Goal: Communication & Community: Answer question/provide support

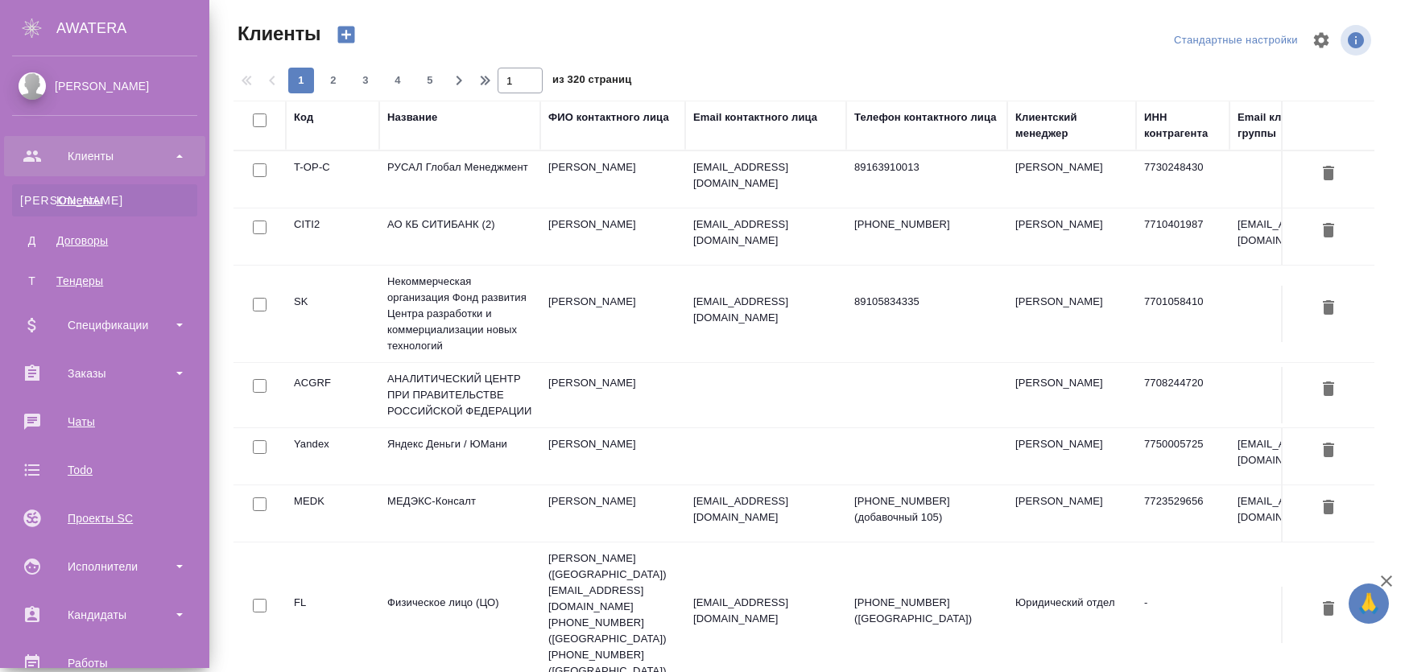
select select "RU"
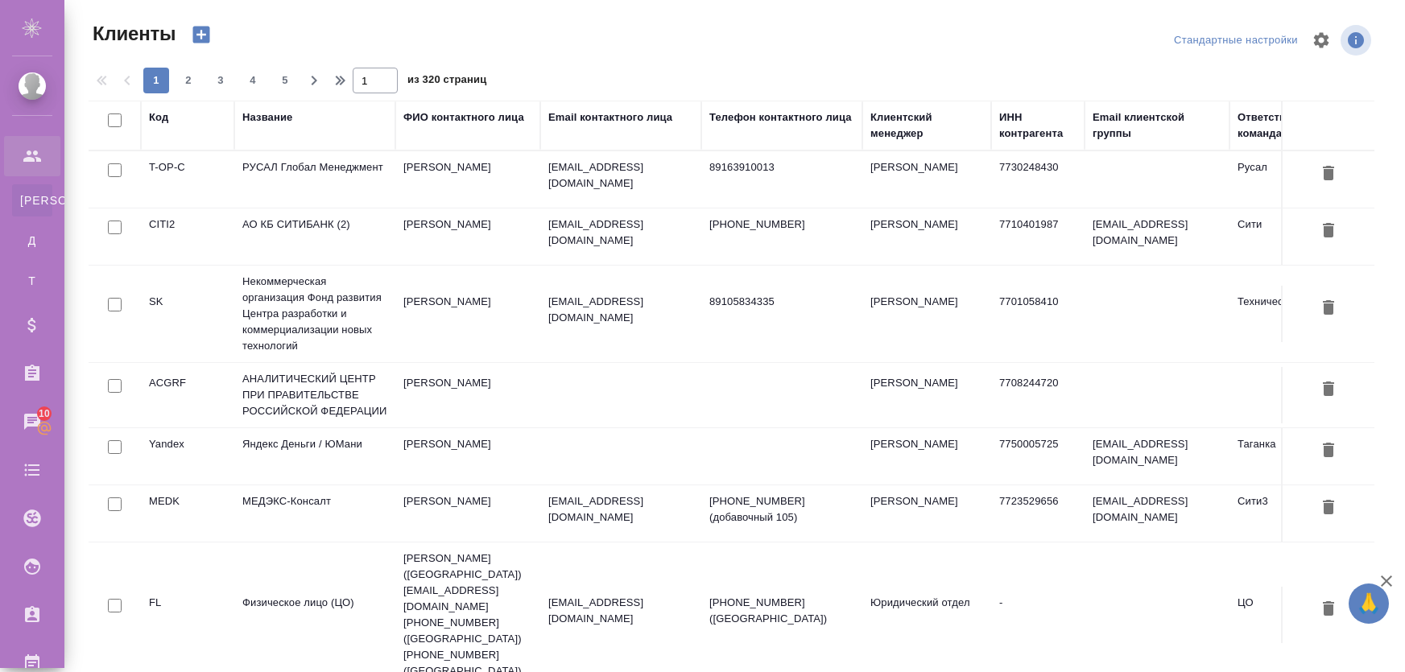
select select "RU"
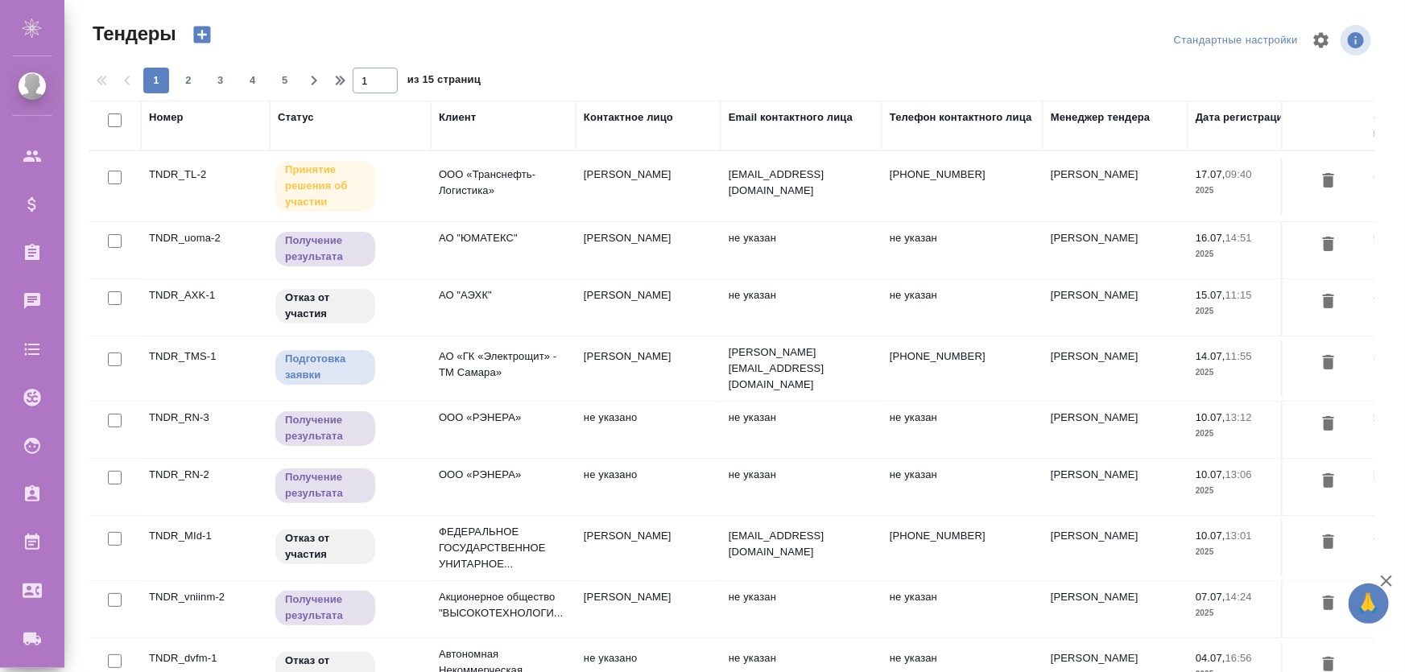
click at [483, 246] on td "АО "ЮМАТЕКС"" at bounding box center [503, 250] width 145 height 56
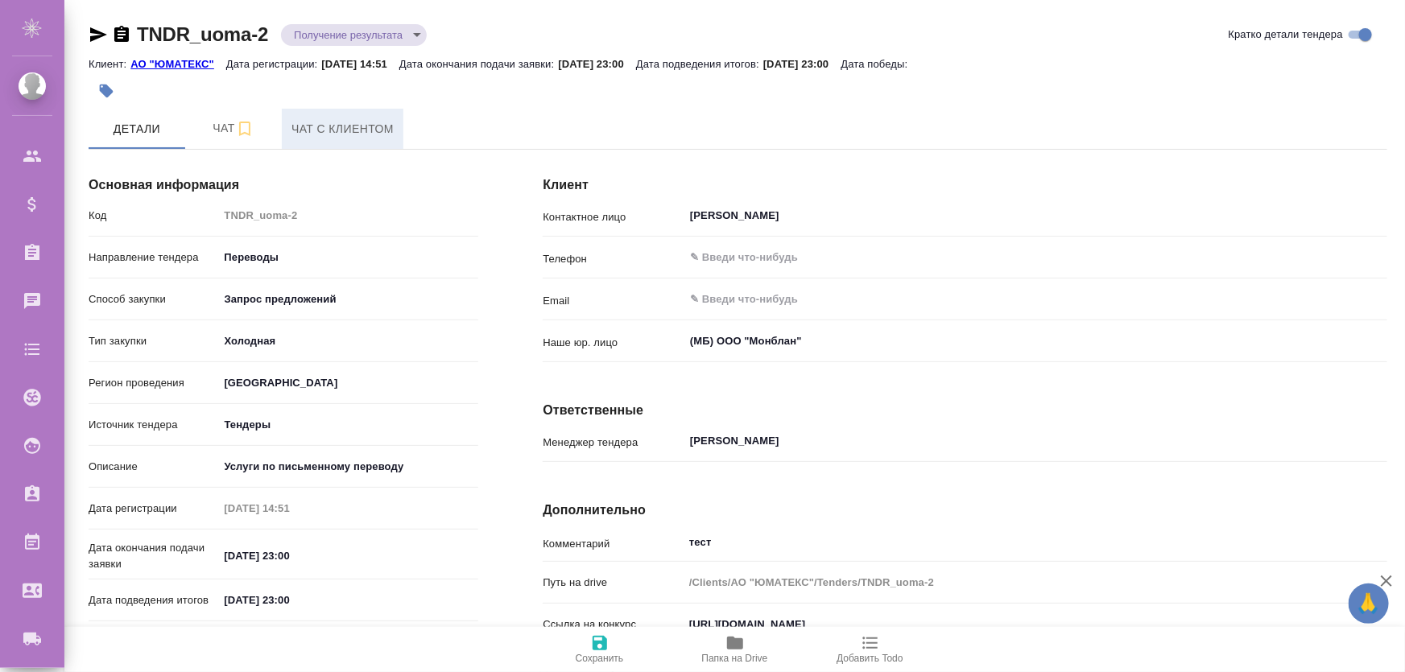
click at [321, 124] on span "Чат с клиентом" at bounding box center [342, 129] width 102 height 20
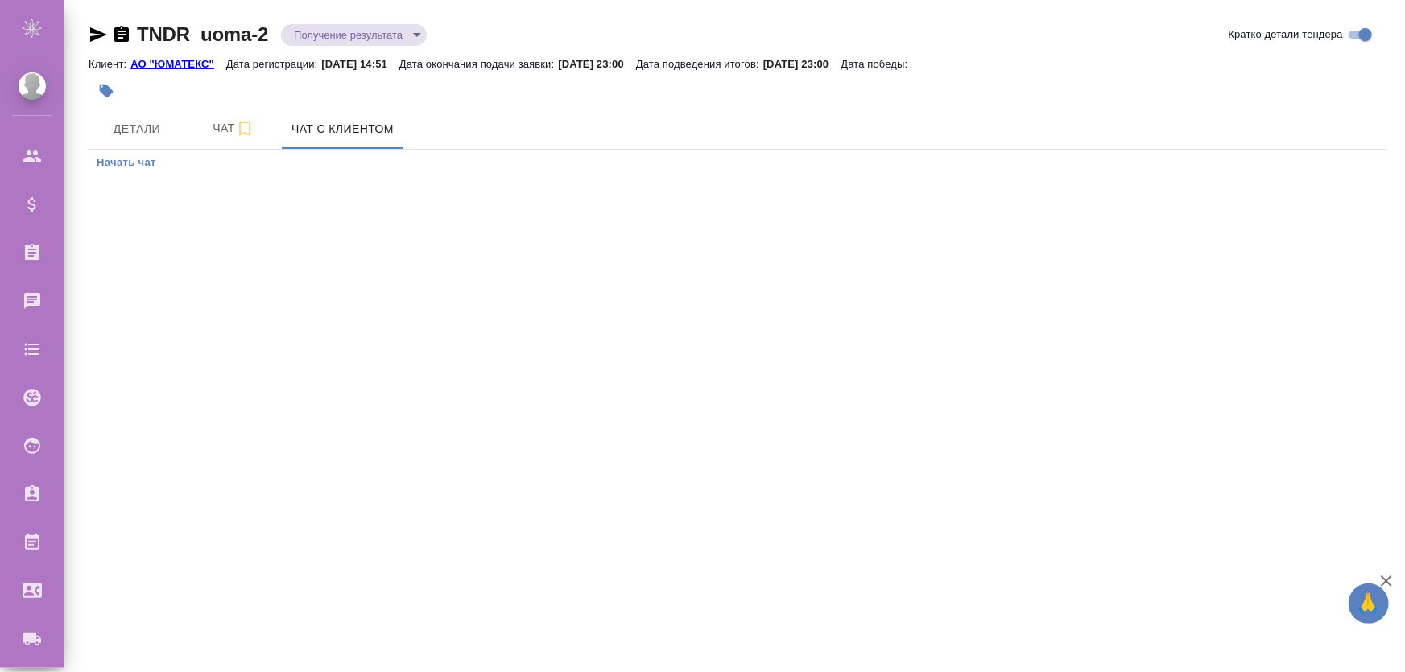
click at [125, 169] on span "Начать чат" at bounding box center [127, 163] width 60 height 19
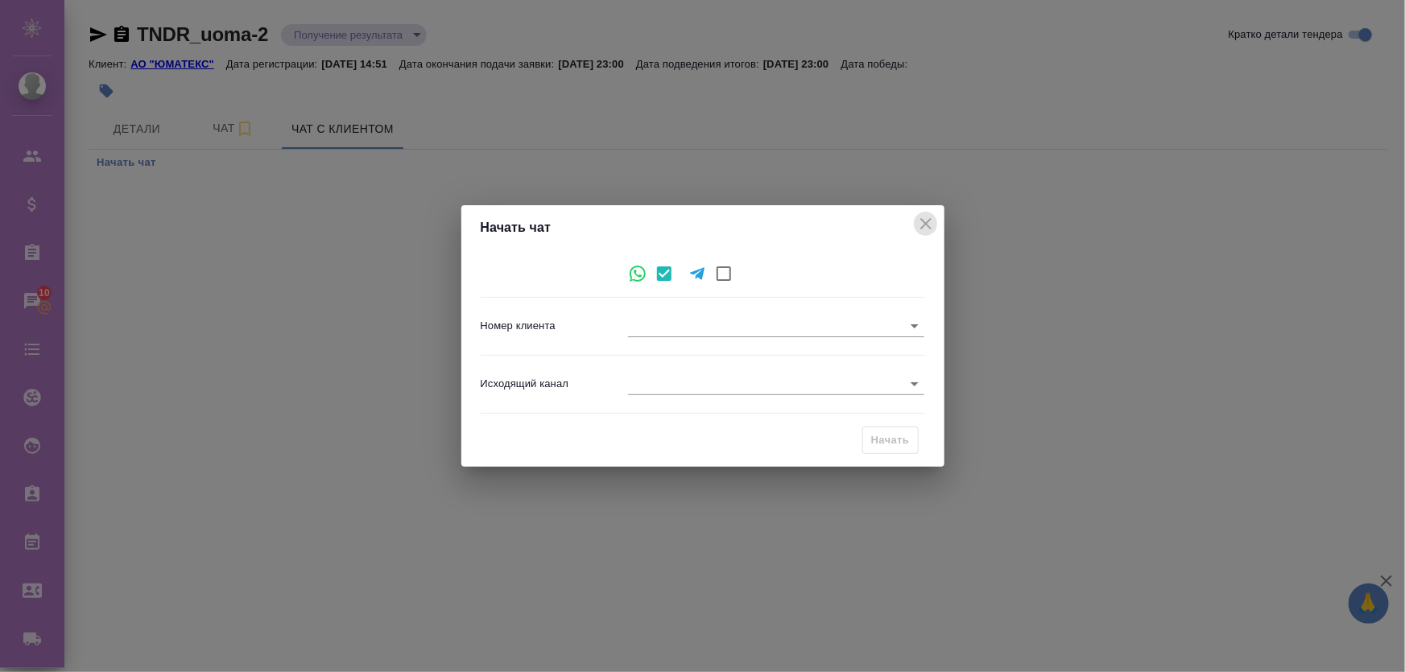
click at [926, 216] on icon "close" at bounding box center [925, 223] width 19 height 19
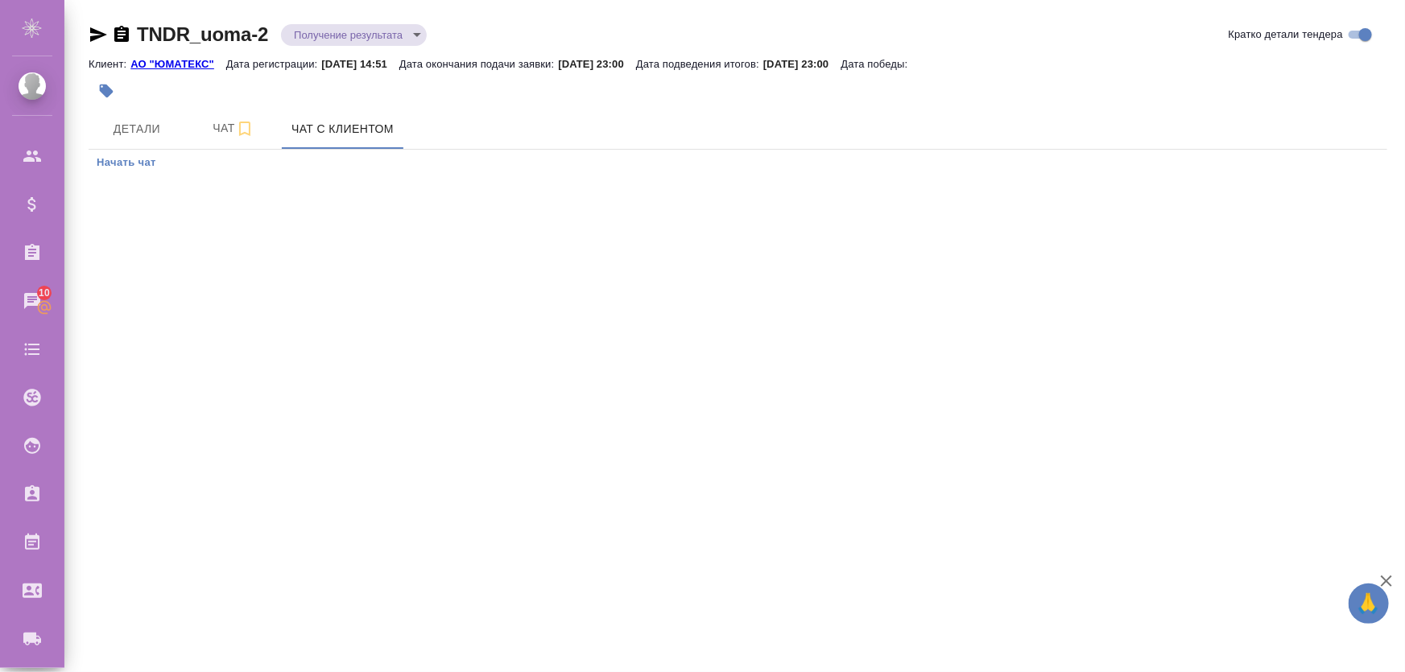
click at [136, 155] on span "Начать чат" at bounding box center [127, 163] width 60 height 19
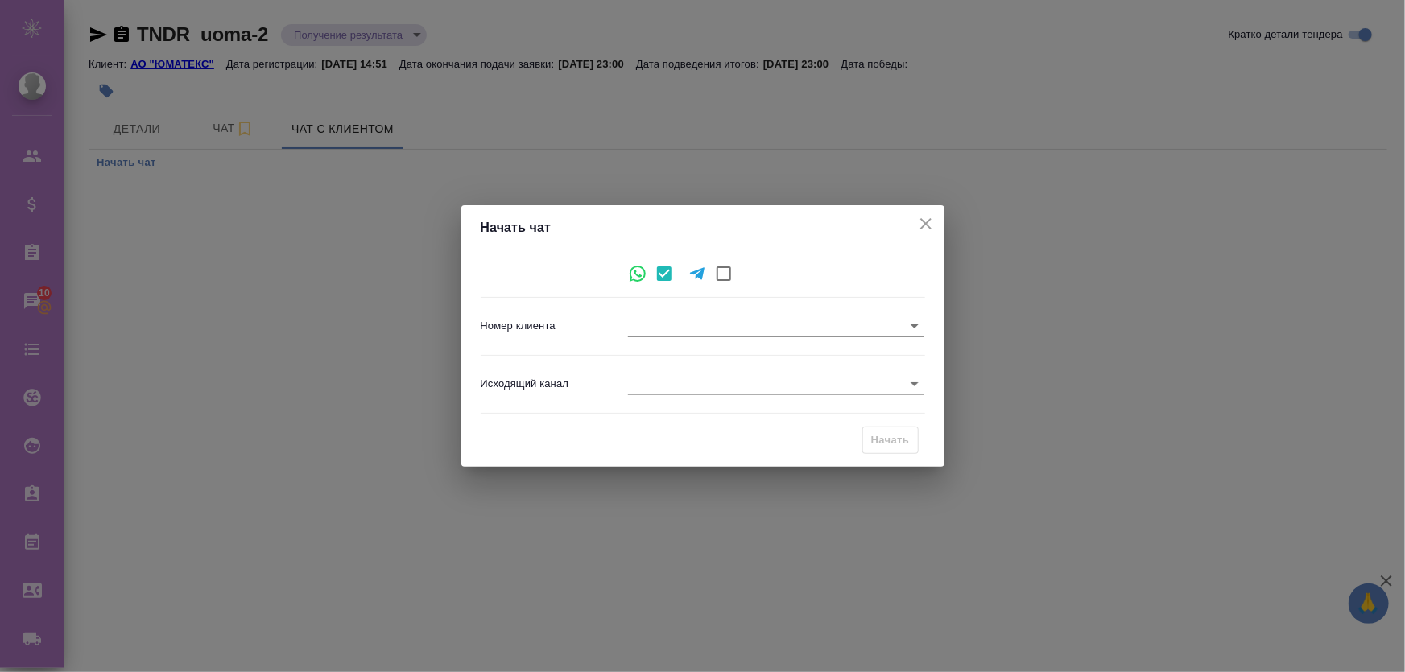
click at [674, 335] on body "🙏 .cls-1 fill:#fff; AWATERA Zhukova Daria Клиенты Спецификации Заказы 10 Чаты T…" at bounding box center [702, 401] width 1405 height 802
click at [687, 318] on ul at bounding box center [777, 321] width 296 height 13
click at [716, 274] on div at bounding box center [702, 336] width 1405 height 672
click at [728, 274] on input "checkbox" at bounding box center [724, 274] width 34 height 34
checkbox input "true"
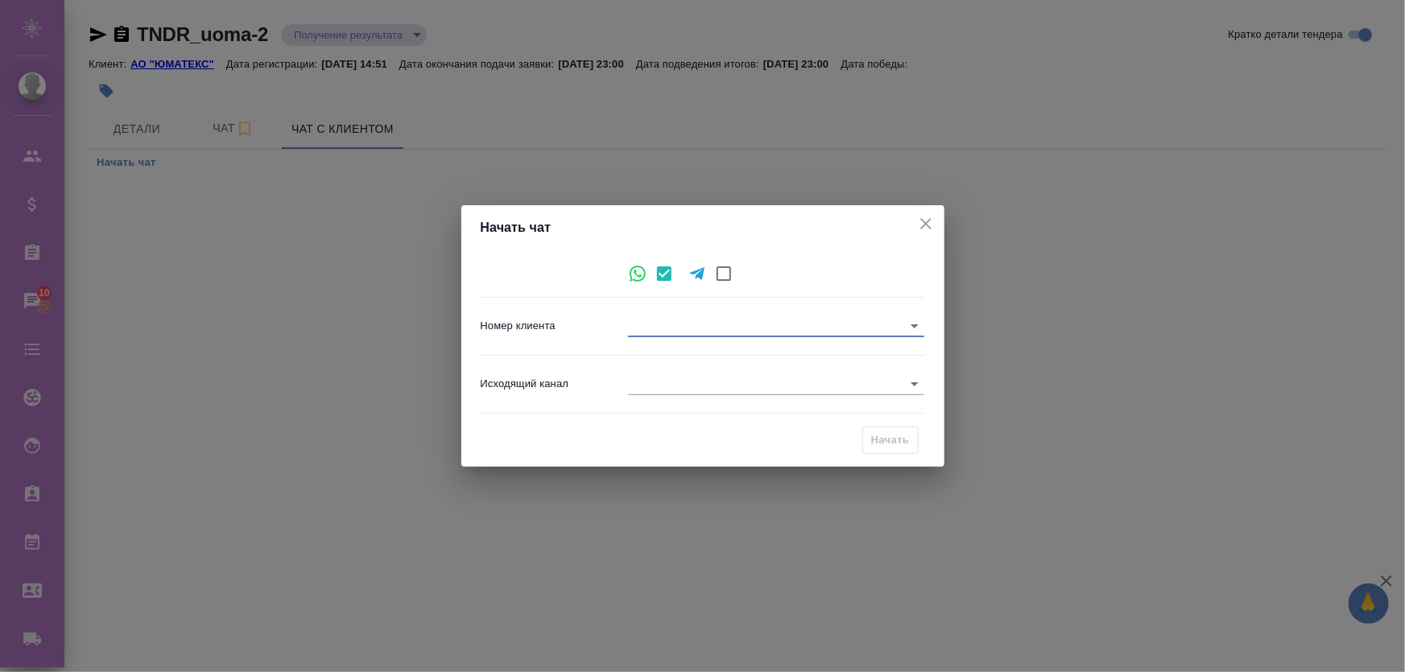
checkbox input "false"
click at [696, 329] on body "🙏 .cls-1 fill:#fff; AWATERA Zhukova Daria Клиенты Спецификации Заказы 10 Чаты T…" at bounding box center [702, 401] width 1405 height 802
drag, startPoint x: 928, startPoint y: 221, endPoint x: 710, endPoint y: 202, distance: 218.9
click at [926, 221] on div at bounding box center [702, 336] width 1405 height 672
click at [922, 221] on icon "close" at bounding box center [925, 223] width 11 height 11
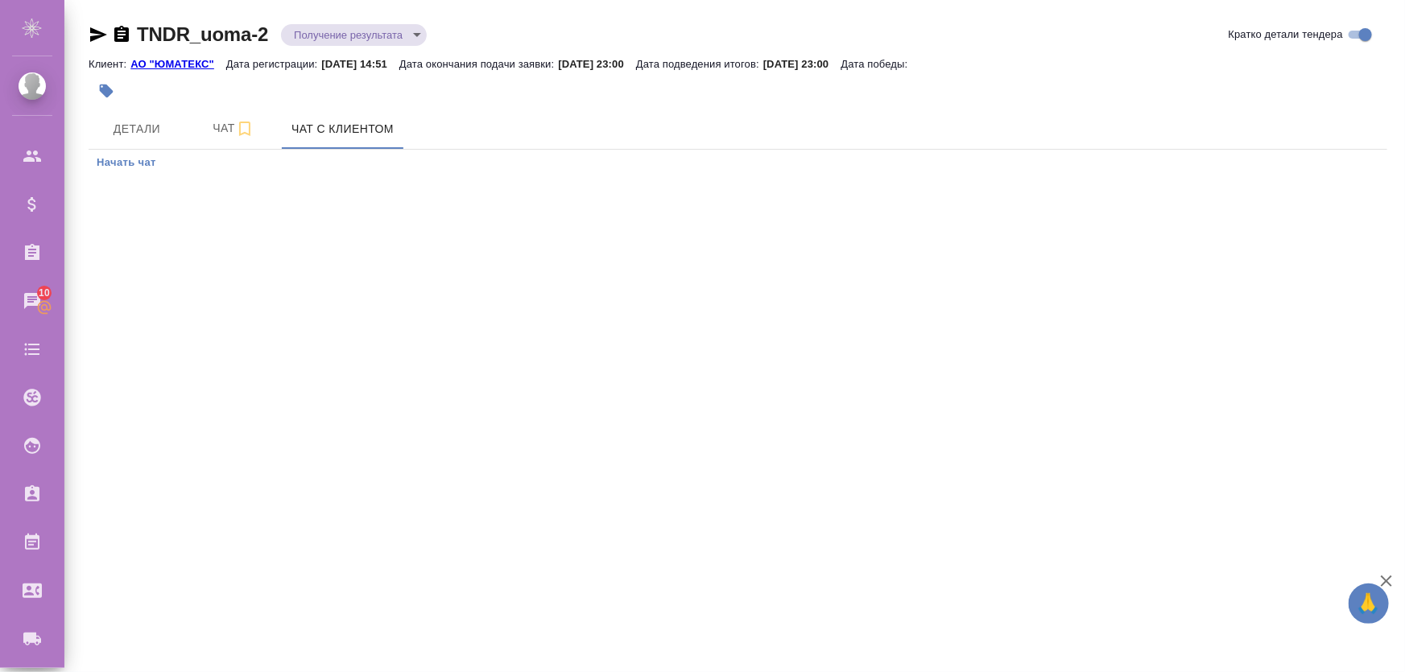
click at [117, 160] on span "Начать чат" at bounding box center [127, 163] width 60 height 19
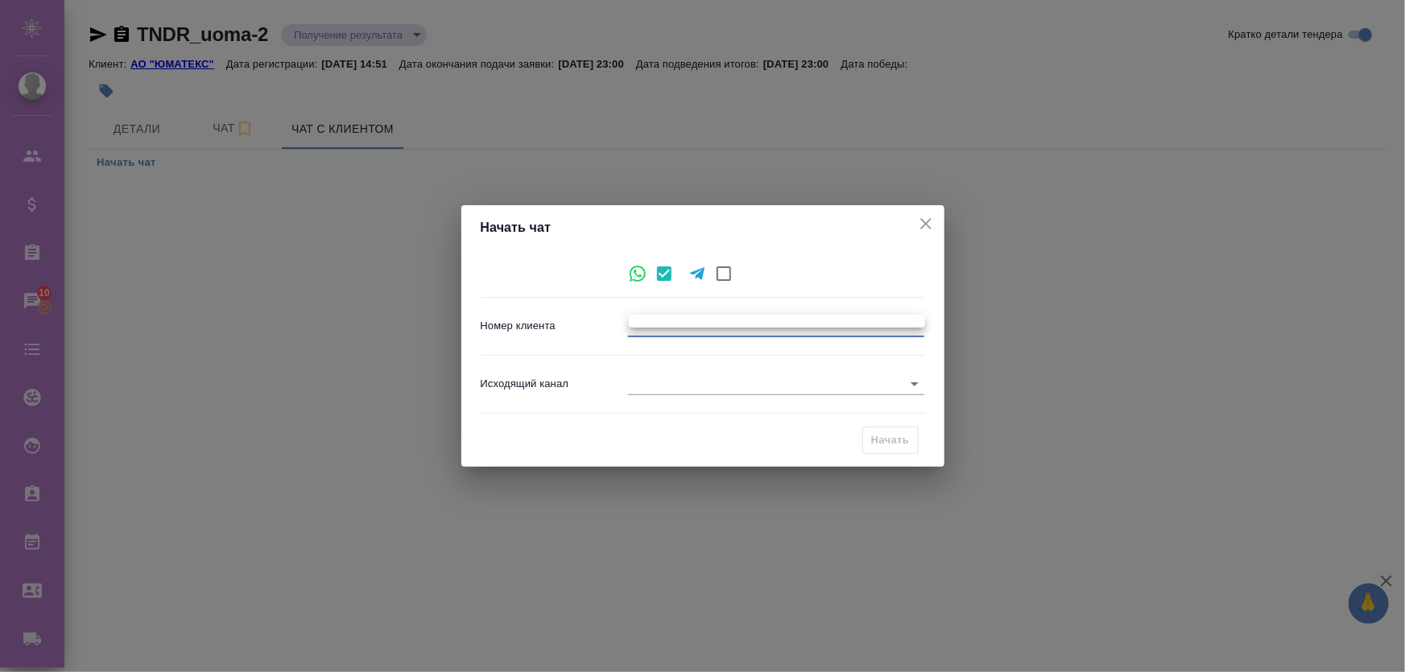
click at [688, 334] on body "🙏 .cls-1 fill:#fff; AWATERA Zhukova Daria Клиенты Спецификации Заказы 10 Чаты T…" at bounding box center [702, 401] width 1405 height 802
click at [689, 335] on div at bounding box center [702, 336] width 1405 height 672
drag, startPoint x: 926, startPoint y: 221, endPoint x: 580, endPoint y: 185, distance: 347.1
click at [919, 223] on icon "close" at bounding box center [925, 223] width 19 height 19
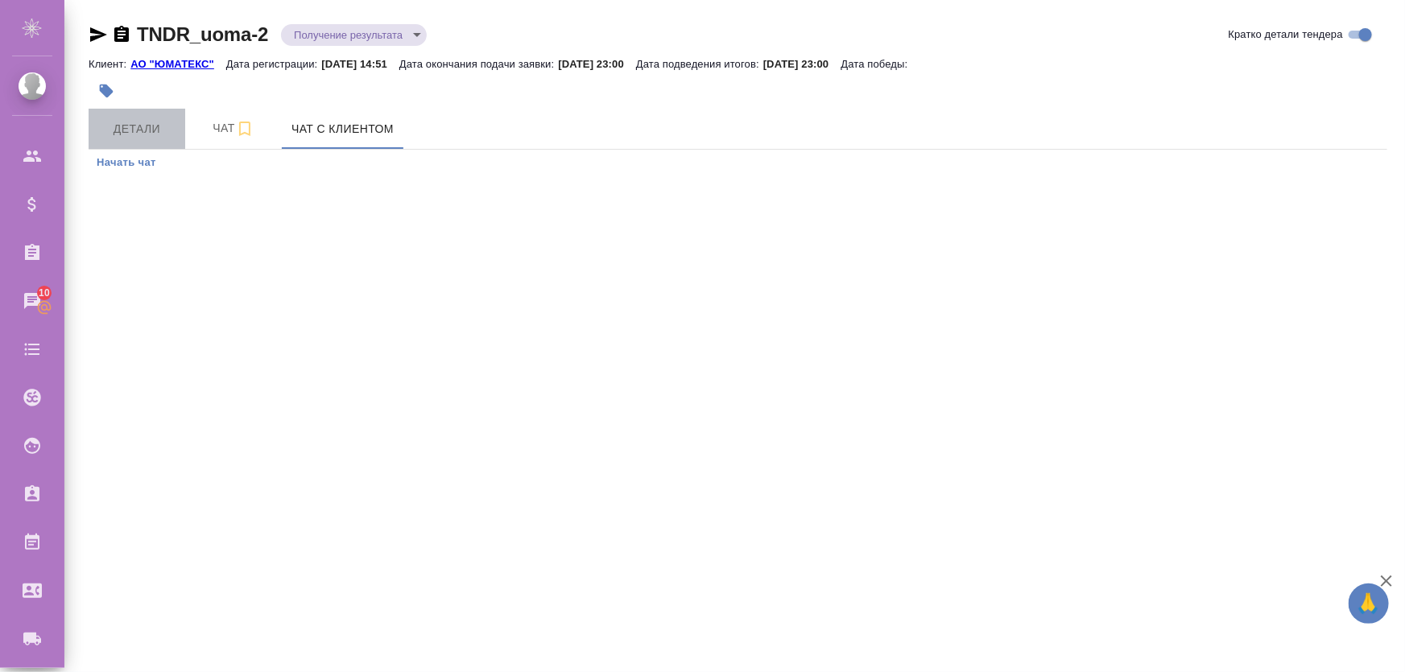
click at [168, 123] on span "Детали" at bounding box center [136, 129] width 77 height 20
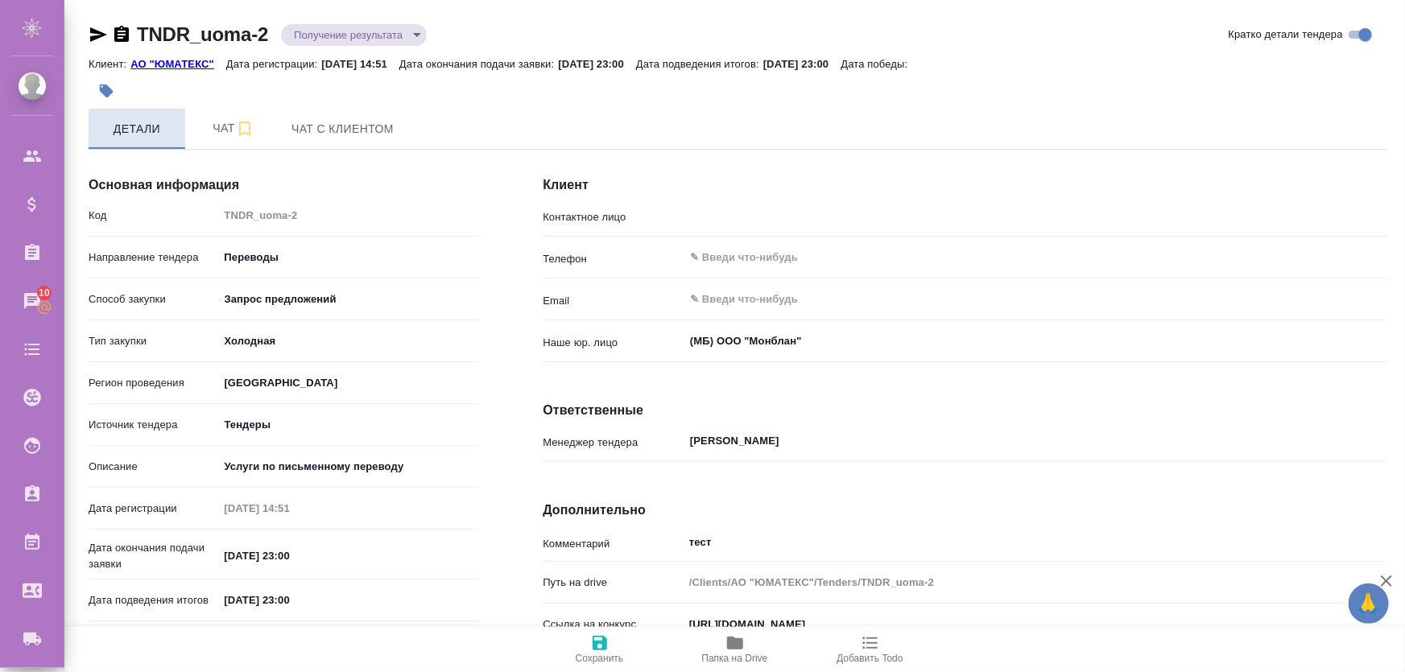
type input "Дмитриев Кирилл Вадимович"
click at [745, 262] on input "text" at bounding box center [1008, 257] width 640 height 19
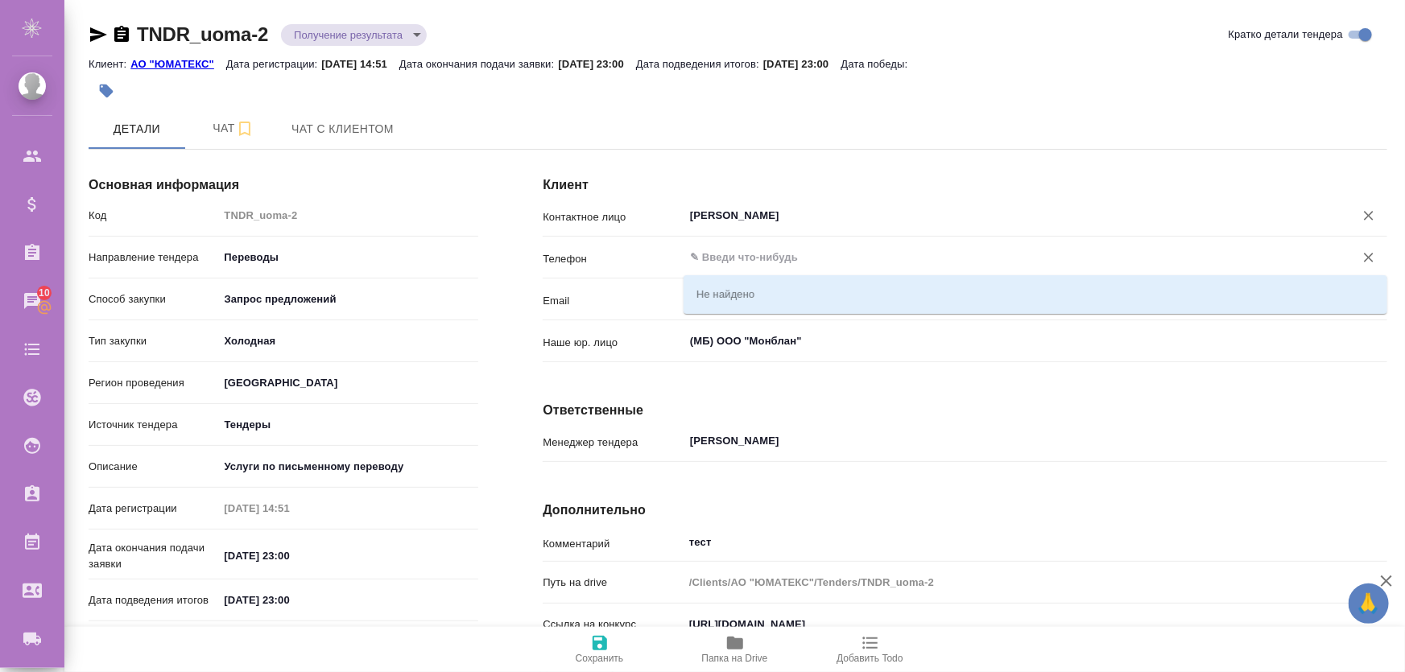
click at [767, 225] on input "Дмитриев Кирилл Вадимович" at bounding box center [1008, 215] width 640 height 19
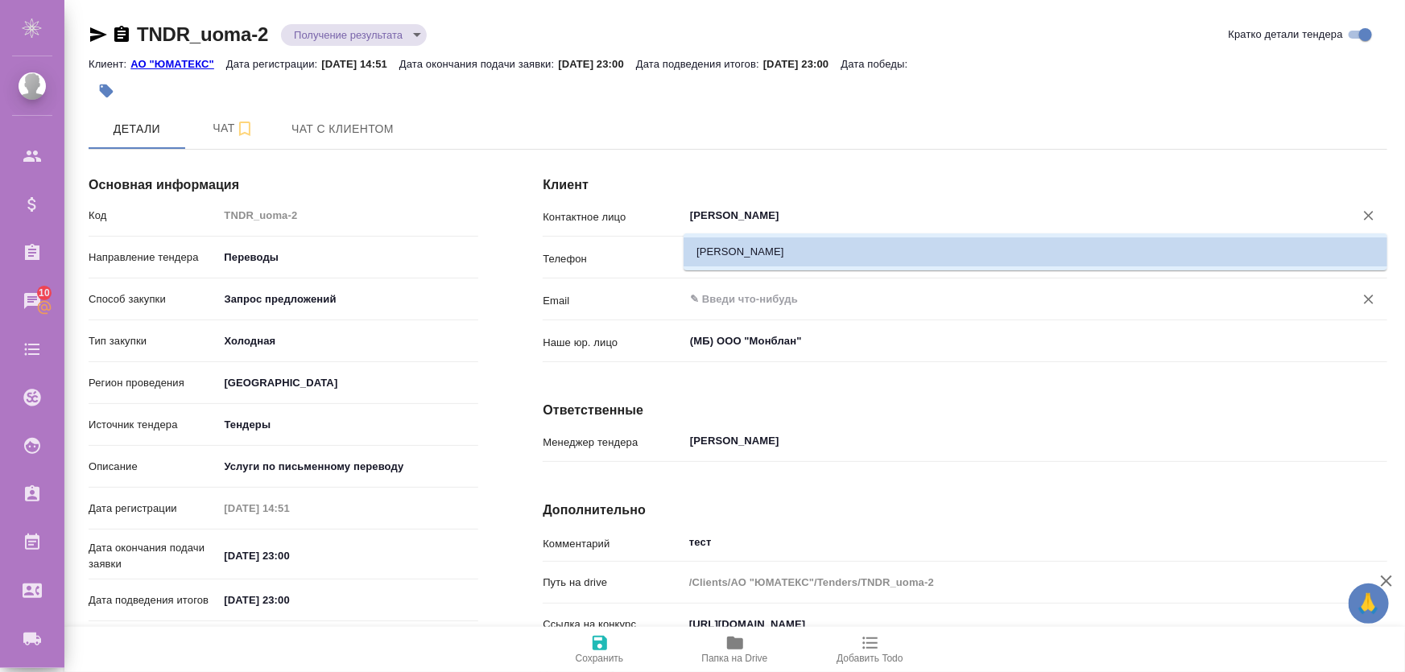
click at [716, 298] on input "text" at bounding box center [1008, 299] width 640 height 19
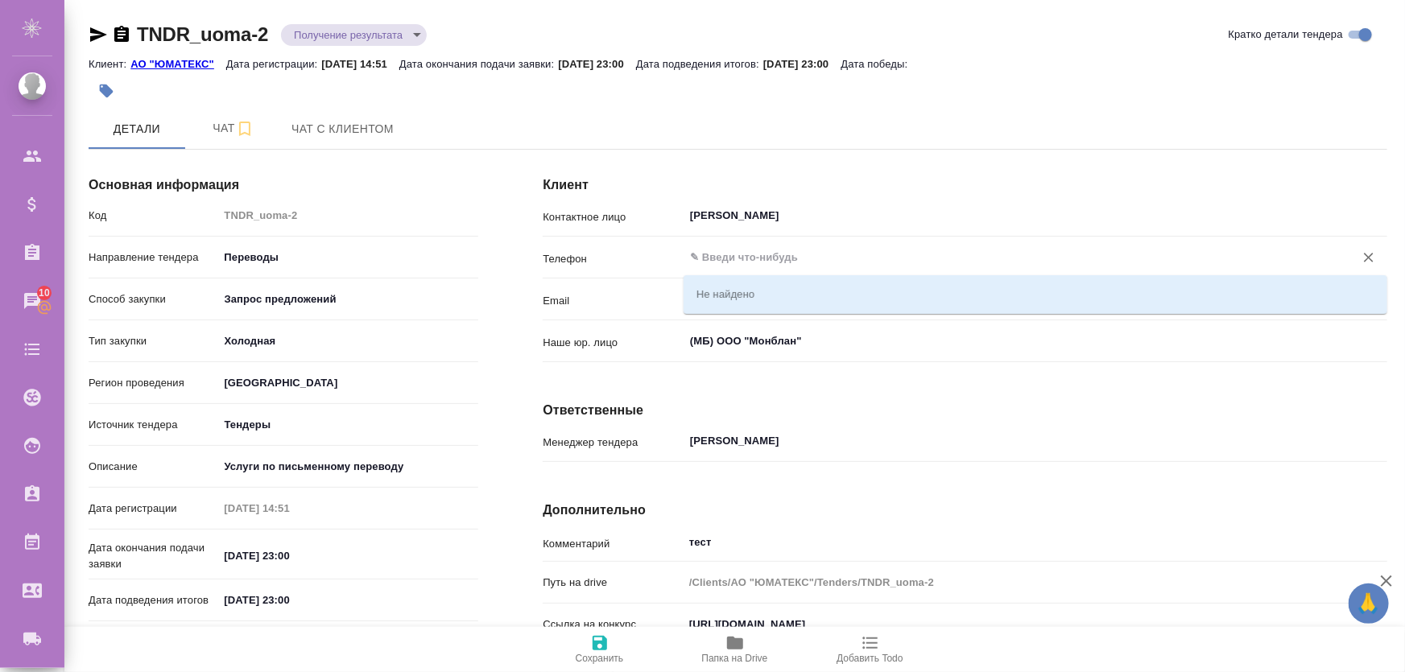
click at [717, 254] on input "text" at bounding box center [1008, 257] width 640 height 19
type input "+79616353813"
click at [612, 653] on span "Сохранить" at bounding box center [600, 658] width 48 height 11
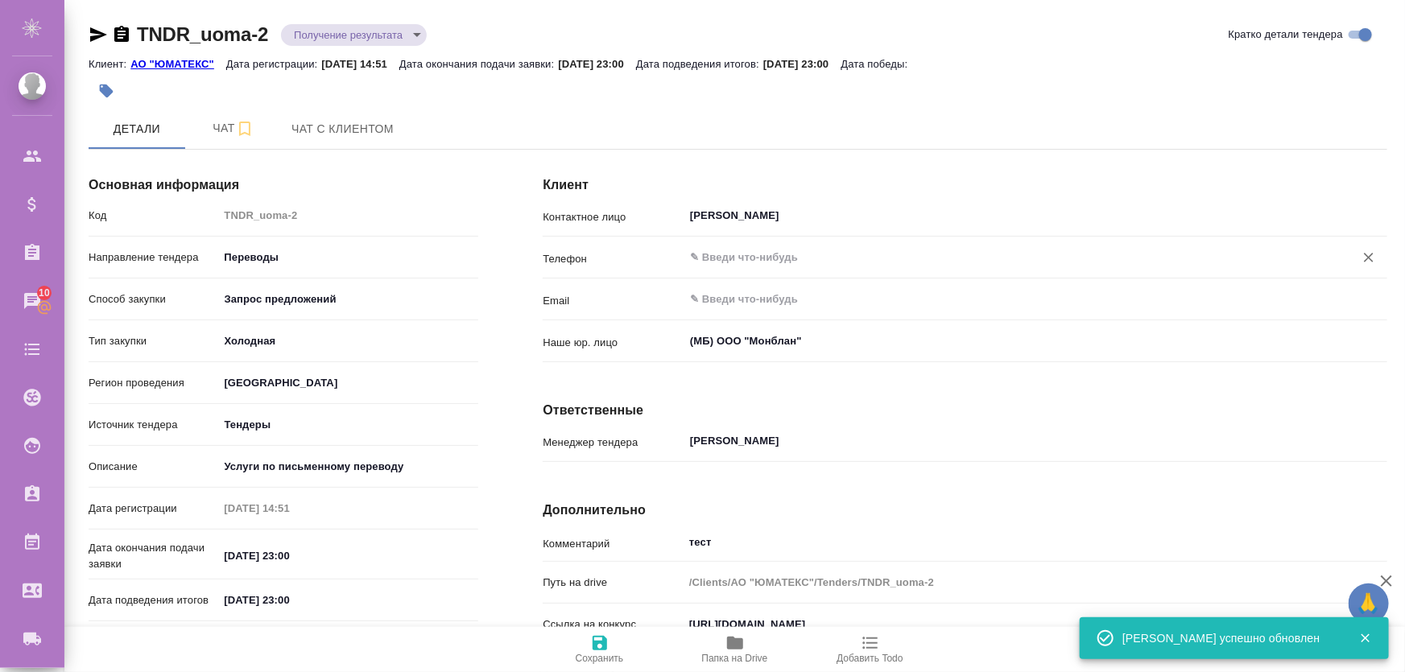
click at [742, 250] on input "text" at bounding box center [1008, 257] width 640 height 19
click at [357, 136] on span "Чат с клиентом" at bounding box center [342, 129] width 102 height 20
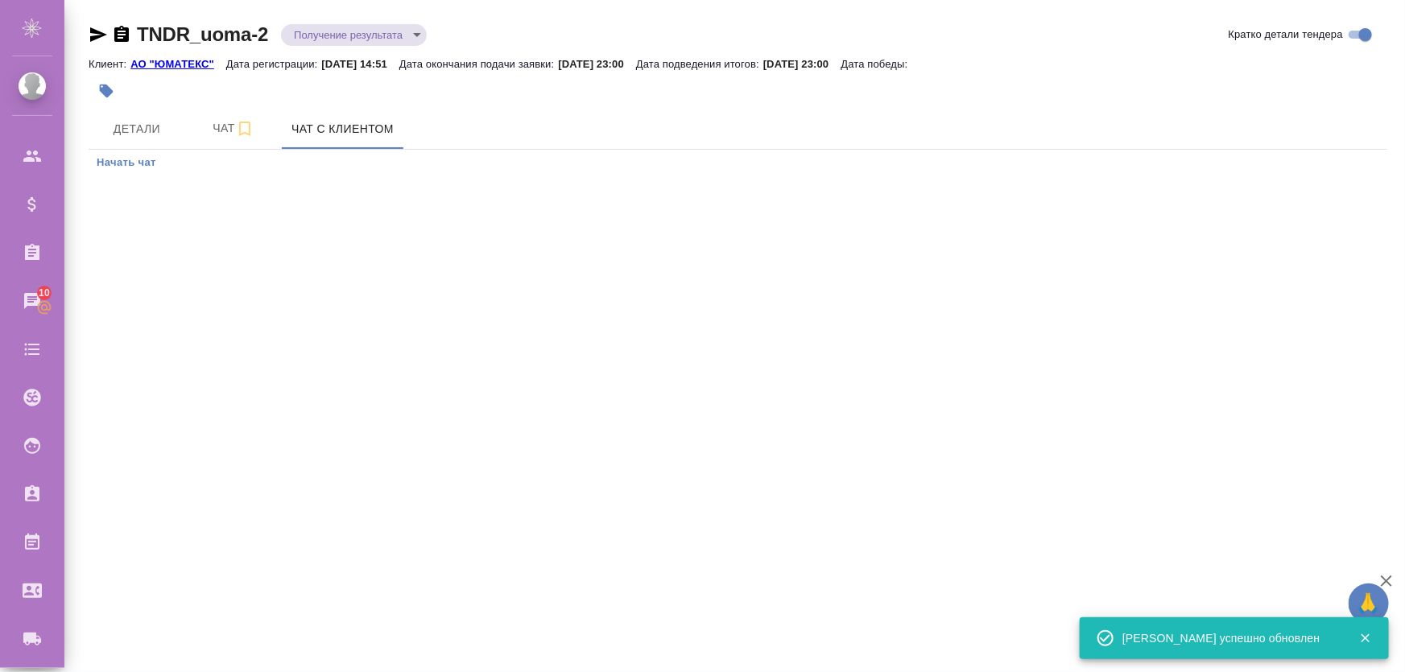
click at [139, 171] on span "Начать чат" at bounding box center [127, 163] width 60 height 19
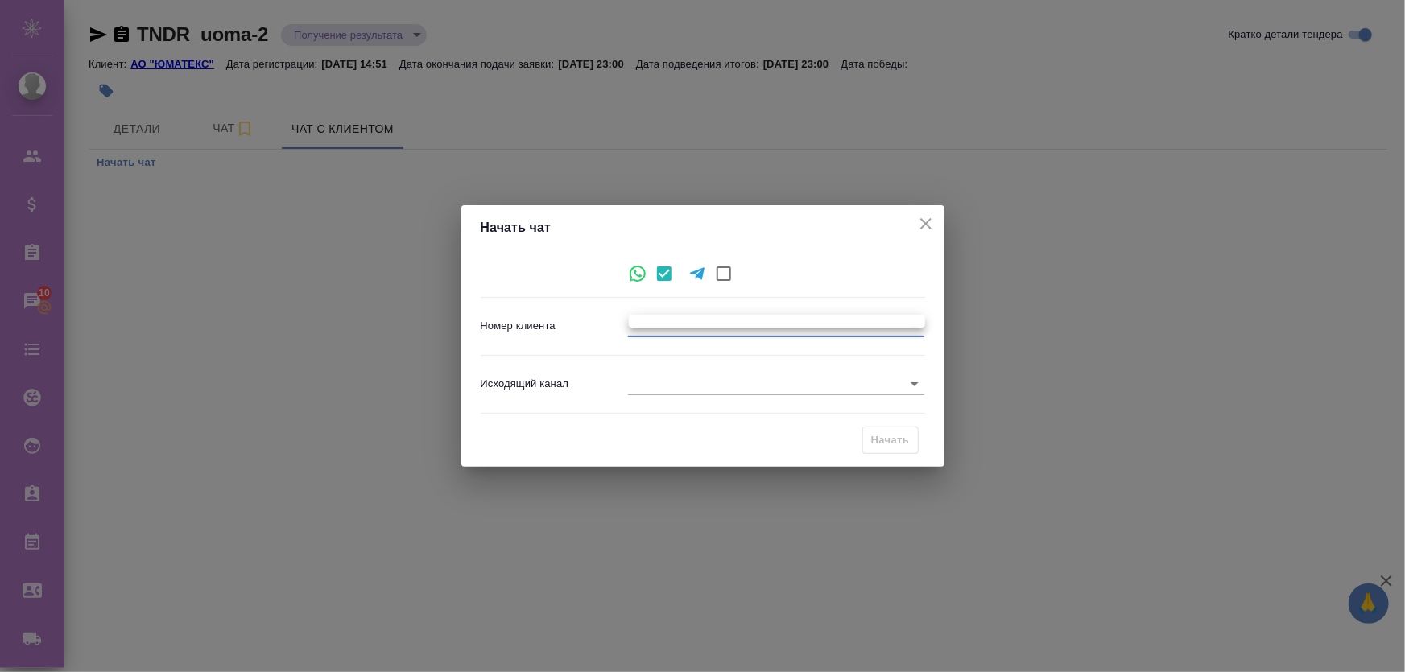
click at [691, 317] on body "🙏 .cls-1 fill:#fff; AWATERA Zhukova Daria Клиенты Спецификации Заказы 10 Чаты T…" at bounding box center [702, 401] width 1405 height 802
click at [699, 318] on ul at bounding box center [777, 321] width 296 height 13
click at [679, 390] on div at bounding box center [702, 336] width 1405 height 672
click at [728, 383] on body "🙏 .cls-1 fill:#fff; AWATERA Zhukova Daria Клиенты Спецификации Заказы 10 Чаты T…" at bounding box center [702, 401] width 1405 height 802
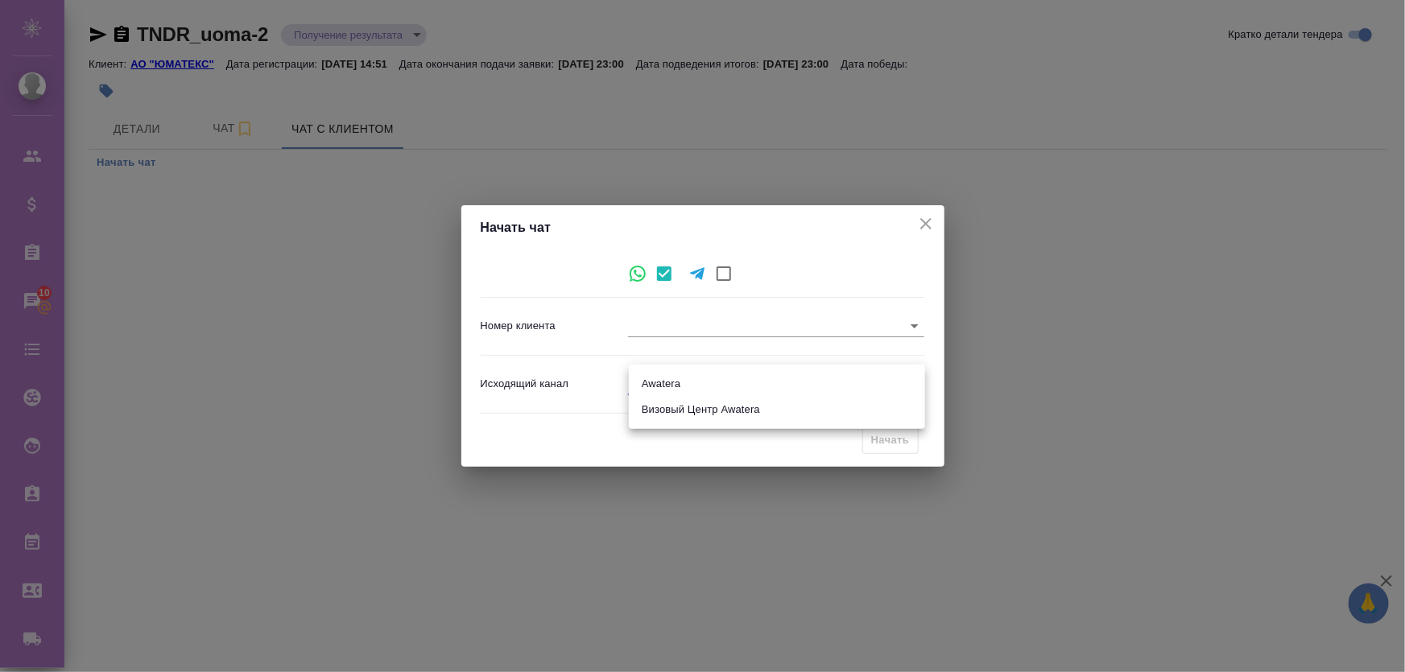
click at [699, 386] on li "Awatera" at bounding box center [777, 384] width 296 height 26
type input "2"
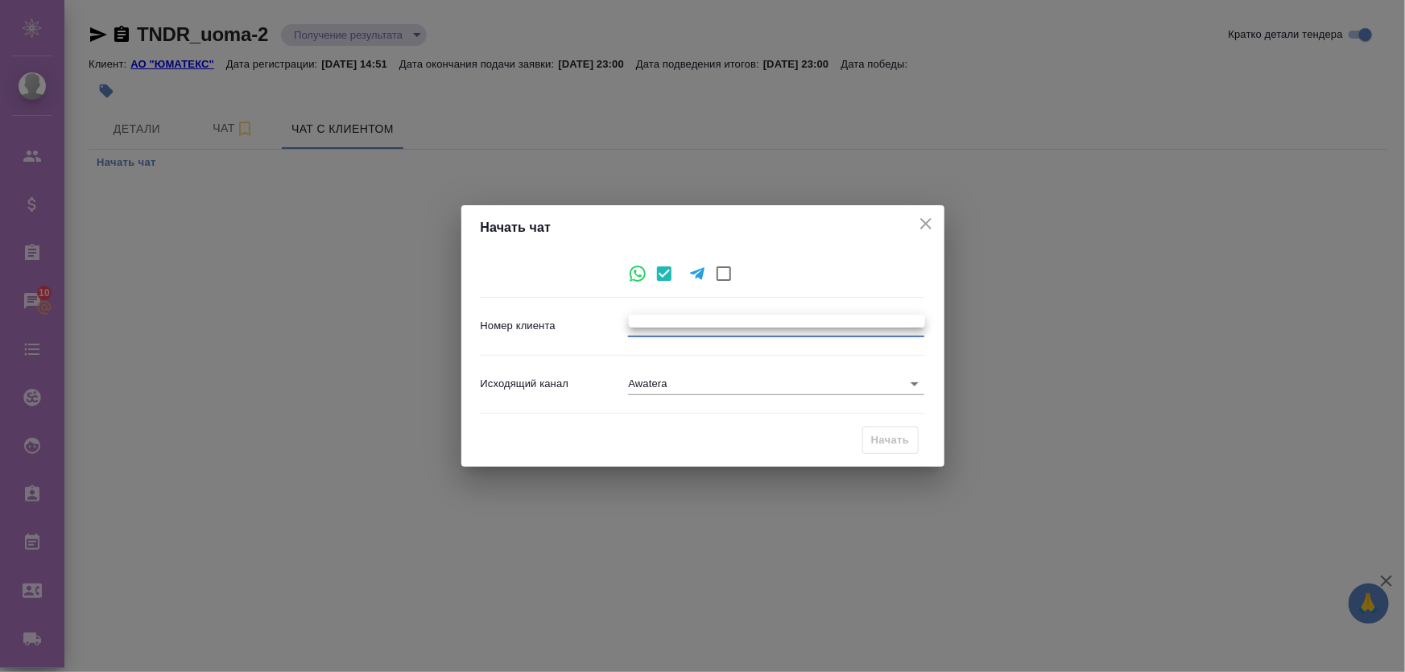
click at [684, 336] on body "🙏 .cls-1 fill:#fff; AWATERA Zhukova Daria Клиенты Спецификации Заказы 10 Чаты T…" at bounding box center [702, 401] width 1405 height 802
click at [684, 320] on ul at bounding box center [777, 321] width 296 height 13
click at [635, 302] on div at bounding box center [702, 336] width 1405 height 672
click at [688, 325] on body "🙏 .cls-1 fill:#fff; AWATERA Zhukova Daria Клиенты Спецификации Заказы 10 Чаты T…" at bounding box center [702, 401] width 1405 height 802
click at [689, 336] on div at bounding box center [702, 336] width 1405 height 672
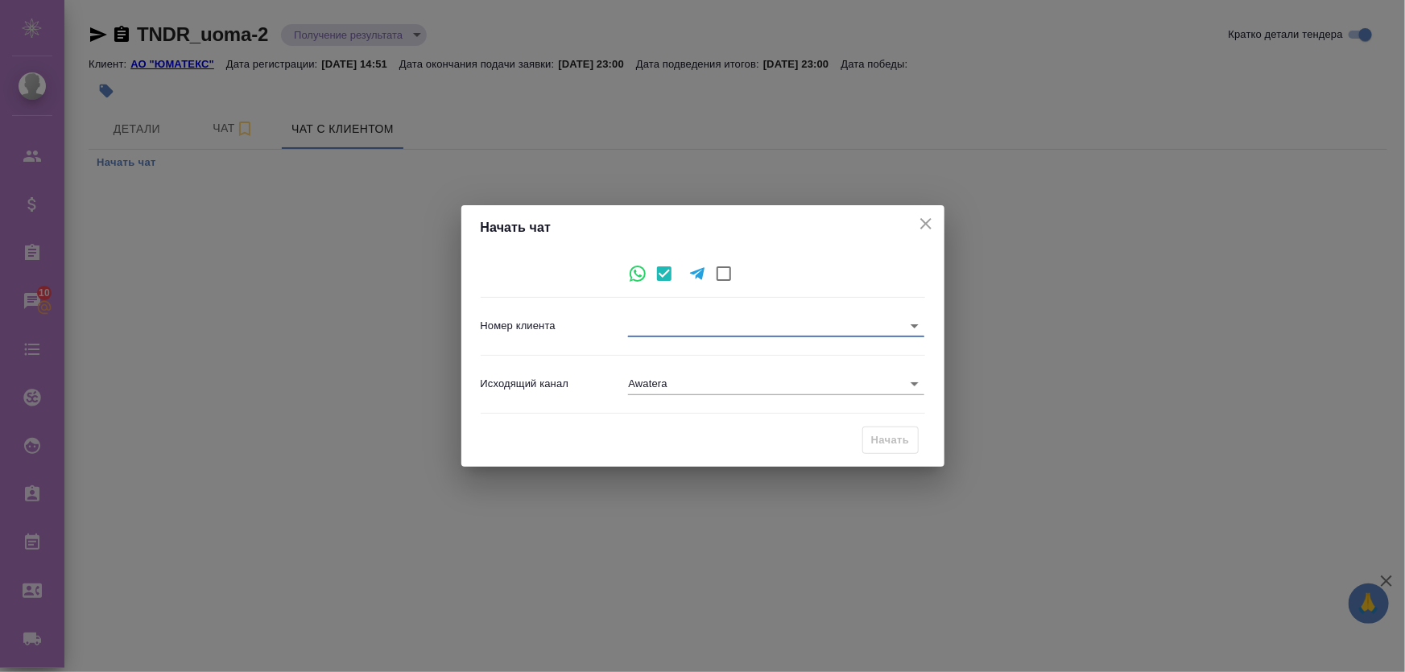
click at [689, 320] on body "🙏 .cls-1 fill:#fff; AWATERA Zhukova Daria Клиенты Спецификации Заказы 10 Чаты T…" at bounding box center [702, 401] width 1405 height 802
click at [691, 328] on div at bounding box center [702, 336] width 1405 height 672
click at [695, 329] on body "🙏 .cls-1 fill:#fff; AWATERA Zhukova Daria Клиенты Спецификации Заказы 10 Чаты T…" at bounding box center [702, 401] width 1405 height 802
click at [696, 320] on ul at bounding box center [777, 321] width 296 height 13
click at [696, 322] on ul at bounding box center [777, 321] width 296 height 13
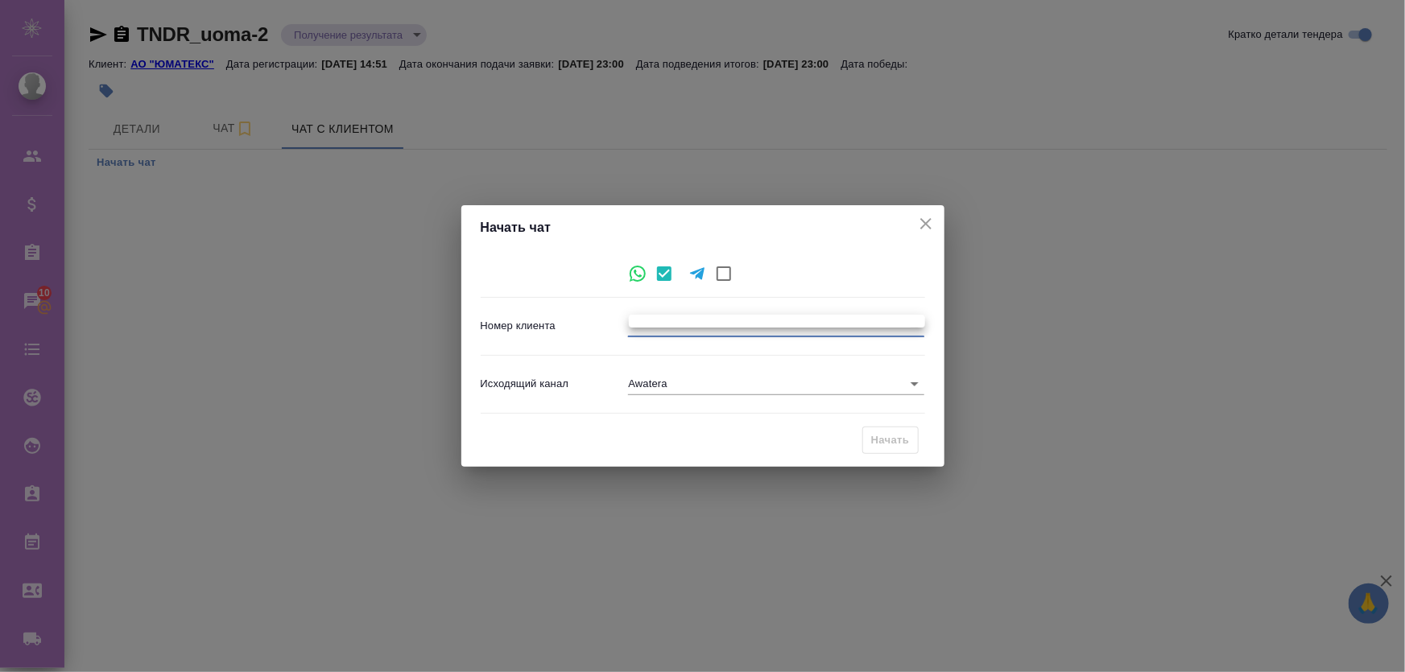
click at [696, 332] on div at bounding box center [702, 336] width 1405 height 672
click at [716, 320] on body "🙏 .cls-1 fill:#fff; AWATERA Zhukova Daria Клиенты Спецификации Заказы 10 Чаты T…" at bounding box center [702, 401] width 1405 height 802
click at [697, 324] on ul at bounding box center [777, 321] width 296 height 13
click at [644, 282] on div at bounding box center [702, 336] width 1405 height 672
click at [623, 321] on p "Номер клиента" at bounding box center [555, 326] width 148 height 16
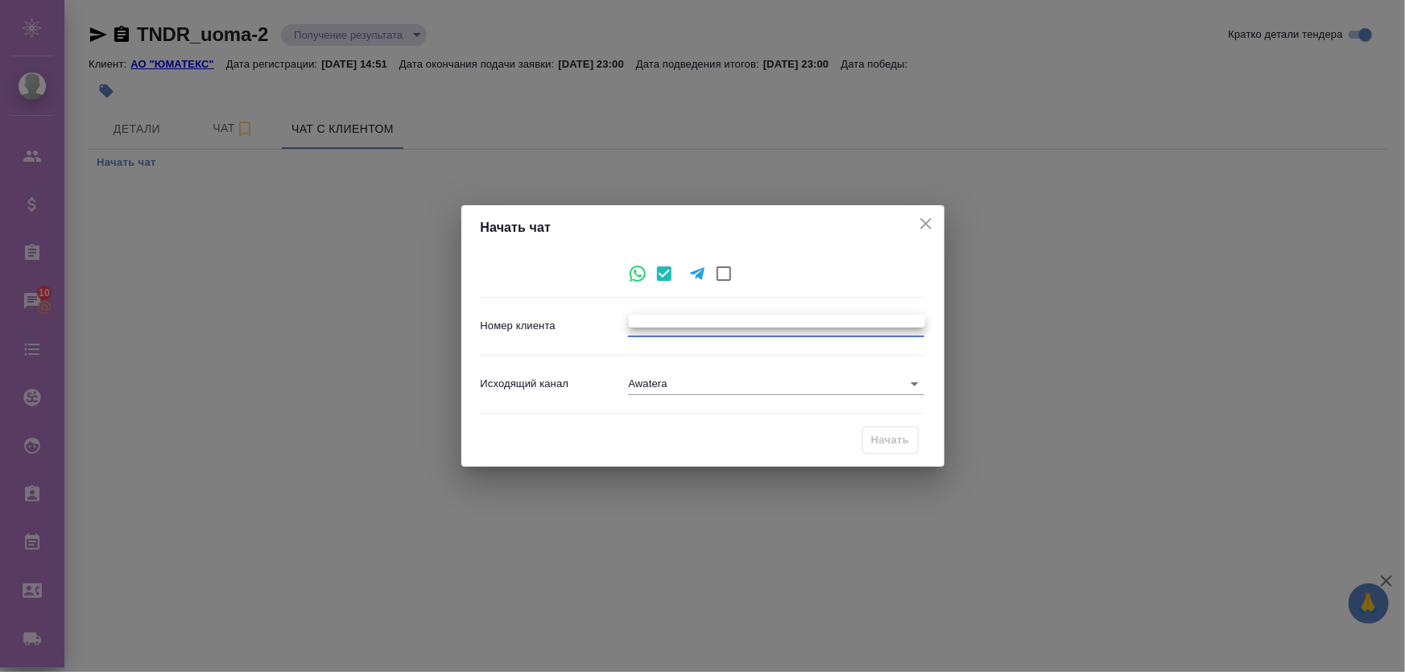
click at [683, 325] on body "🙏 .cls-1 fill:#fff; AWATERA Zhukova Daria Клиенты Спецификации Заказы 10 Чаты T…" at bounding box center [702, 401] width 1405 height 802
click at [686, 321] on ul at bounding box center [777, 321] width 296 height 13
drag, startPoint x: 668, startPoint y: 344, endPoint x: 893, endPoint y: 250, distance: 243.2
click at [670, 344] on div at bounding box center [702, 336] width 1405 height 672
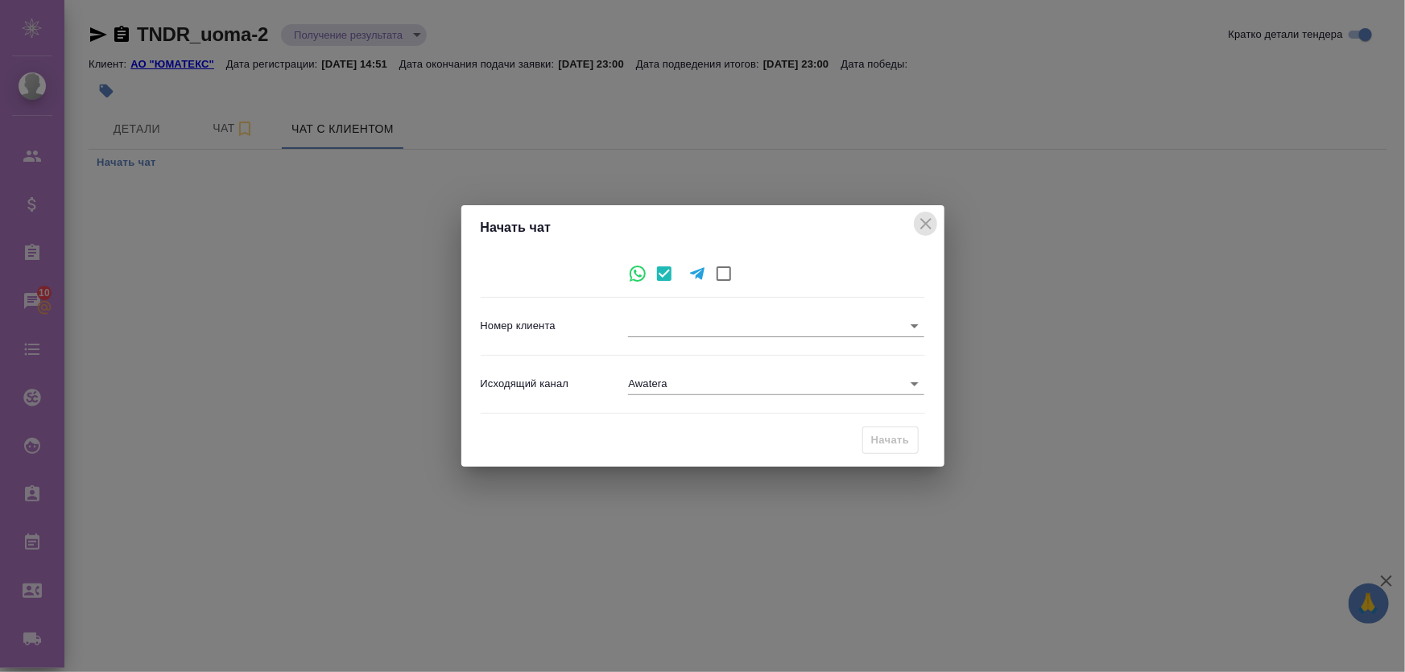
click at [931, 219] on icon "close" at bounding box center [925, 223] width 11 height 11
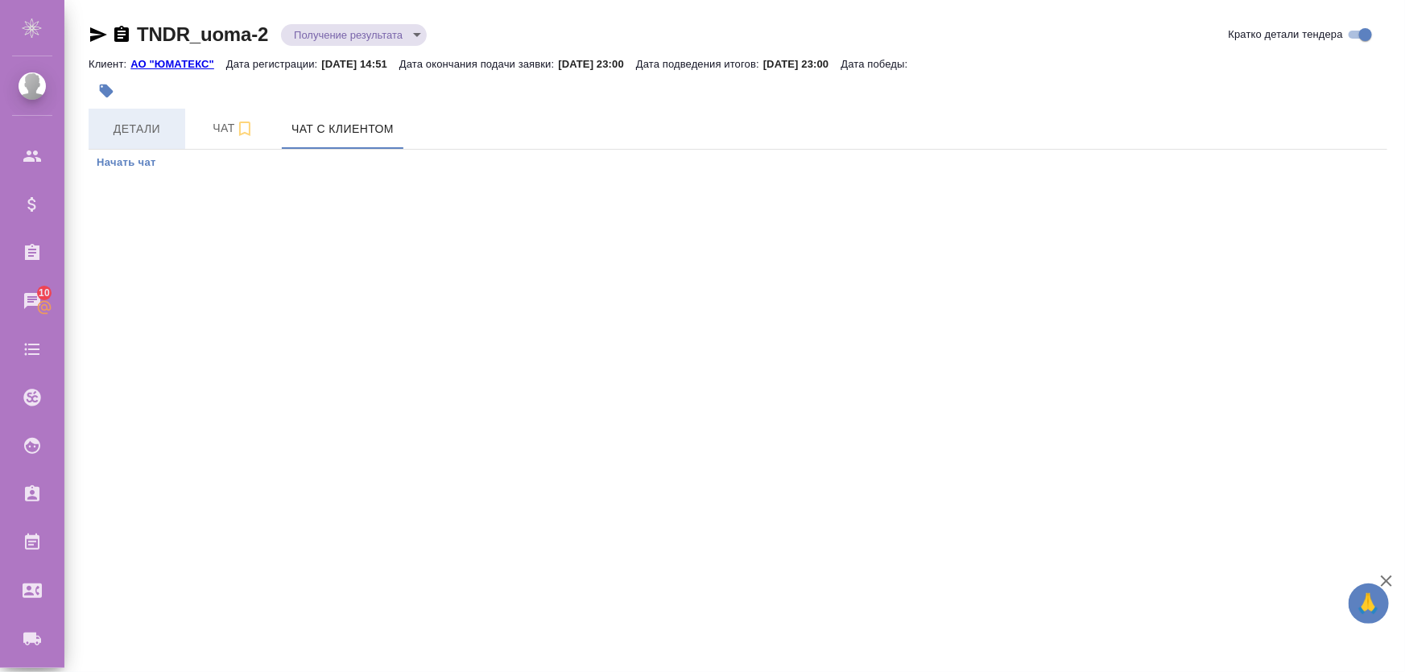
click at [146, 136] on span "Детали" at bounding box center [136, 129] width 77 height 20
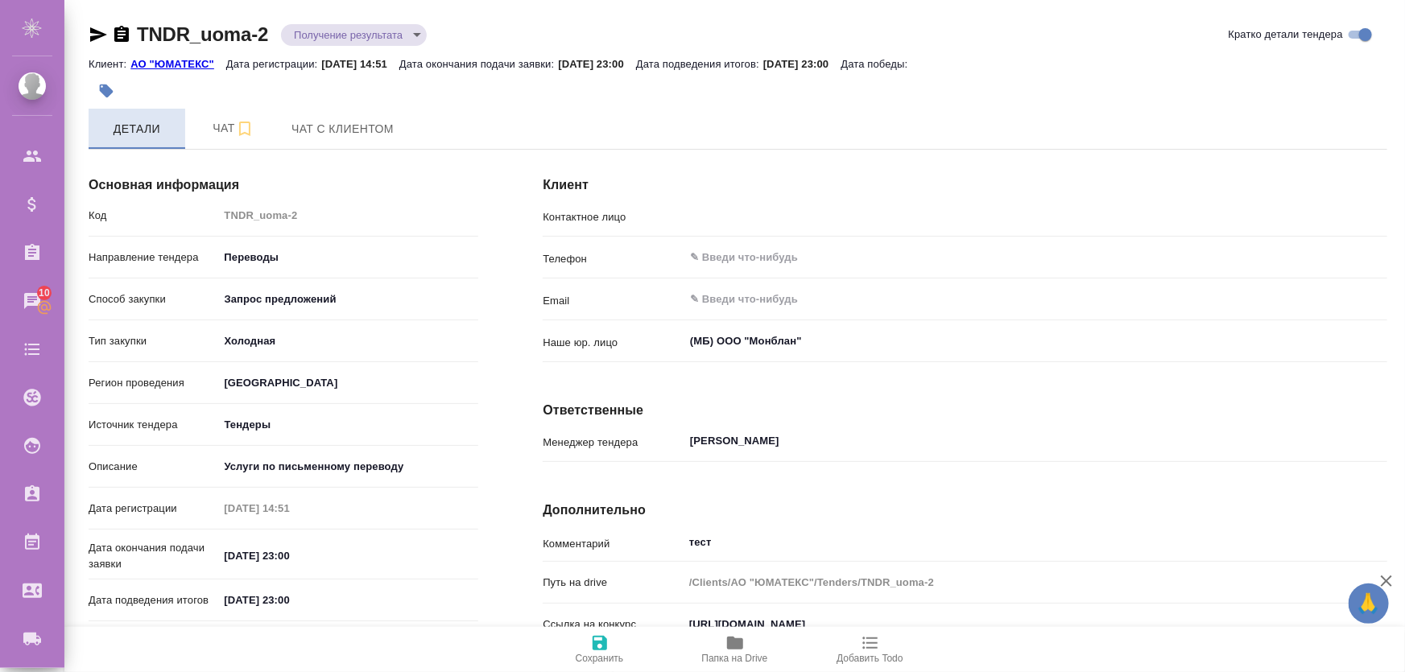
type input "Дмитриев Кирилл Вадимович"
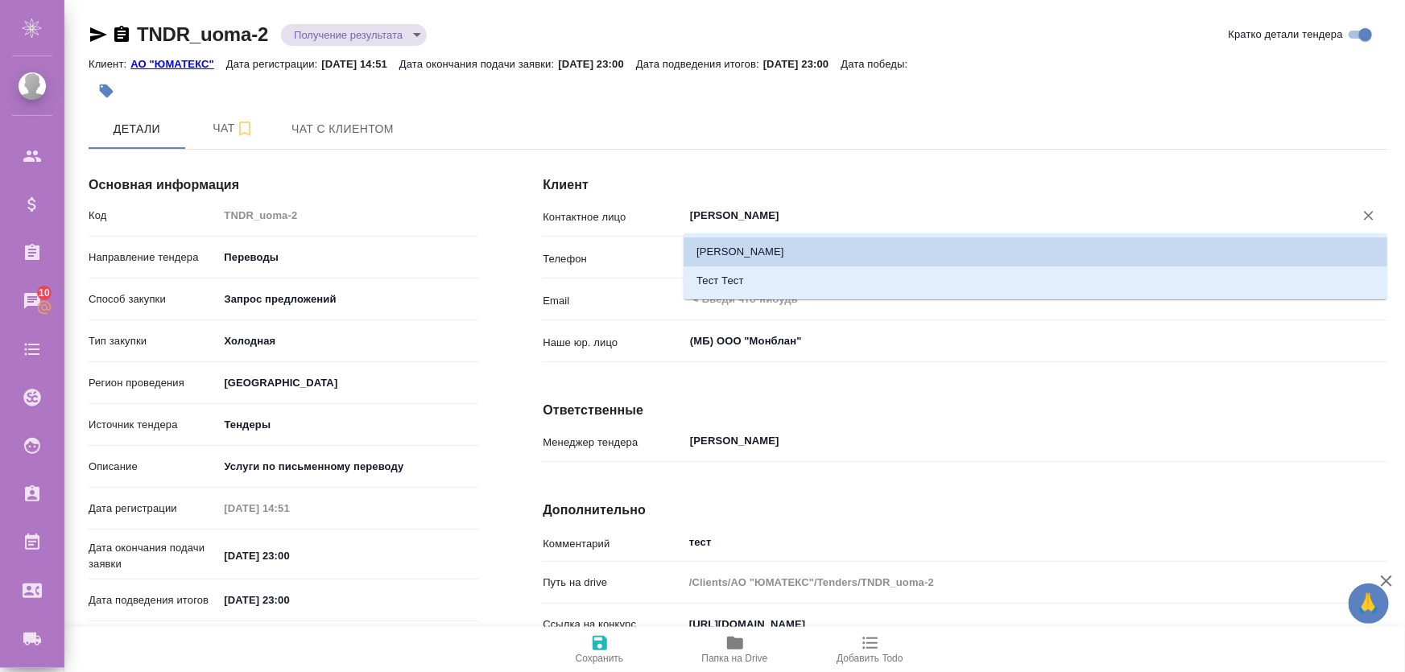
click at [761, 224] on input "Дмитриев Кирилл Вадимович" at bounding box center [1008, 215] width 640 height 19
click at [741, 285] on li "Тест Тест" at bounding box center [1035, 280] width 704 height 29
type textarea "x"
type input "Тест Тест"
type textarea "x"
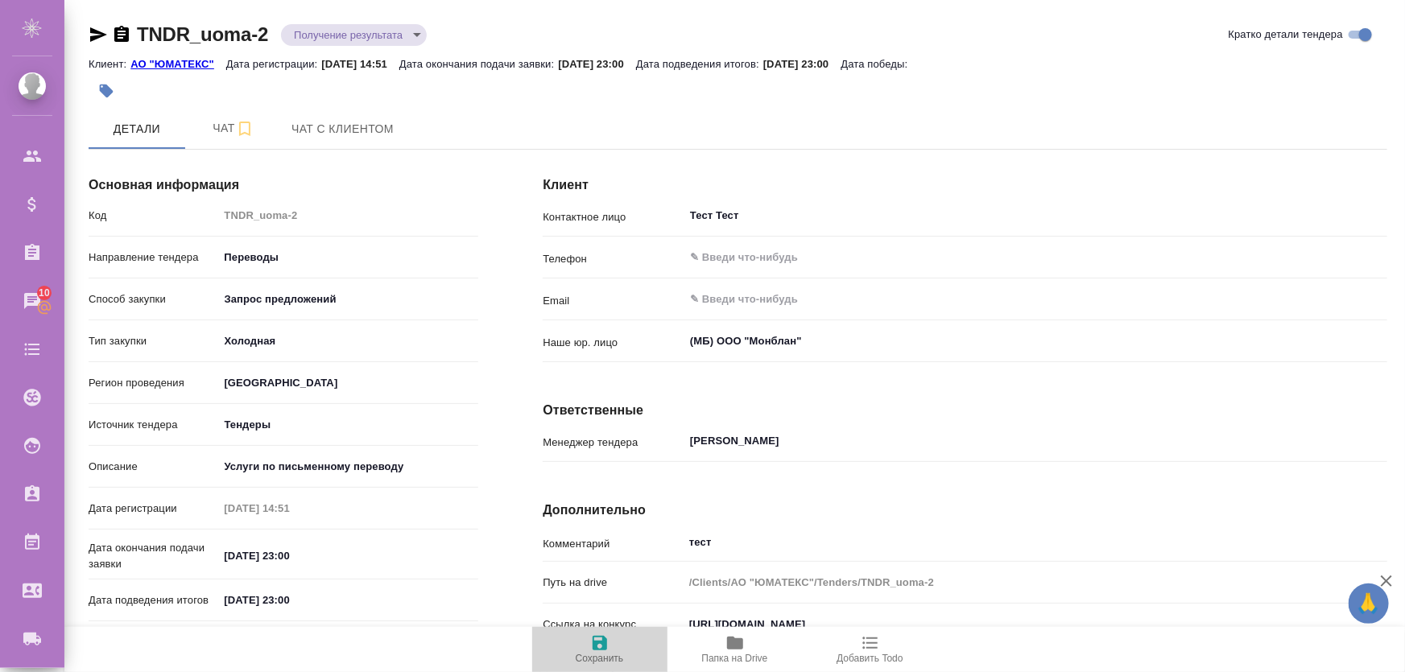
click at [576, 644] on span "Сохранить" at bounding box center [600, 648] width 116 height 31
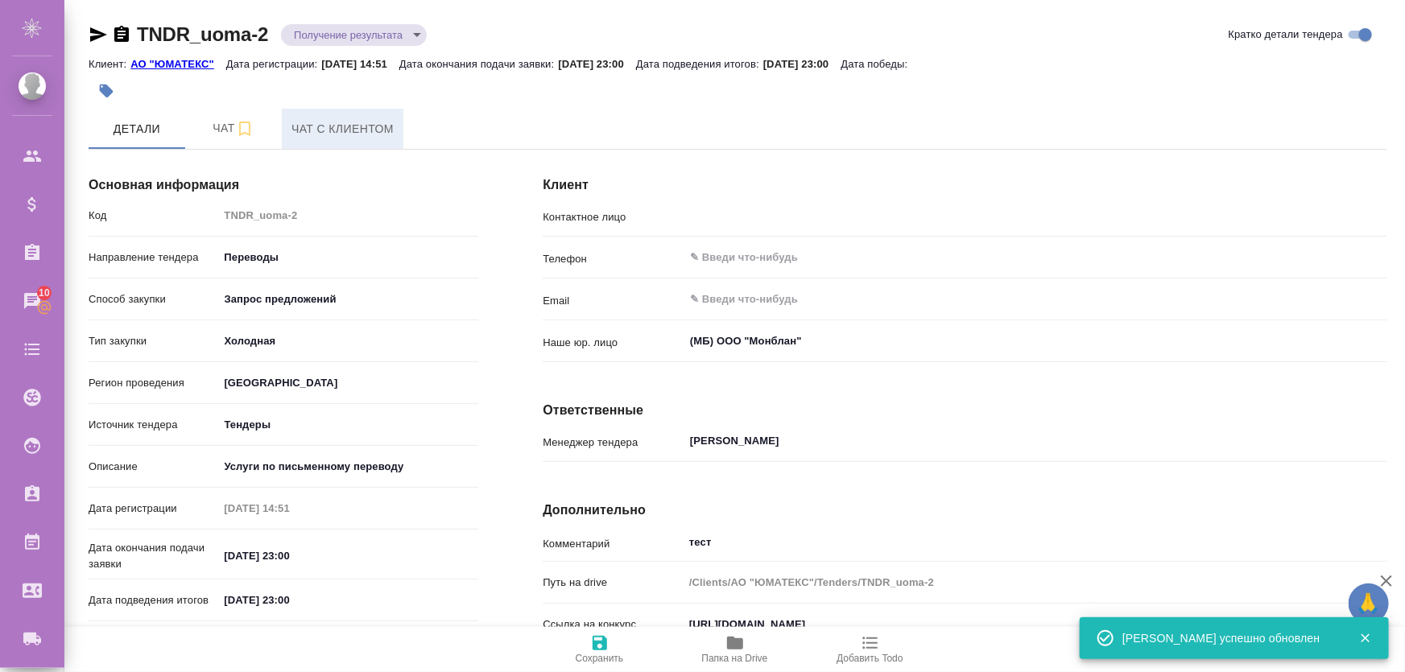
type input "Тест Тест"
click at [331, 119] on span "Чат с клиентом" at bounding box center [342, 129] width 102 height 20
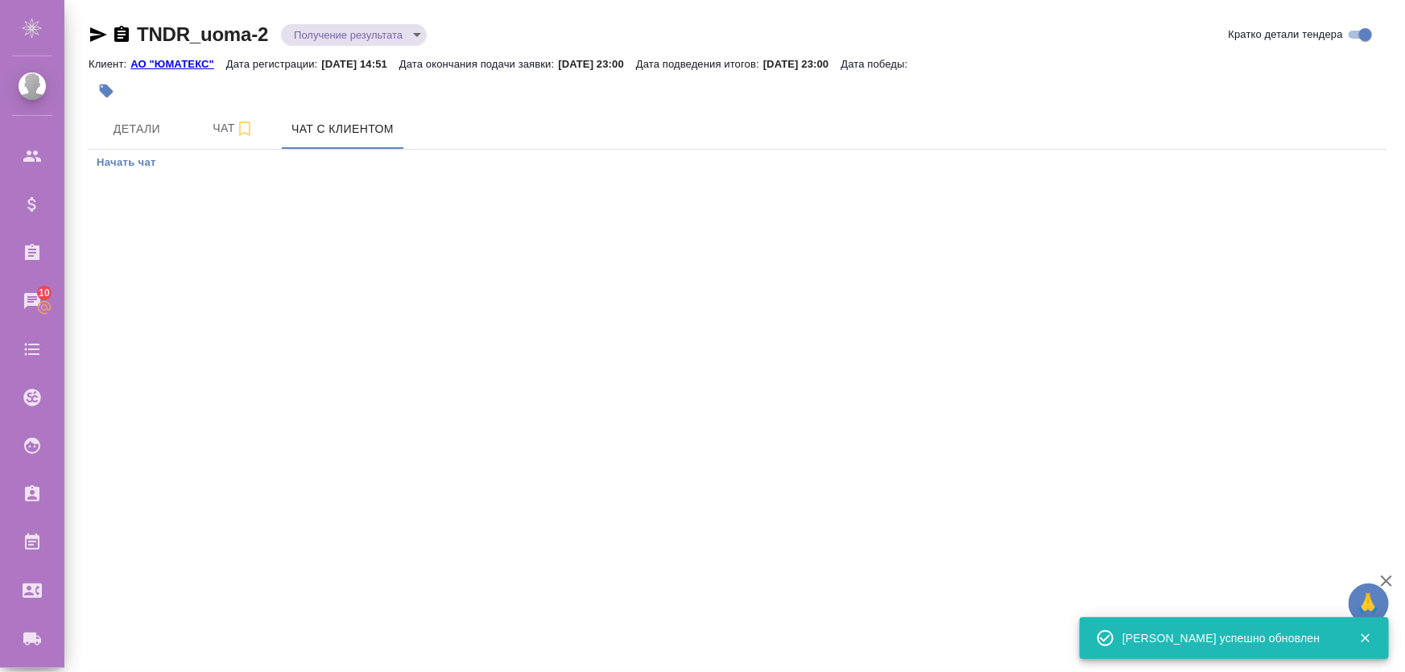
click at [138, 165] on span "Начать чат" at bounding box center [127, 163] width 60 height 19
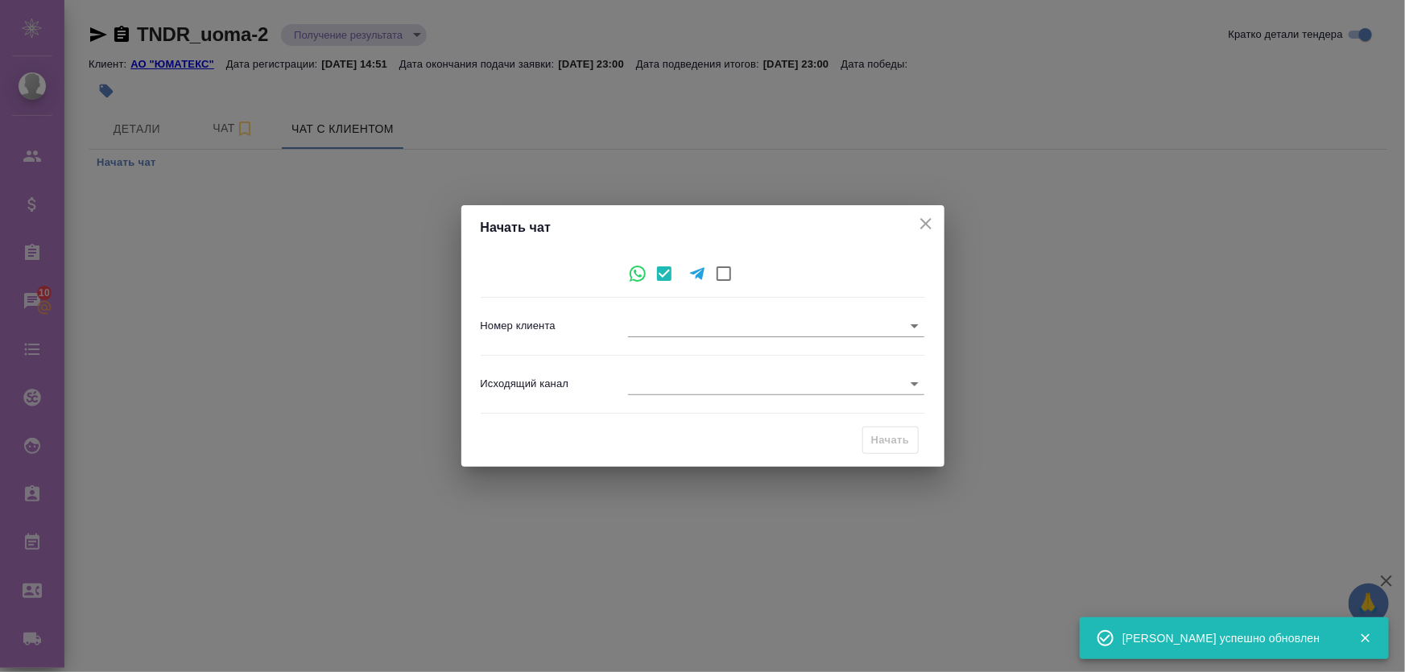
drag, startPoint x: 669, startPoint y: 339, endPoint x: 671, endPoint y: 324, distance: 15.5
click at [669, 338] on div "Номер клиента ​" at bounding box center [703, 326] width 444 height 44
click at [671, 324] on body "🙏 .cls-1 fill:#fff; AWATERA Zhukova Daria Клиенты Спецификации Заказы 10 Чаты T…" at bounding box center [702, 401] width 1405 height 802
click at [681, 320] on ul at bounding box center [777, 321] width 296 height 13
click at [644, 390] on div at bounding box center [702, 336] width 1405 height 672
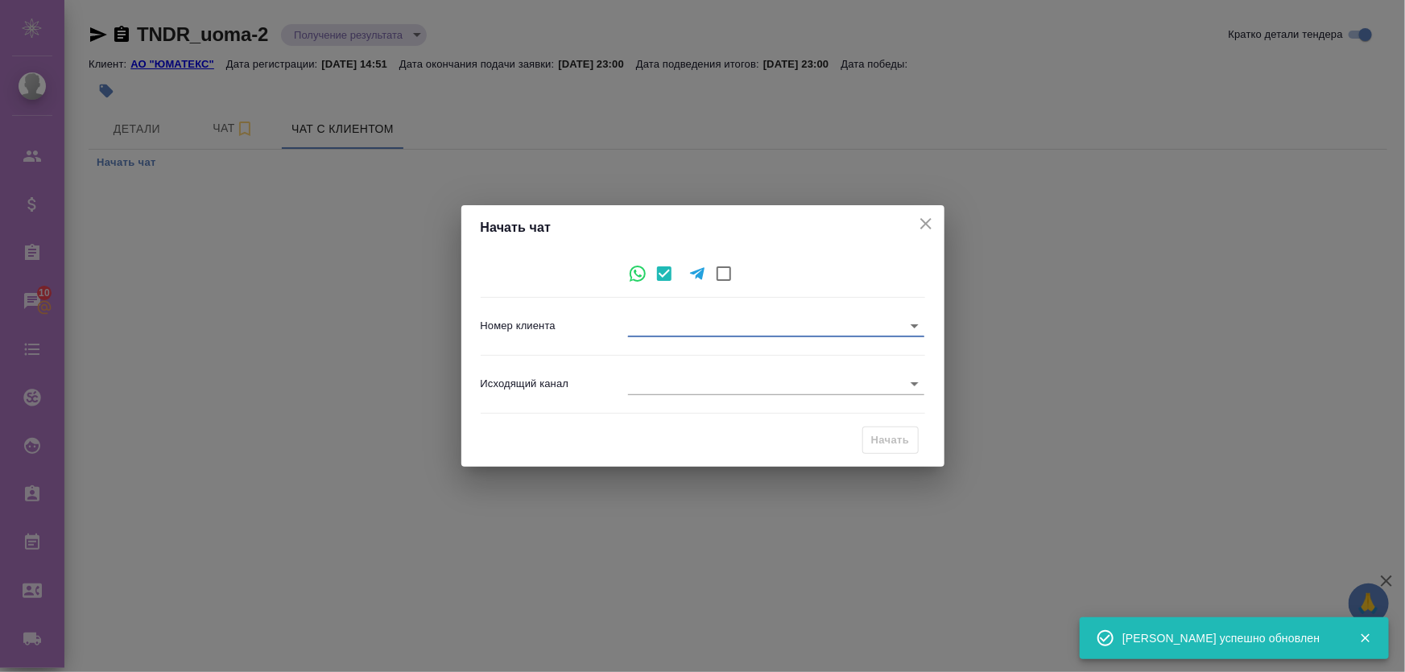
click at [659, 383] on body "🙏 .cls-1 fill:#fff; AWATERA Zhukova Daria Клиенты Спецификации Заказы 10 Чаты T…" at bounding box center [702, 401] width 1405 height 802
drag, startPoint x: 652, startPoint y: 395, endPoint x: 654, endPoint y: 385, distance: 10.7
click at [653, 391] on li "Awatera" at bounding box center [777, 384] width 296 height 26
type input "2"
click at [690, 322] on body "🙏 .cls-1 fill:#fff; AWATERA Zhukova Daria Клиенты Спецификации Заказы 10 Чаты T…" at bounding box center [702, 401] width 1405 height 802
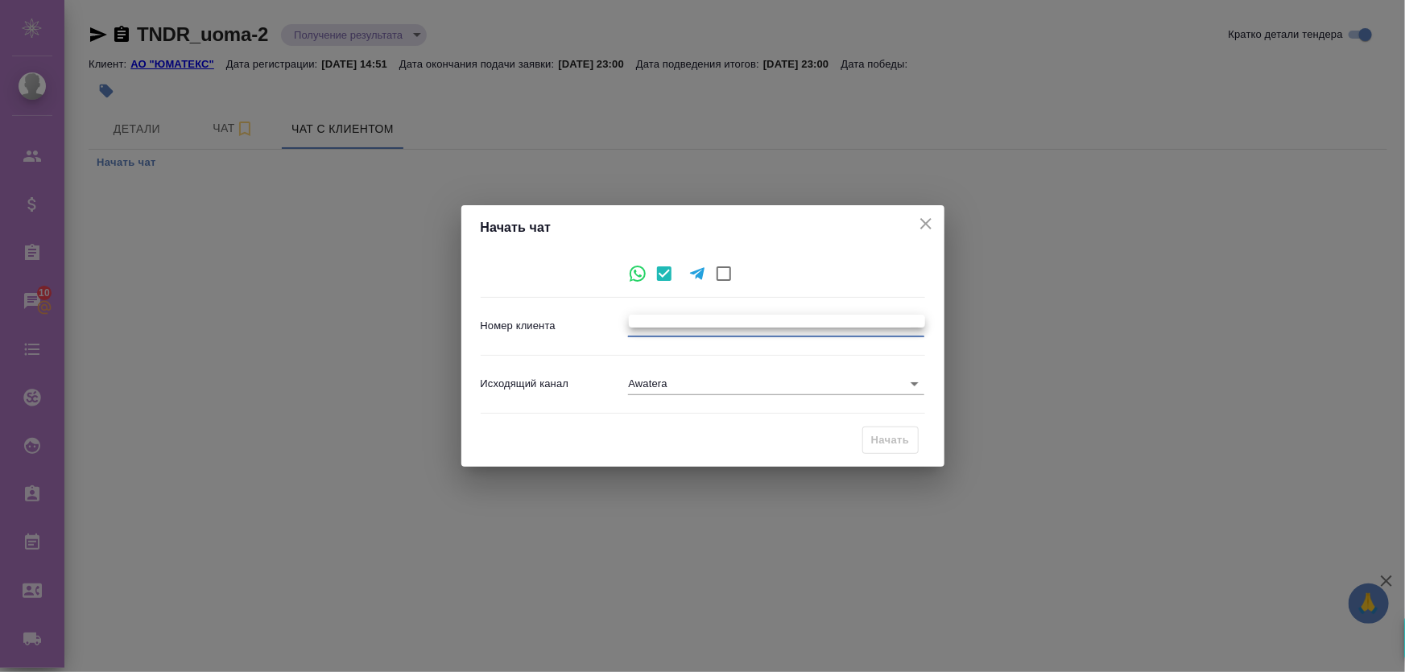
click at [737, 269] on div at bounding box center [702, 336] width 1405 height 672
click at [720, 277] on input "checkbox" at bounding box center [724, 274] width 34 height 34
checkbox input "true"
checkbox input "false"
click at [702, 338] on div "Юзернейм ​" at bounding box center [703, 326] width 444 height 44
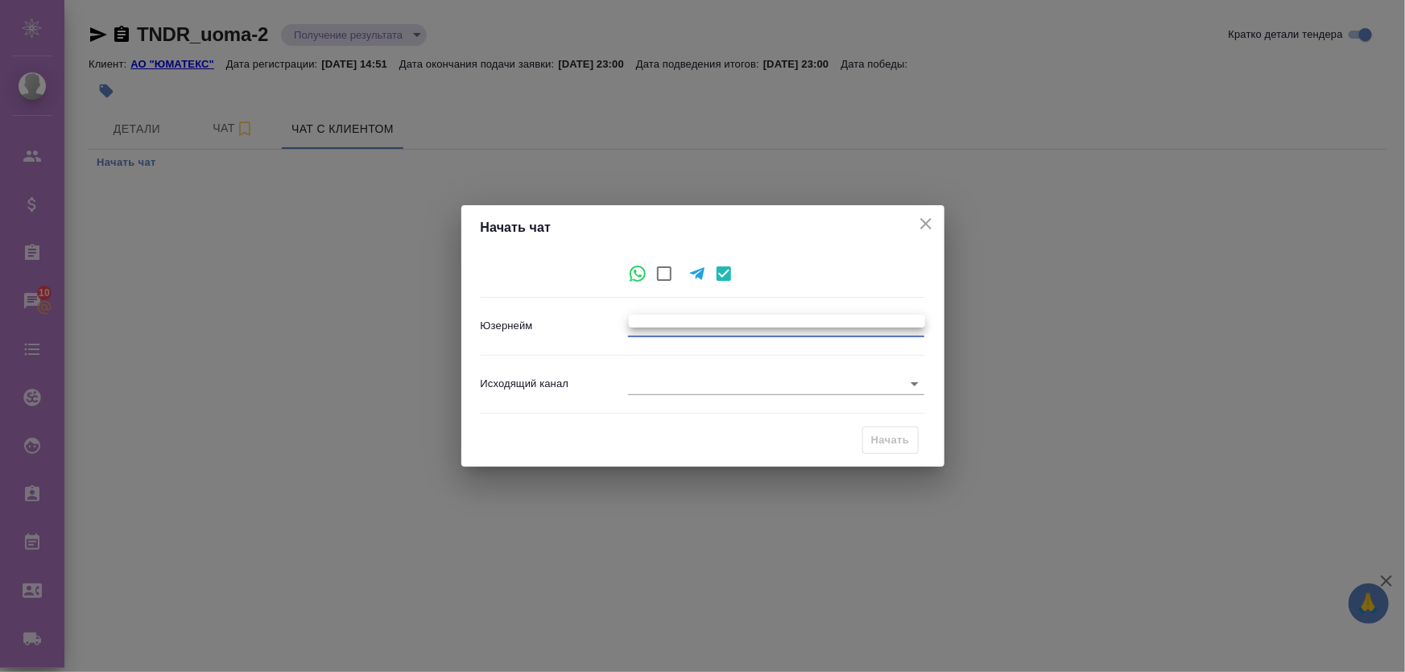
click at [706, 330] on body "🙏 .cls-1 fill:#fff; AWATERA Zhukova Daria Клиенты Спецификации Заказы 10 Чаты T…" at bounding box center [702, 401] width 1405 height 802
click at [699, 323] on ul at bounding box center [777, 321] width 296 height 13
click at [699, 320] on ul at bounding box center [777, 321] width 296 height 13
click at [939, 225] on div at bounding box center [702, 336] width 1405 height 672
click at [926, 224] on icon "close" at bounding box center [925, 223] width 11 height 11
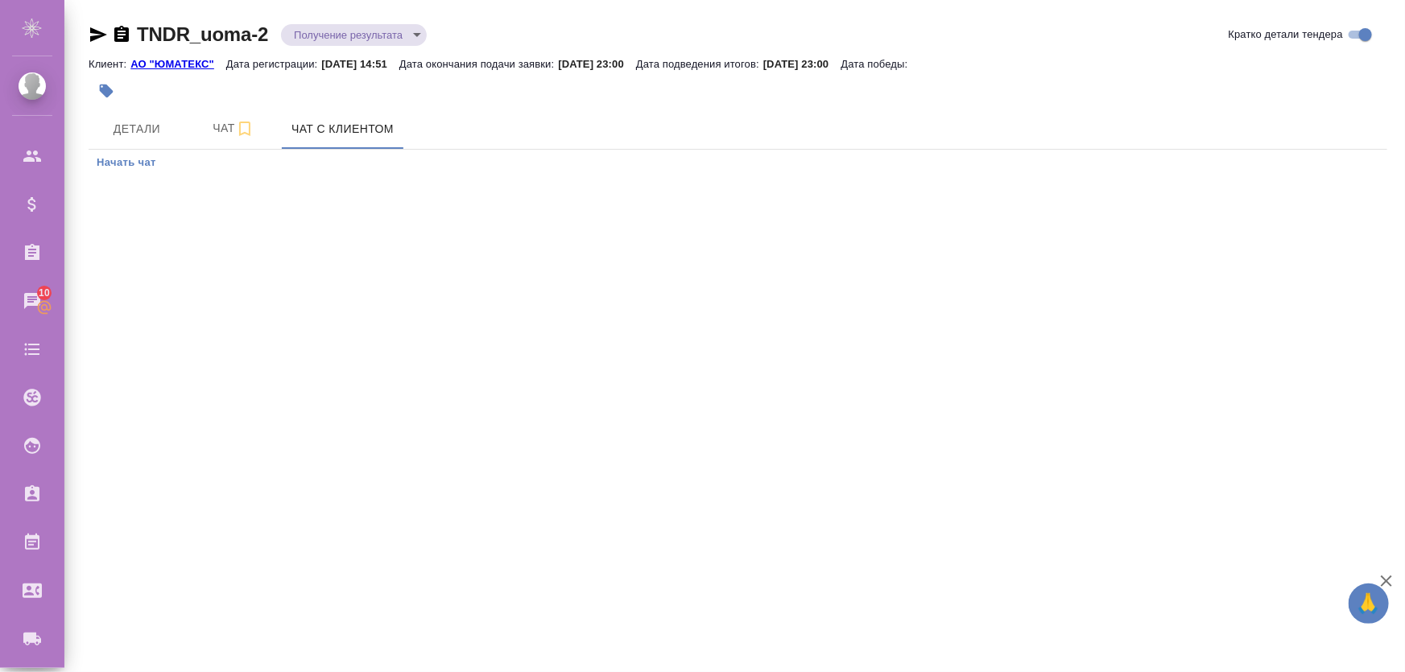
click at [188, 65] on p "АО "ЮМАТЕКС"" at bounding box center [178, 64] width 96 height 12
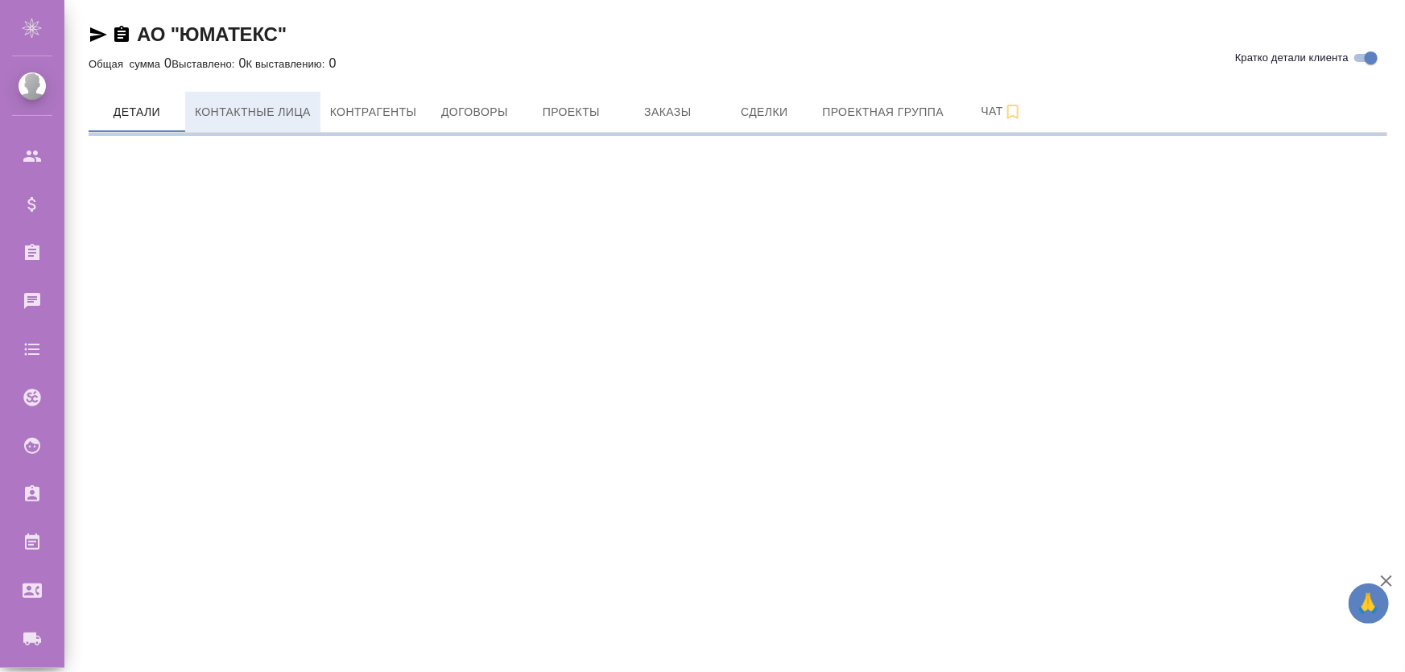
click at [255, 117] on span "Контактные лица" at bounding box center [253, 112] width 116 height 20
select select "RU"
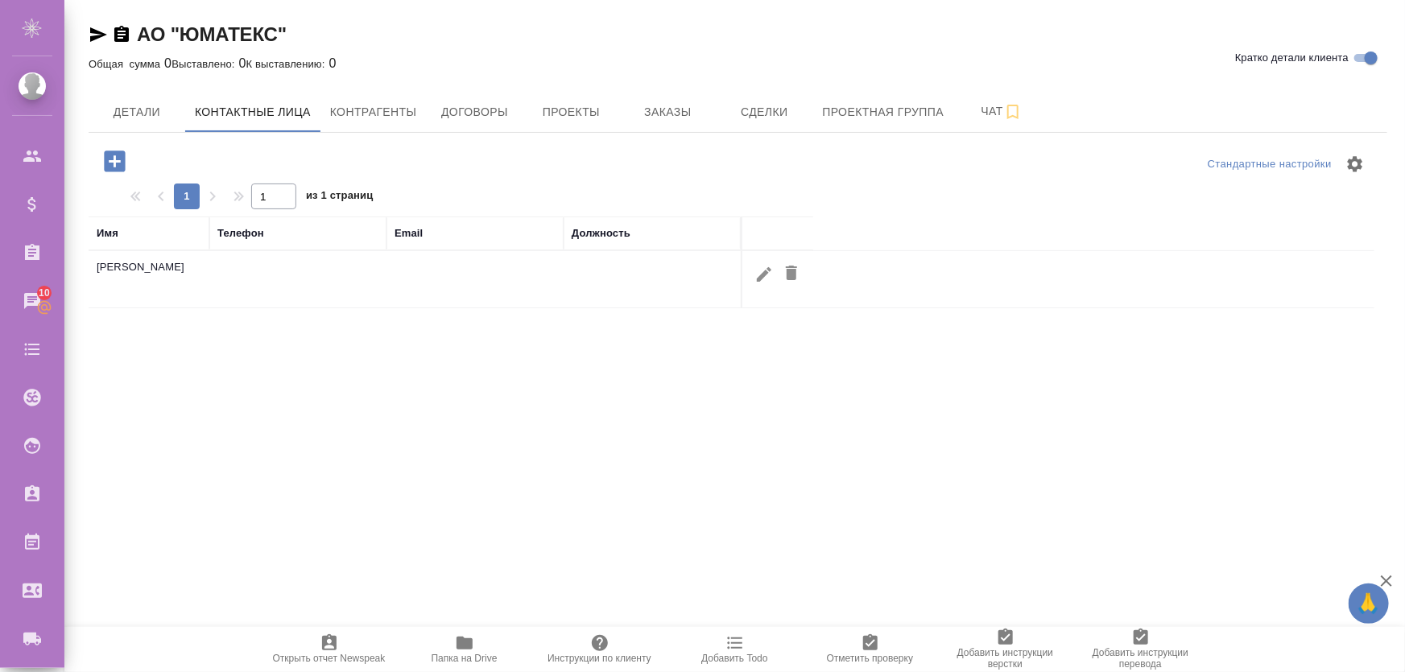
drag, startPoint x: 103, startPoint y: 137, endPoint x: 121, endPoint y: 168, distance: 36.0
click at [103, 138] on div "Стандартные настройки 1 1 из 1 страниц Имя Телефон Email Должность Дмитриев Кир…" at bounding box center [738, 493] width 1298 height 720
click at [122, 168] on icon "button" at bounding box center [114, 161] width 21 height 21
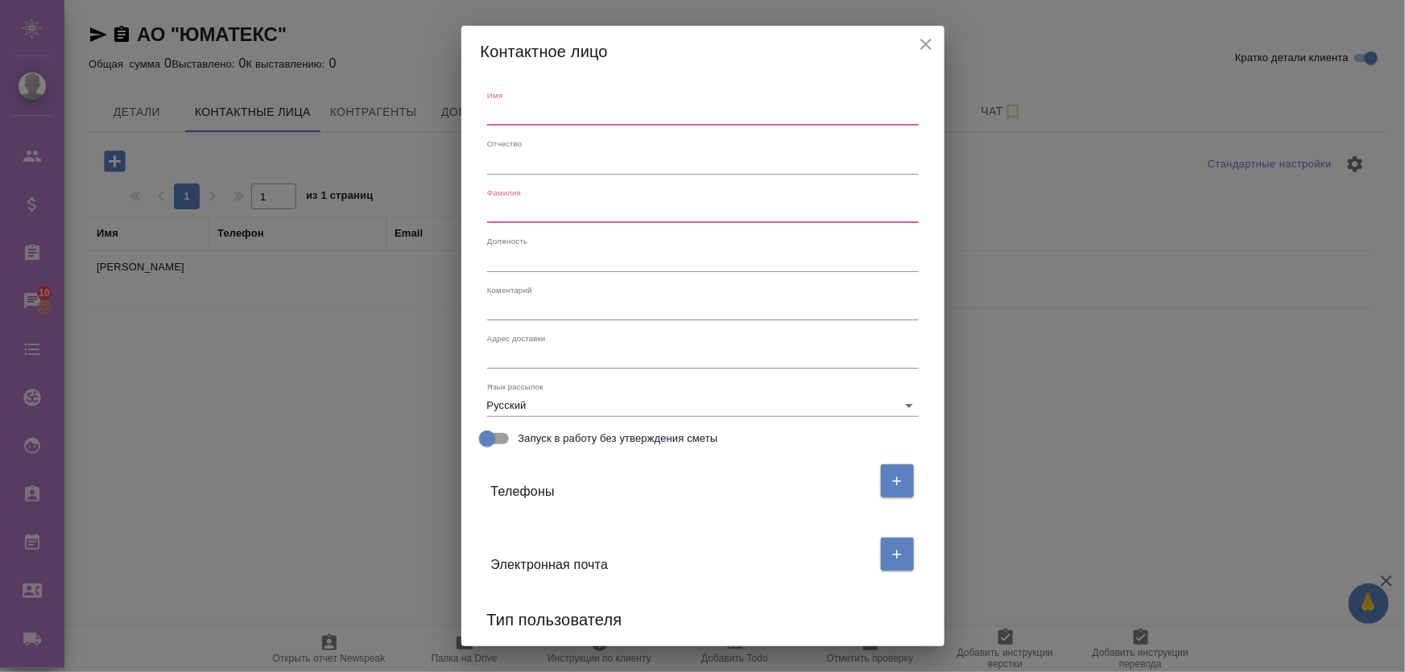
click at [596, 113] on input "text" at bounding box center [702, 114] width 431 height 23
type input "Тест"
click at [889, 474] on icon "button" at bounding box center [896, 481] width 14 height 14
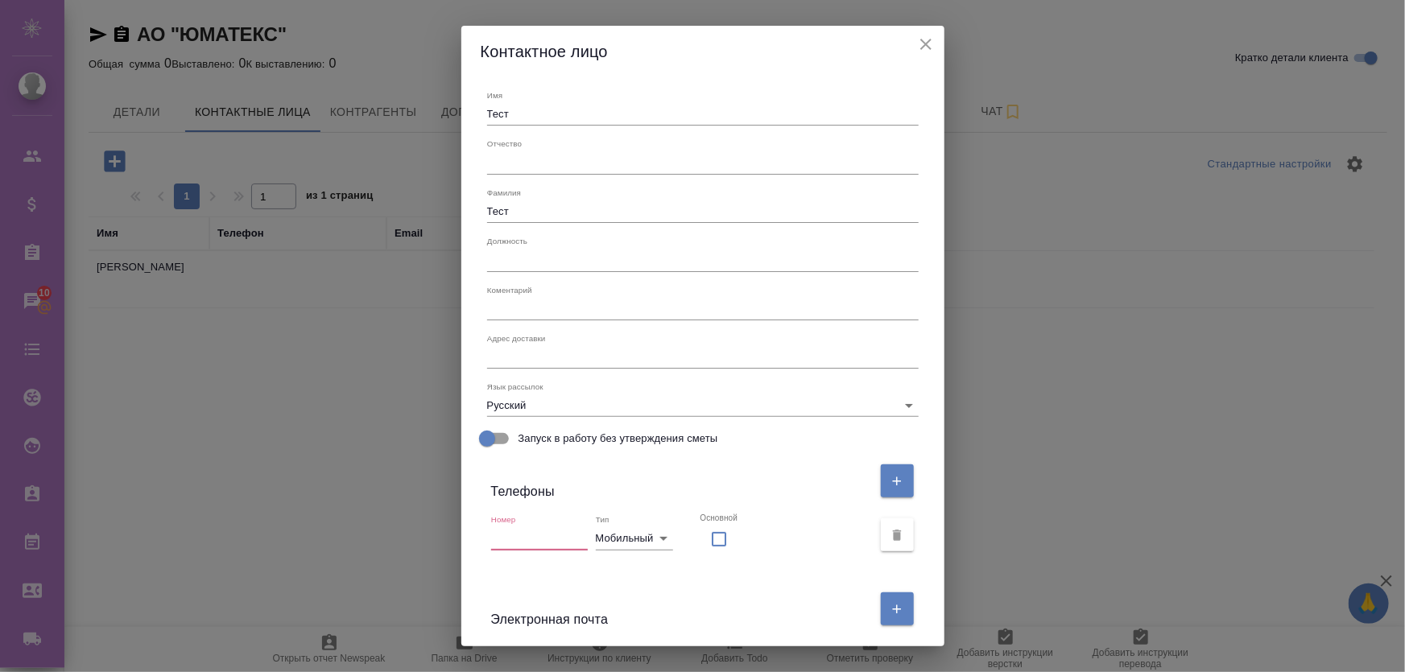
click at [546, 531] on input "text" at bounding box center [539, 538] width 97 height 23
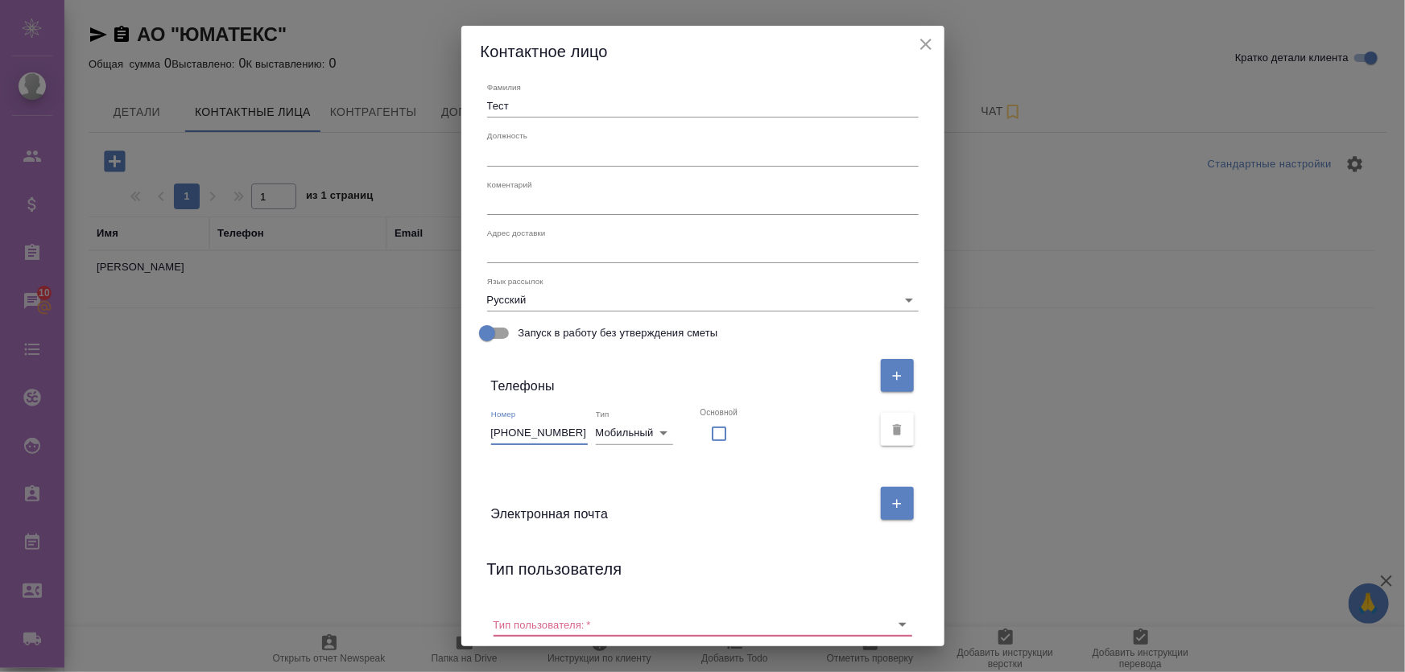
scroll to position [292, 0]
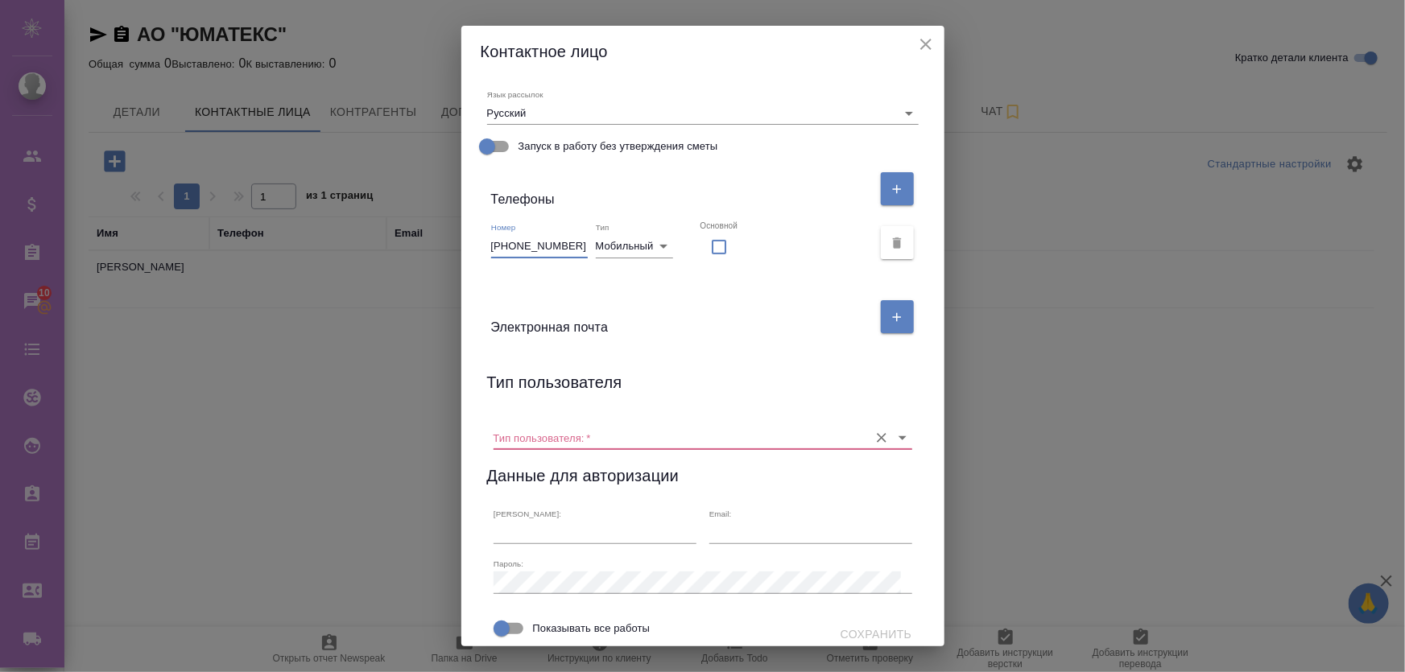
type input "+779616353813"
click at [616, 436] on input "Тип пользователя:   *" at bounding box center [676, 438] width 367 height 22
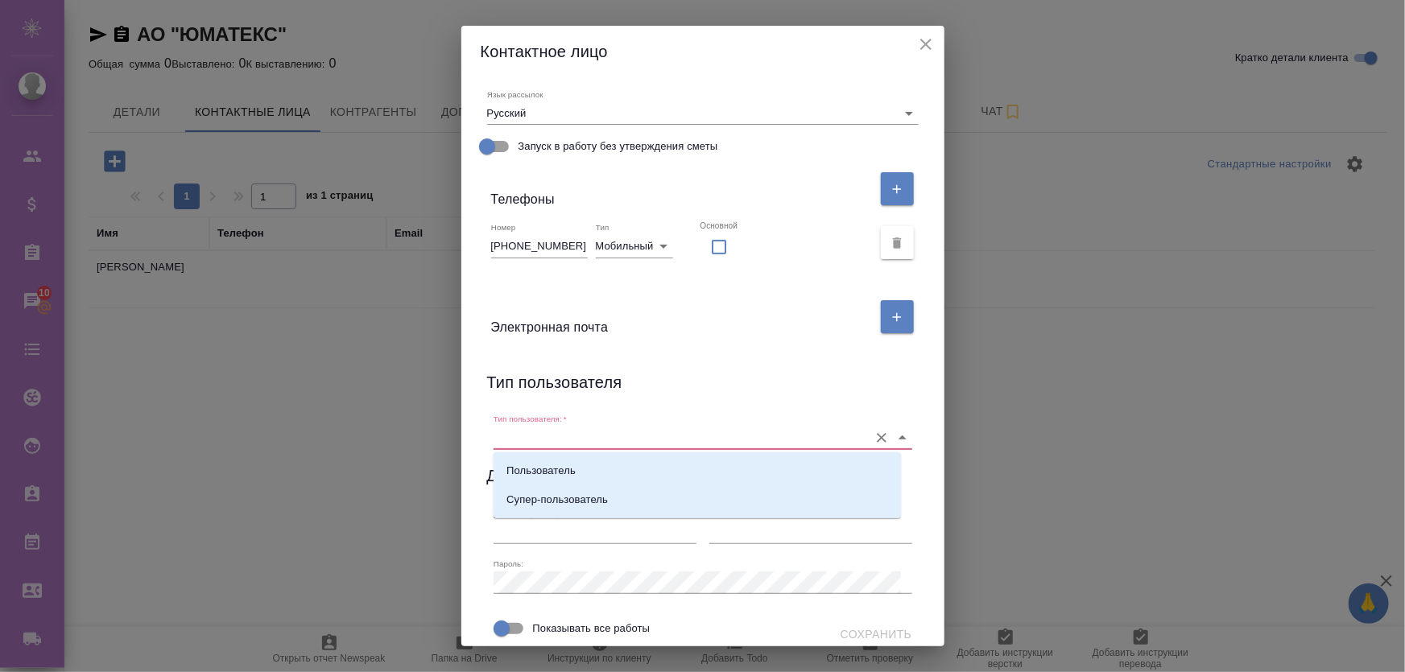
click at [617, 441] on input "Тип пользователя:   *" at bounding box center [676, 438] width 367 height 22
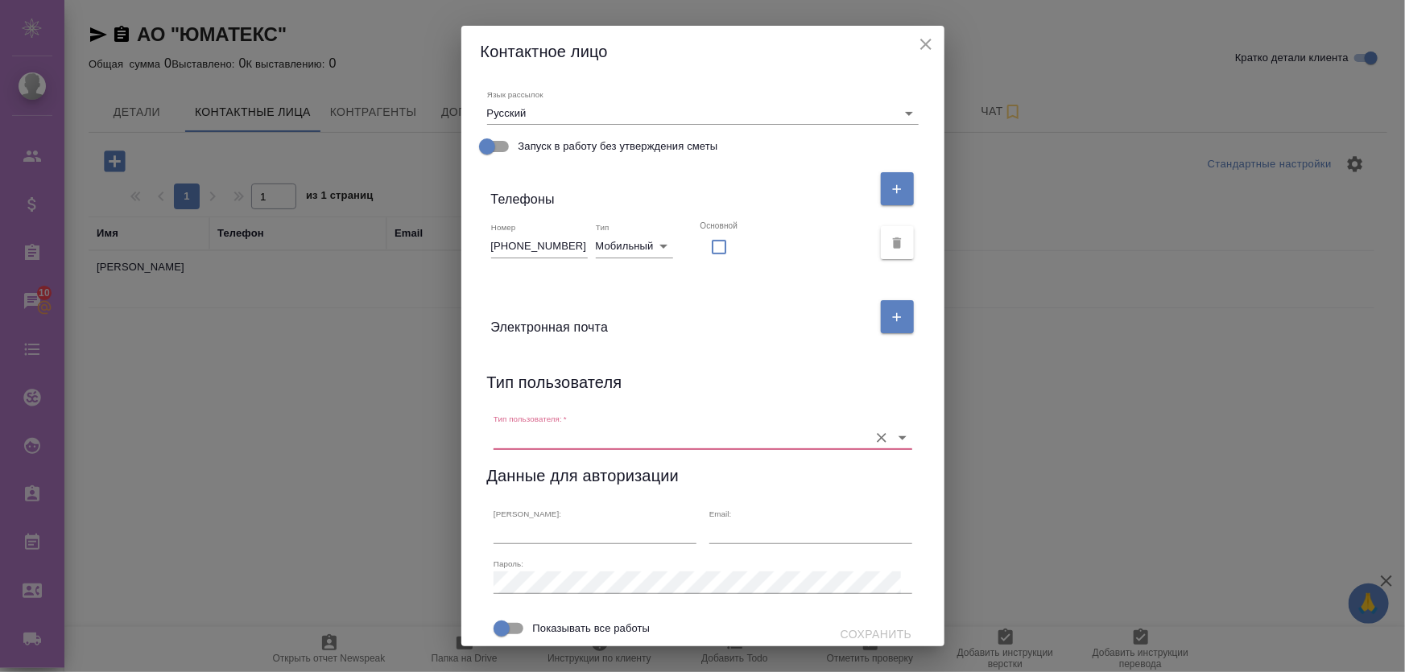
click at [672, 357] on div "Имя Тест Отчество Фамилия Тест Должность Коментарий x Адрес доставки x Язык рас…" at bounding box center [702, 361] width 483 height 569
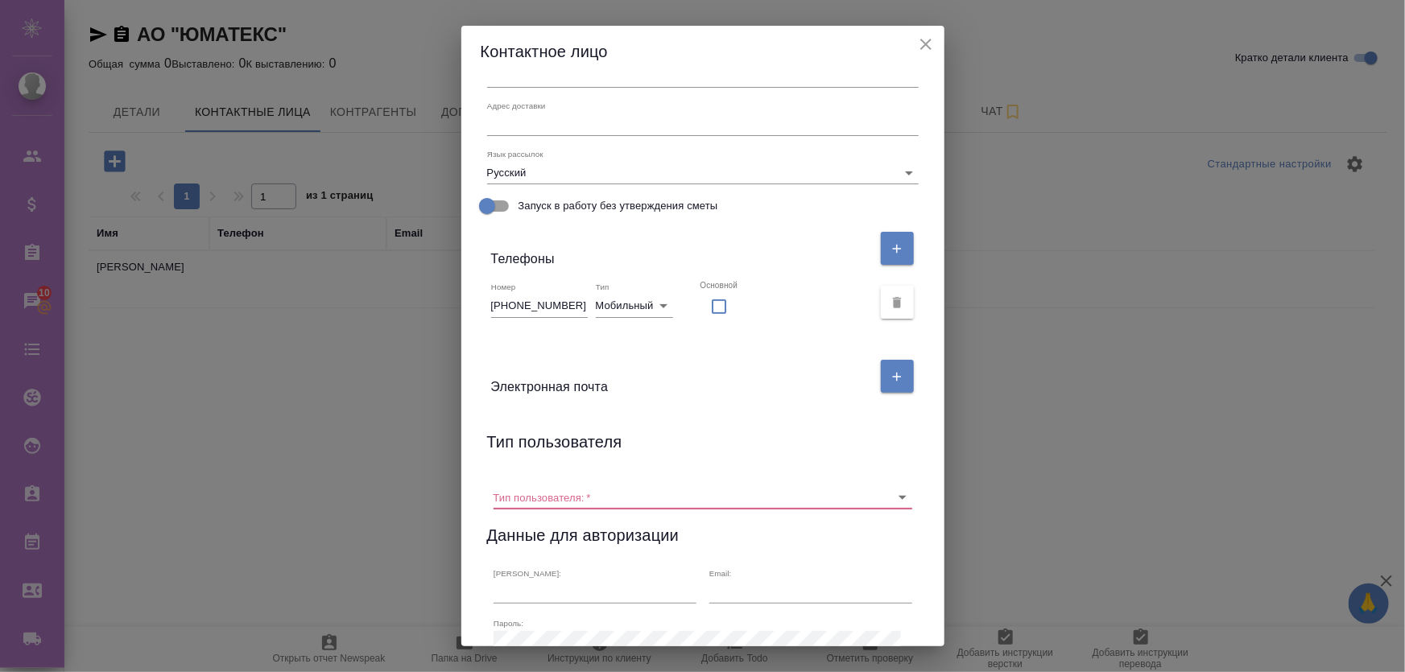
scroll to position [138, 0]
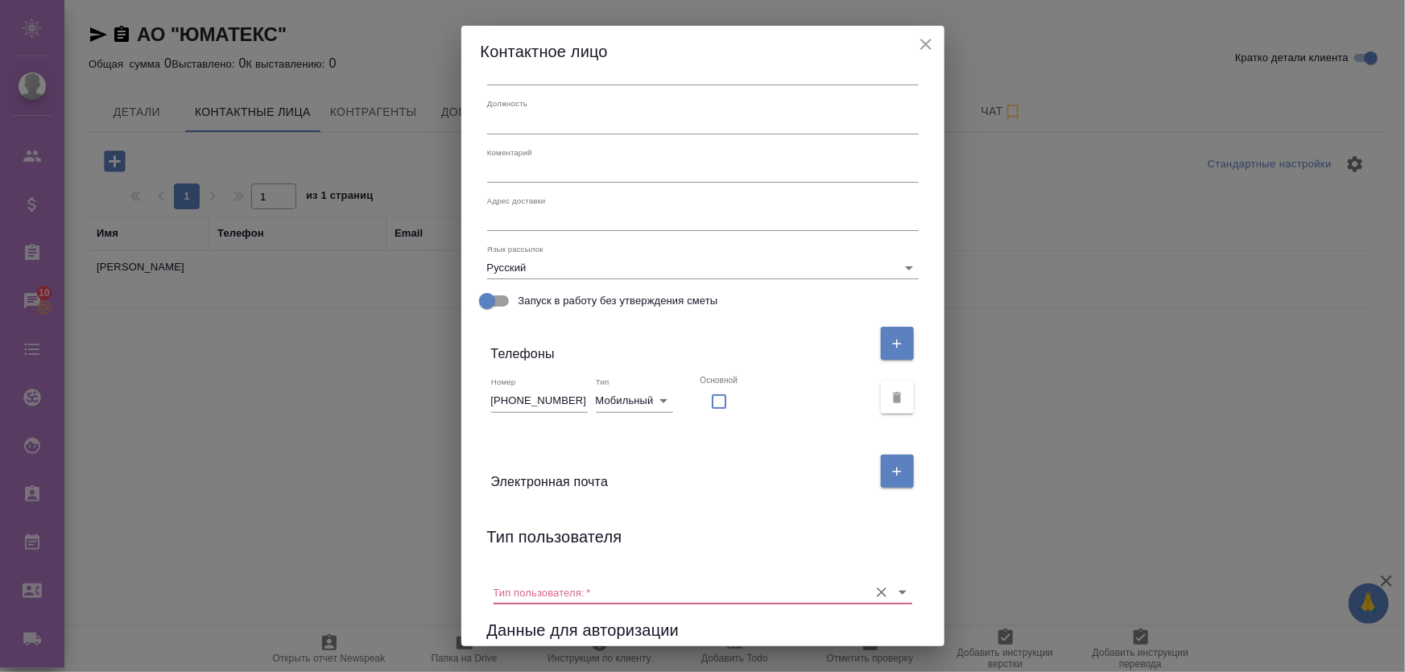
click at [616, 602] on input "Тип пользователя:   *" at bounding box center [676, 592] width 367 height 22
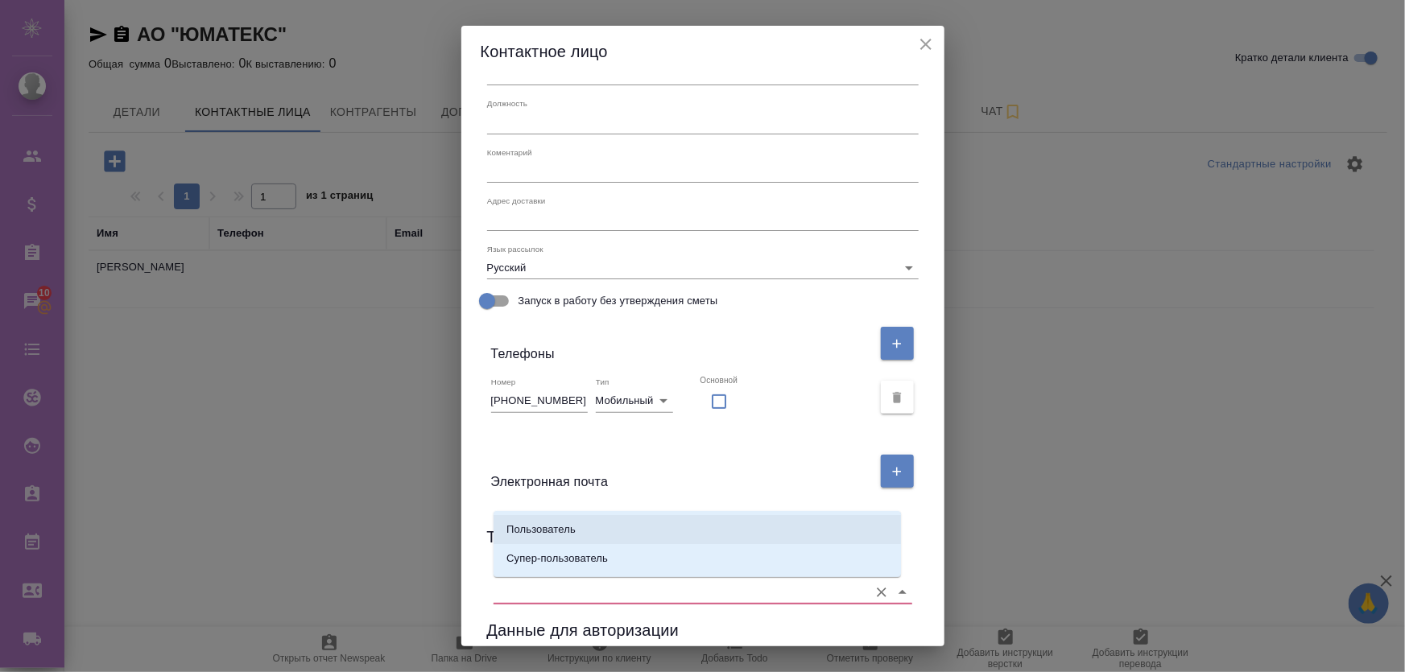
click at [611, 527] on li "Пользователь" at bounding box center [696, 529] width 407 height 29
type input "Пользователь"
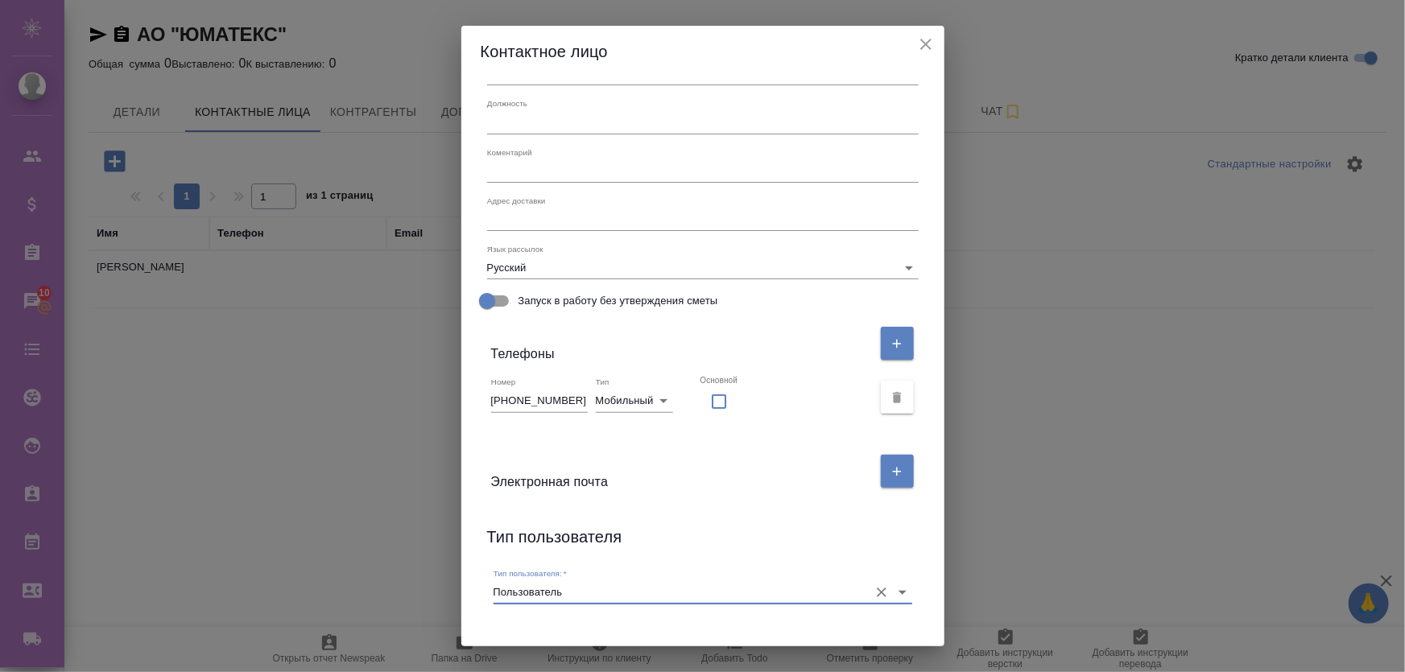
scroll to position [419, 0]
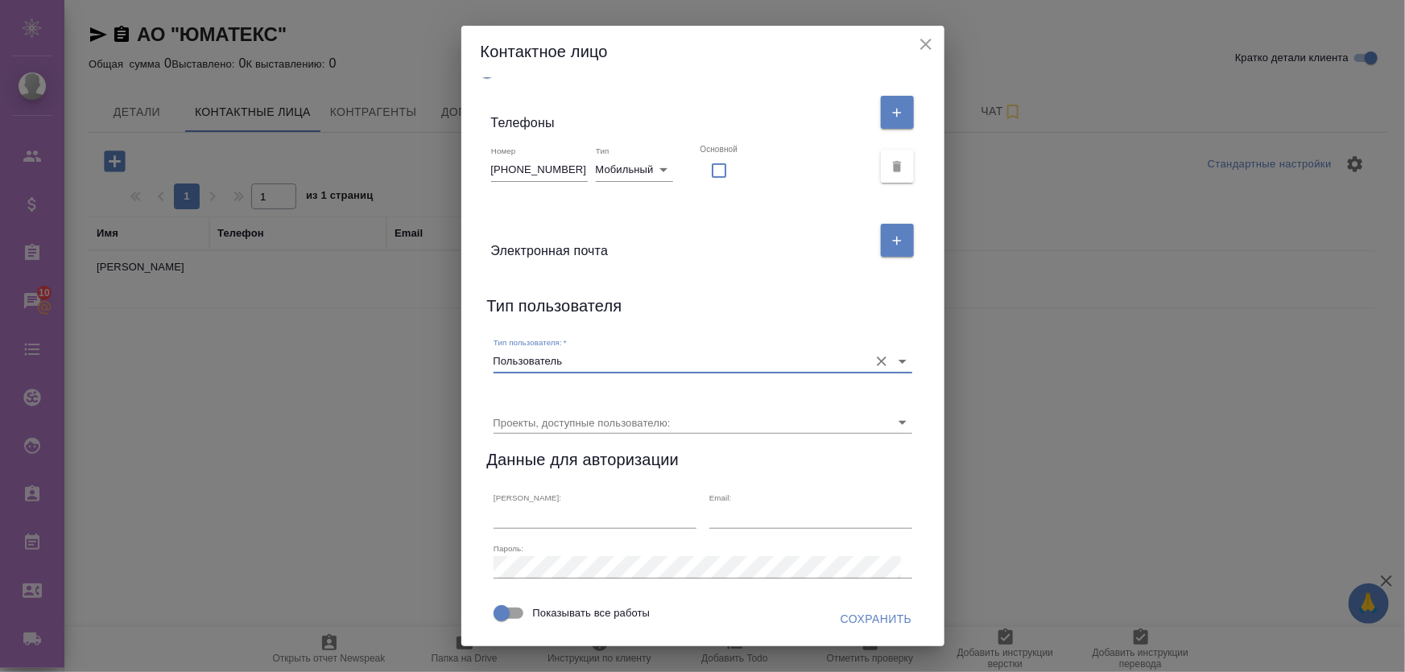
click at [853, 631] on button "Сохранить" at bounding box center [876, 620] width 85 height 30
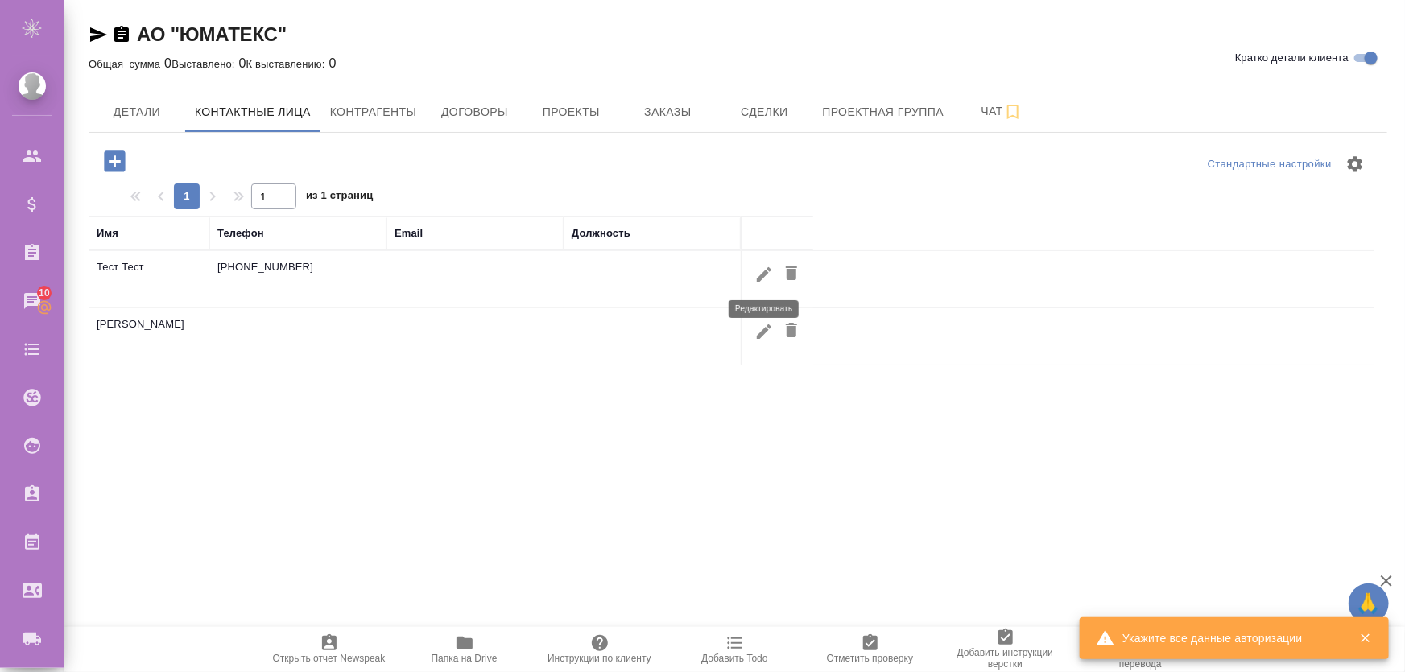
click at [761, 273] on icon "button" at bounding box center [763, 274] width 19 height 19
checkbox input "false"
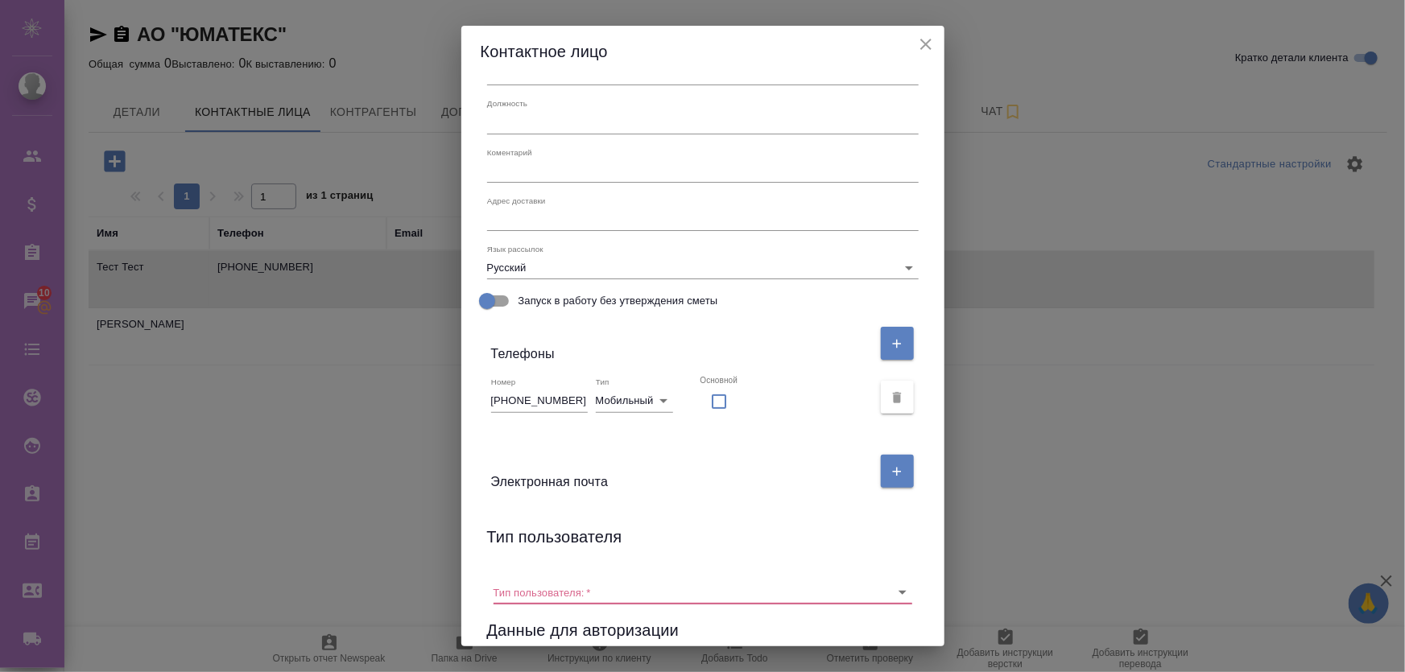
scroll to position [0, 0]
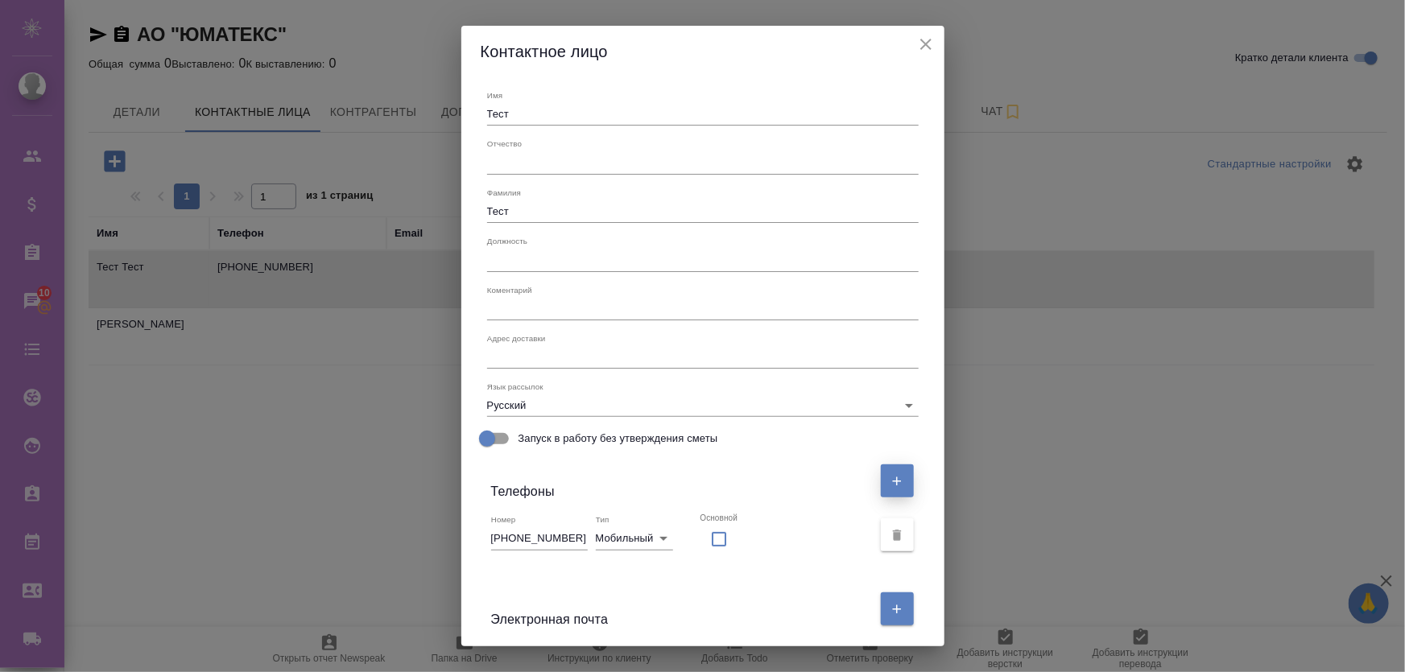
click at [890, 483] on icon "button" at bounding box center [896, 481] width 14 height 14
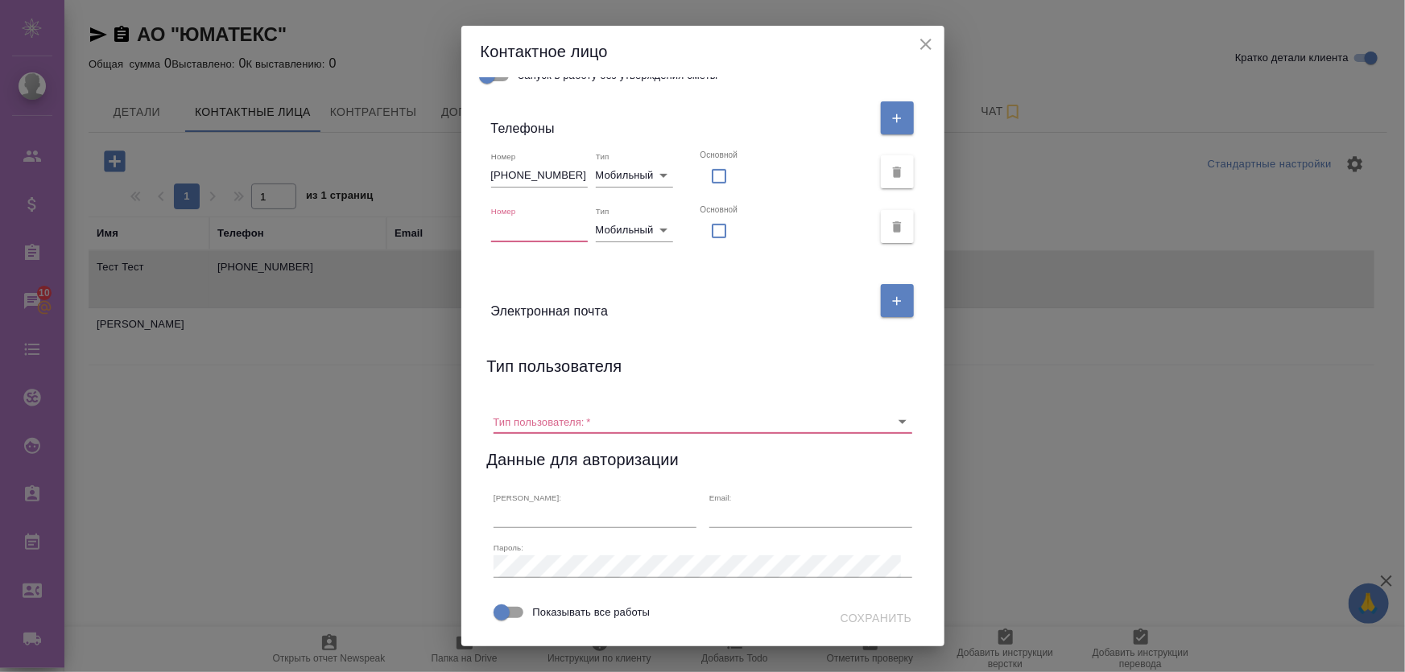
click at [907, 200] on div "Номер Тип Мобильный mobile Основной" at bounding box center [703, 227] width 444 height 55
click at [893, 210] on button "button" at bounding box center [897, 226] width 33 height 33
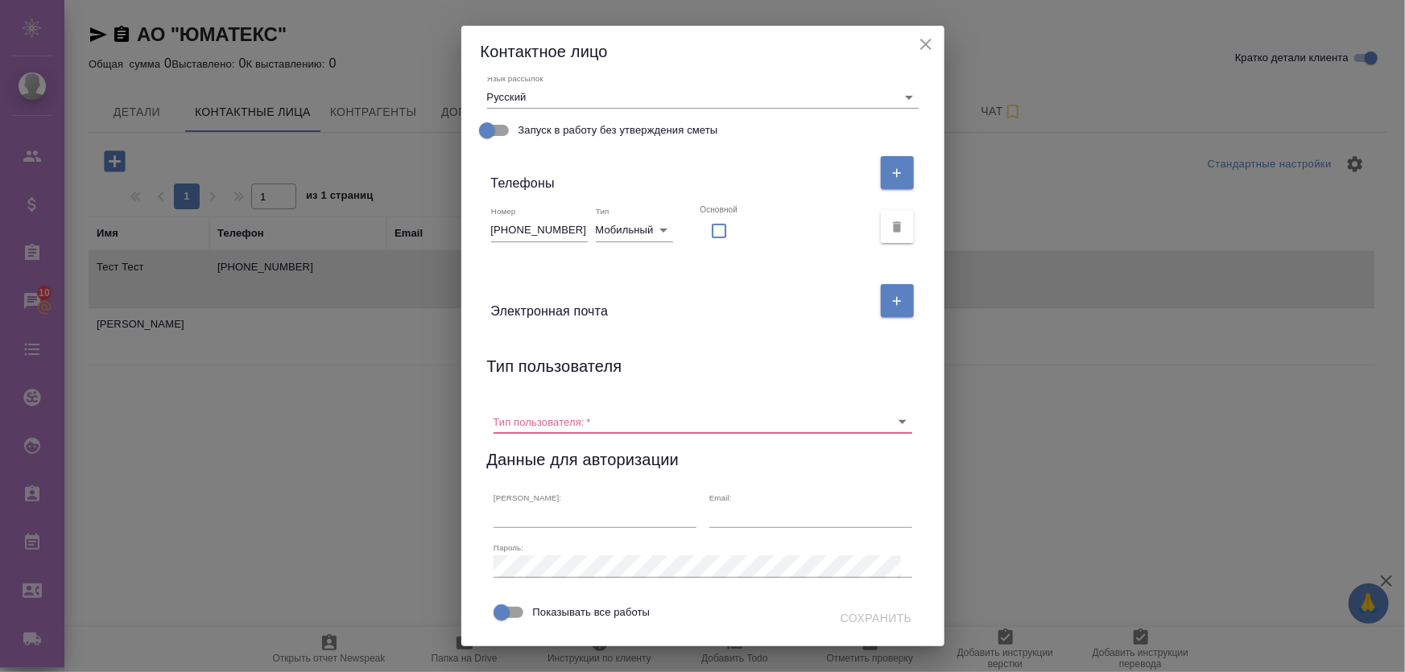
scroll to position [357, 0]
click at [600, 411] on input "Тип пользователя:   *" at bounding box center [676, 422] width 367 height 22
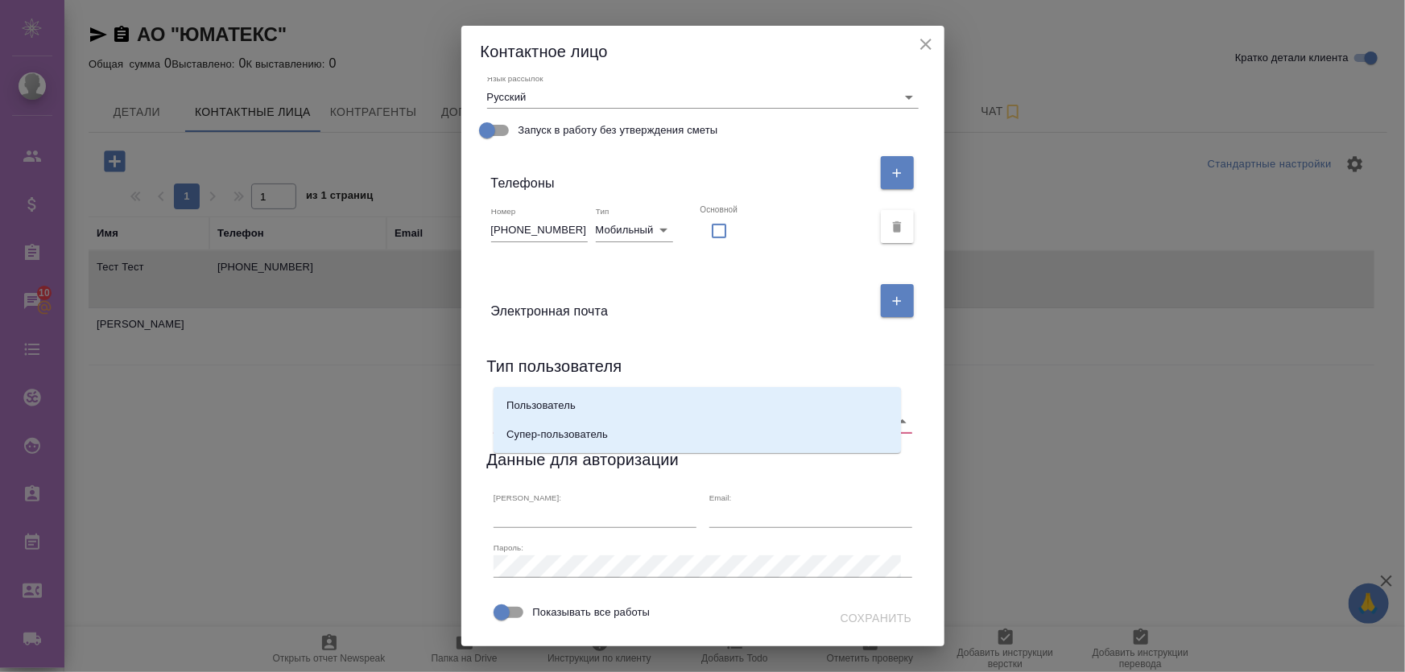
click at [658, 398] on div "Тип пользователя:   *" at bounding box center [702, 415] width 419 height 35
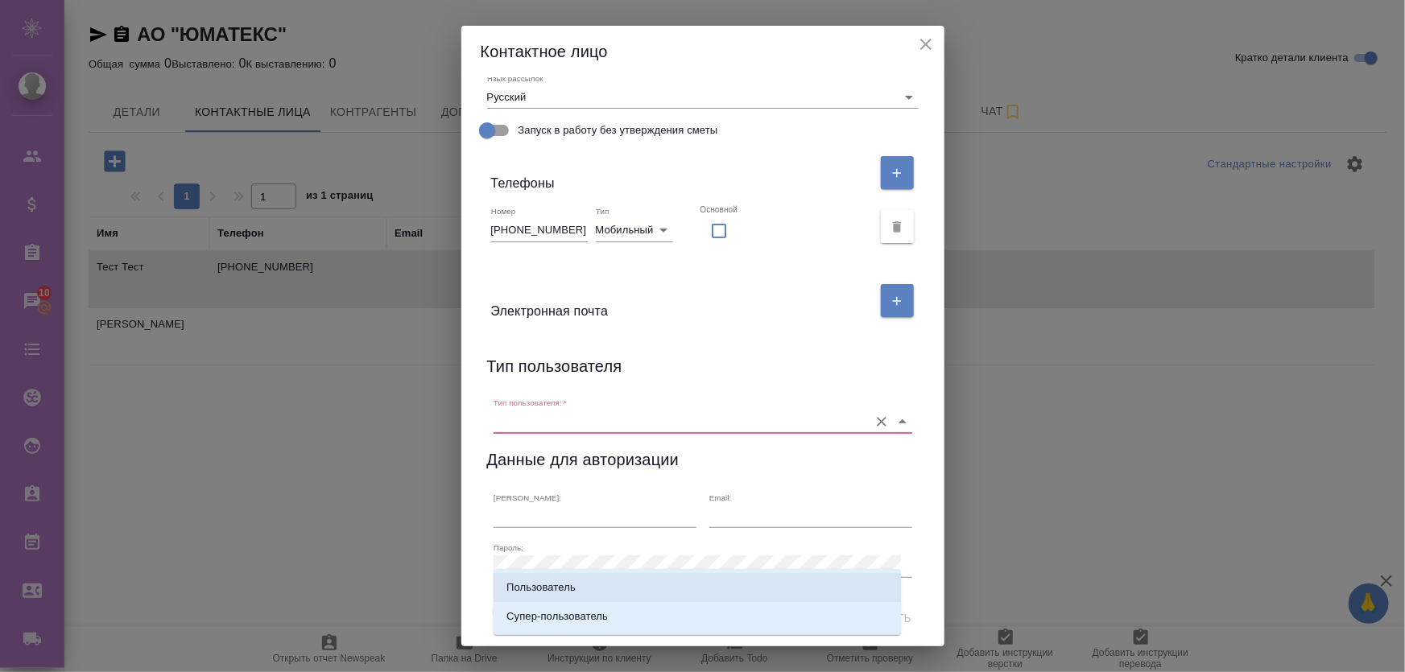
scroll to position [0, 0]
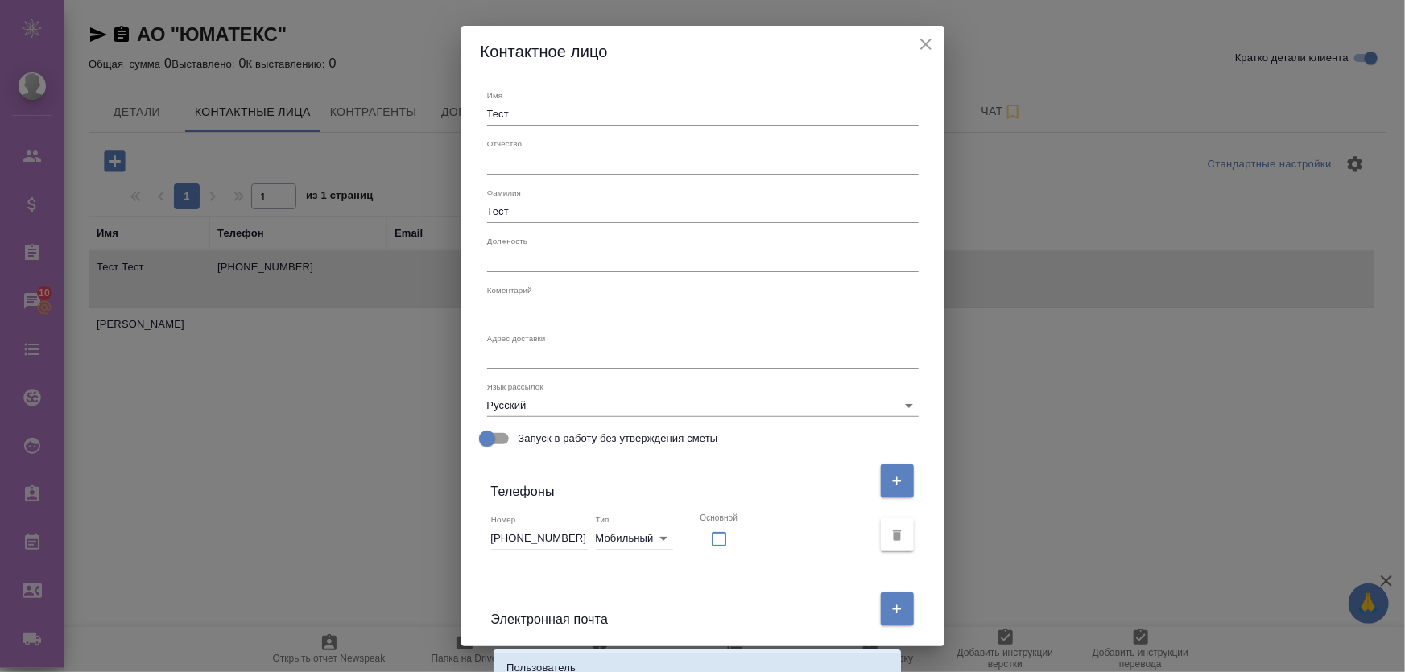
click at [923, 33] on button "close" at bounding box center [926, 44] width 24 height 24
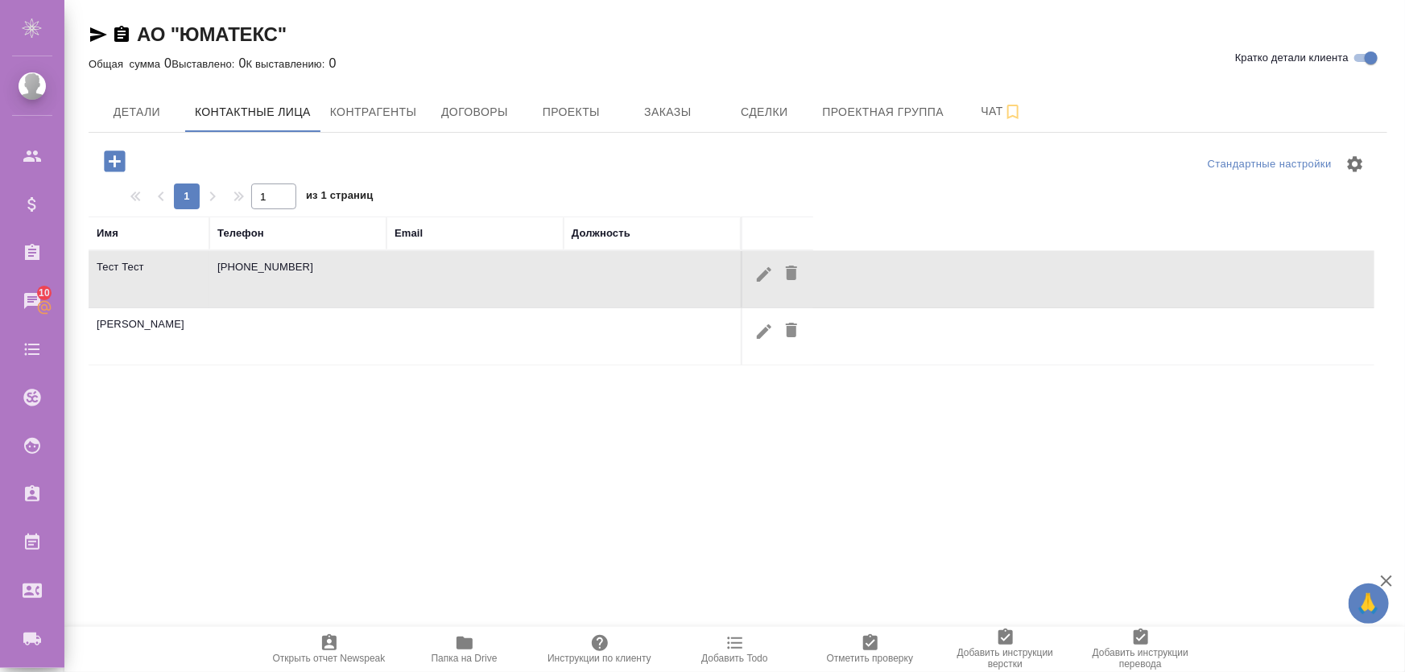
click at [755, 276] on icon "button" at bounding box center [763, 274] width 19 height 19
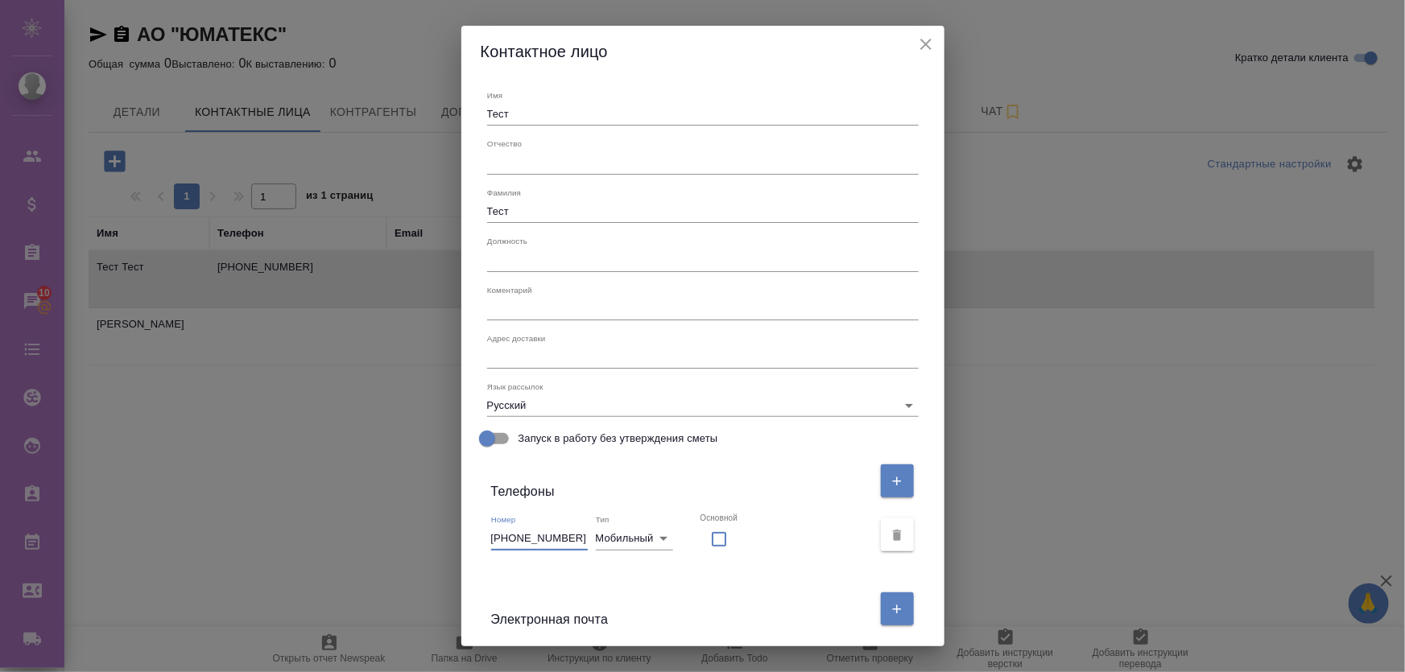
click at [509, 537] on input "+779616353813" at bounding box center [539, 538] width 97 height 23
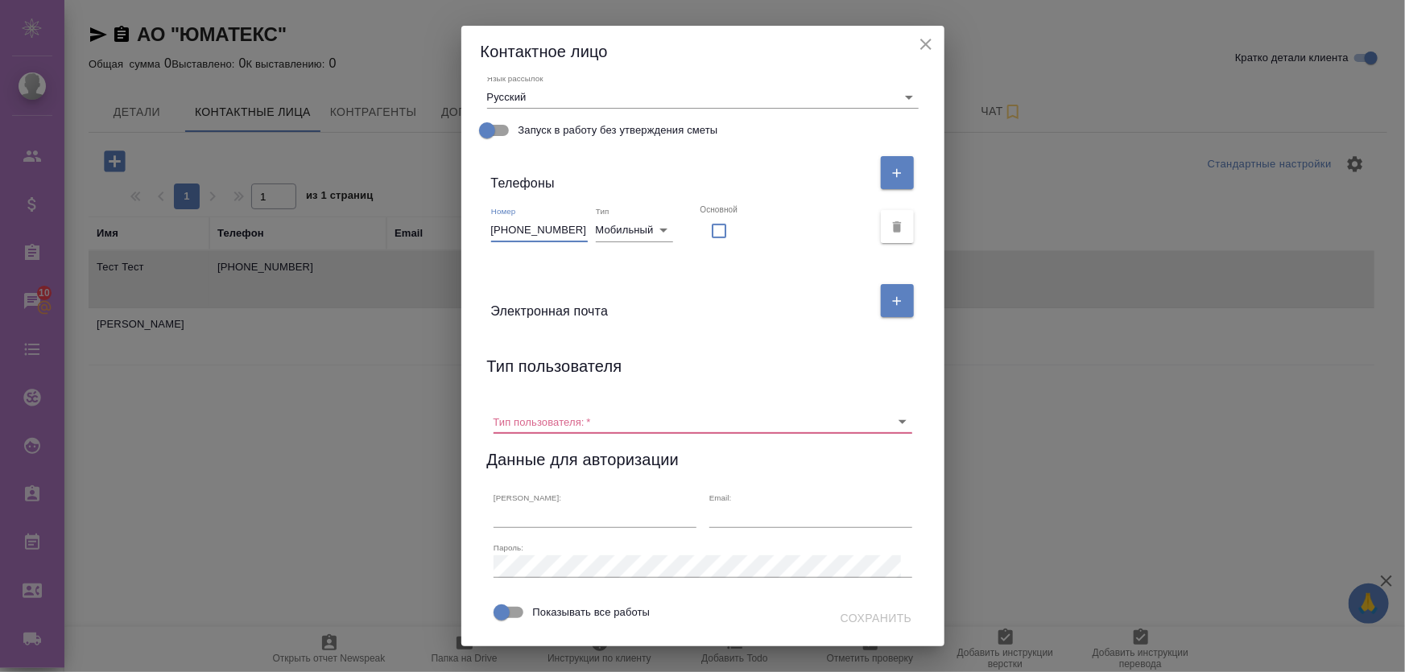
scroll to position [357, 0]
type input "+79616353813"
click at [633, 391] on div "Тип пользователя:   *" at bounding box center [702, 415] width 431 height 48
click at [636, 411] on input "Тип пользователя:   *" at bounding box center [676, 422] width 367 height 22
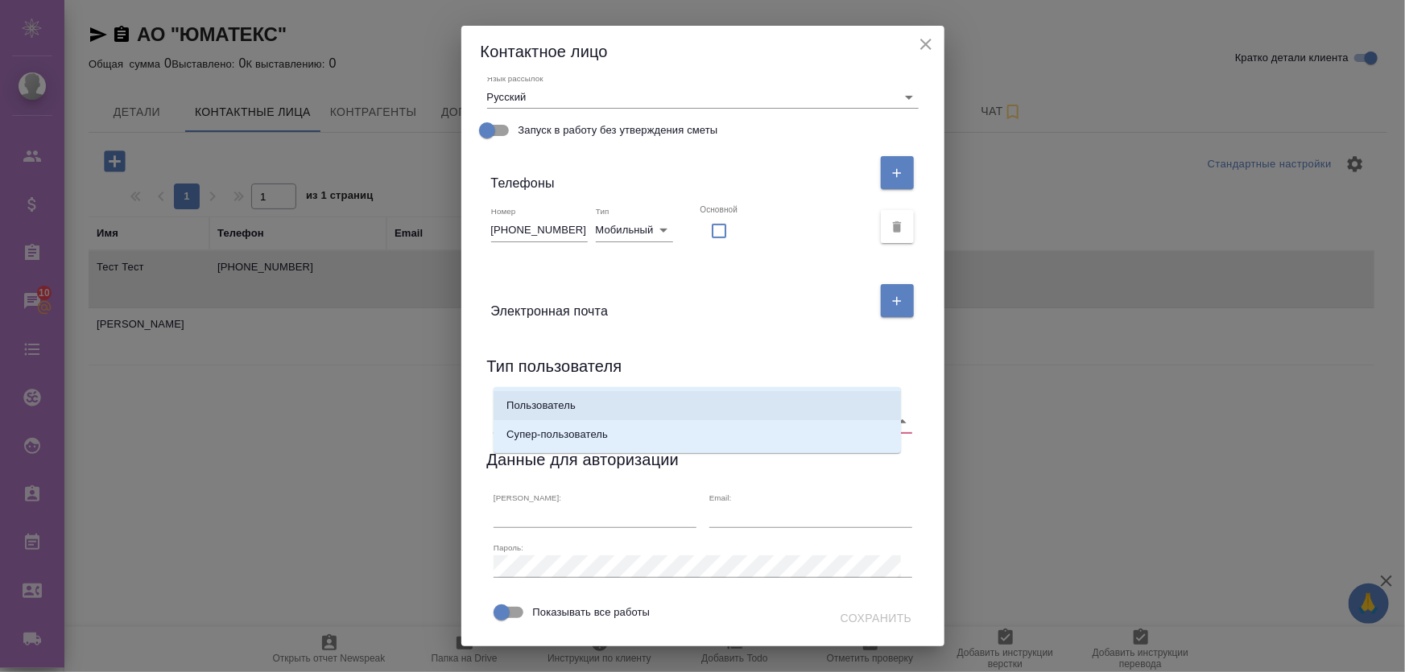
click at [642, 402] on li "Пользователь" at bounding box center [696, 405] width 407 height 29
type input "Пользователь"
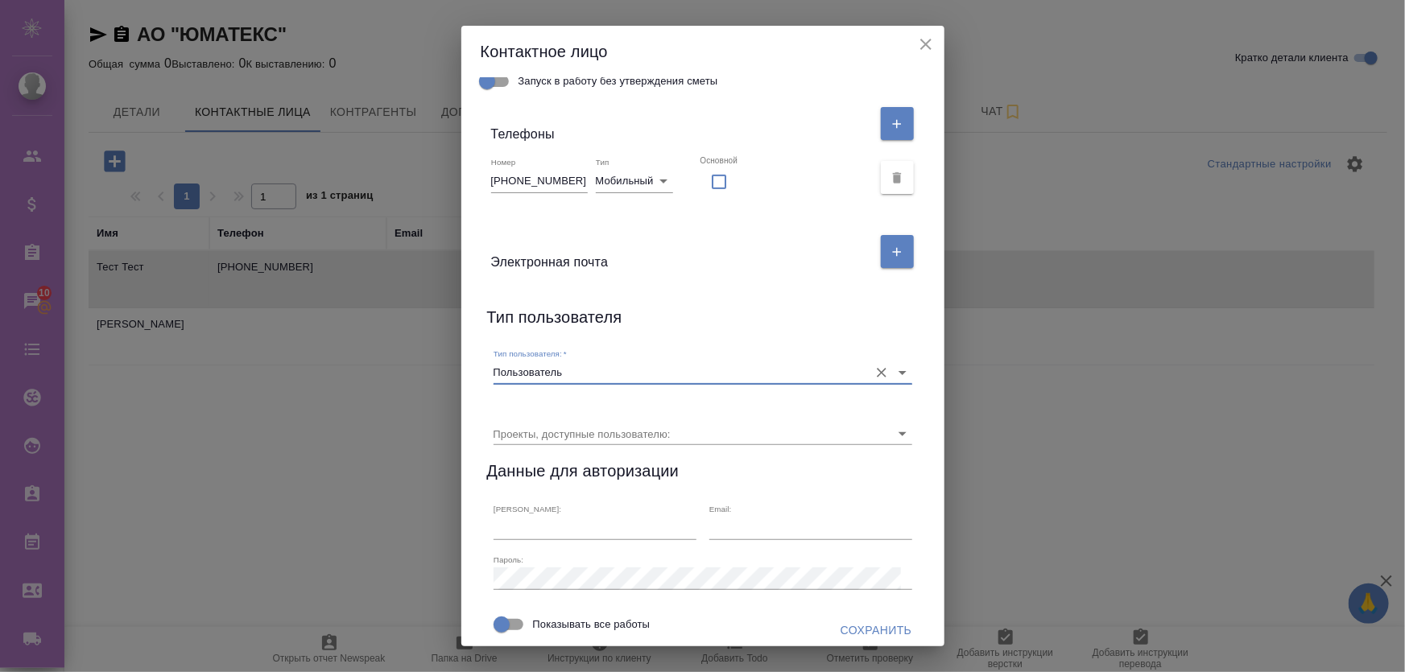
scroll to position [419, 0]
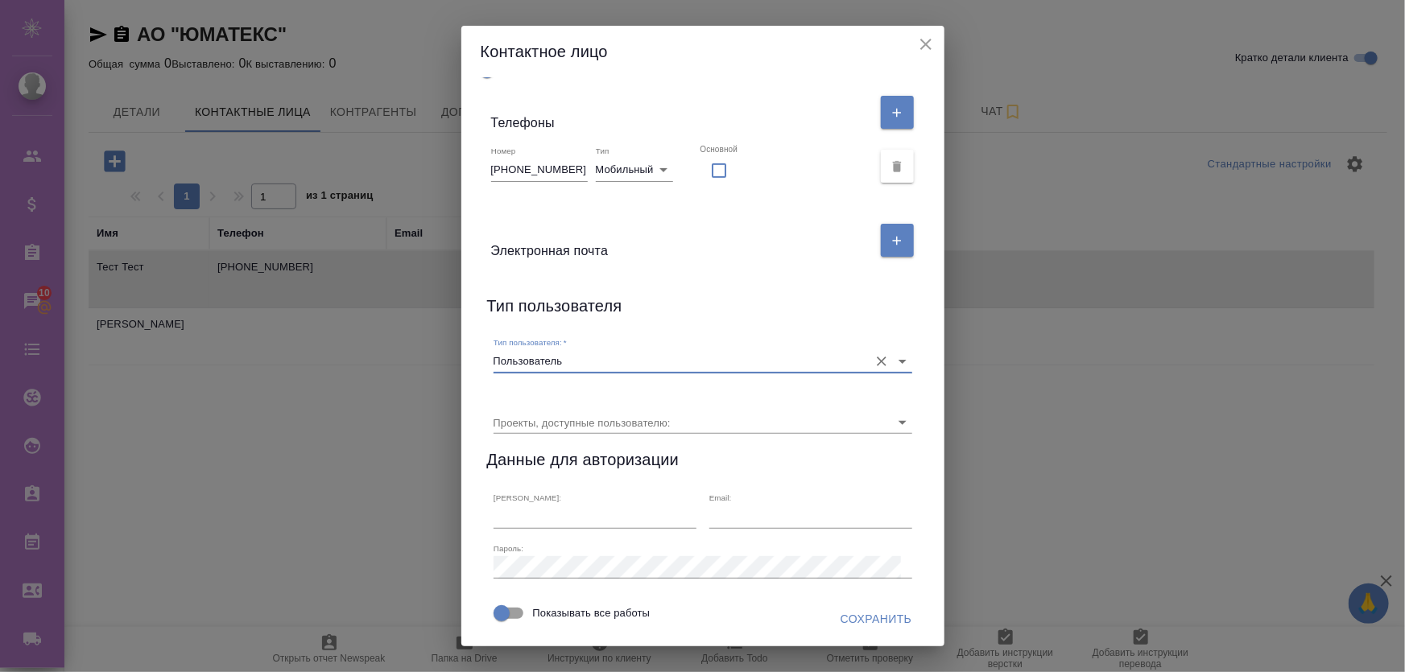
click at [842, 613] on span "Сохранить" at bounding box center [876, 619] width 72 height 20
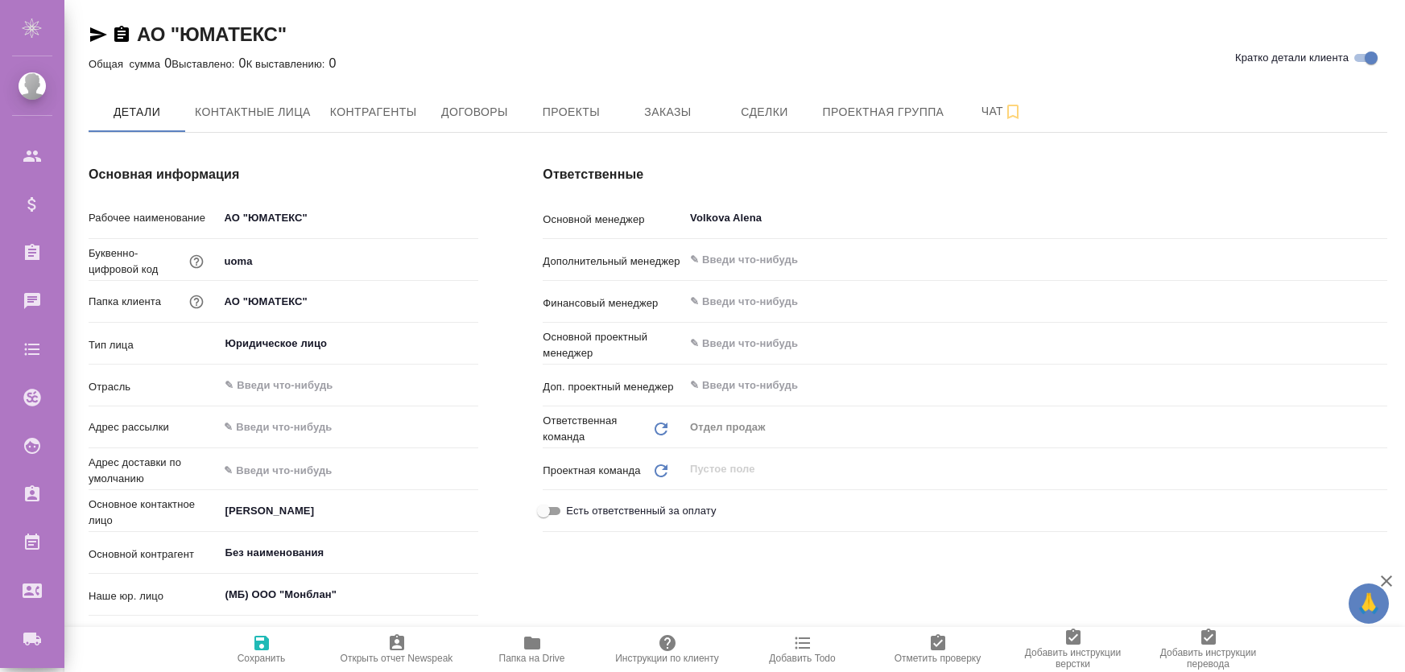
type textarea "x"
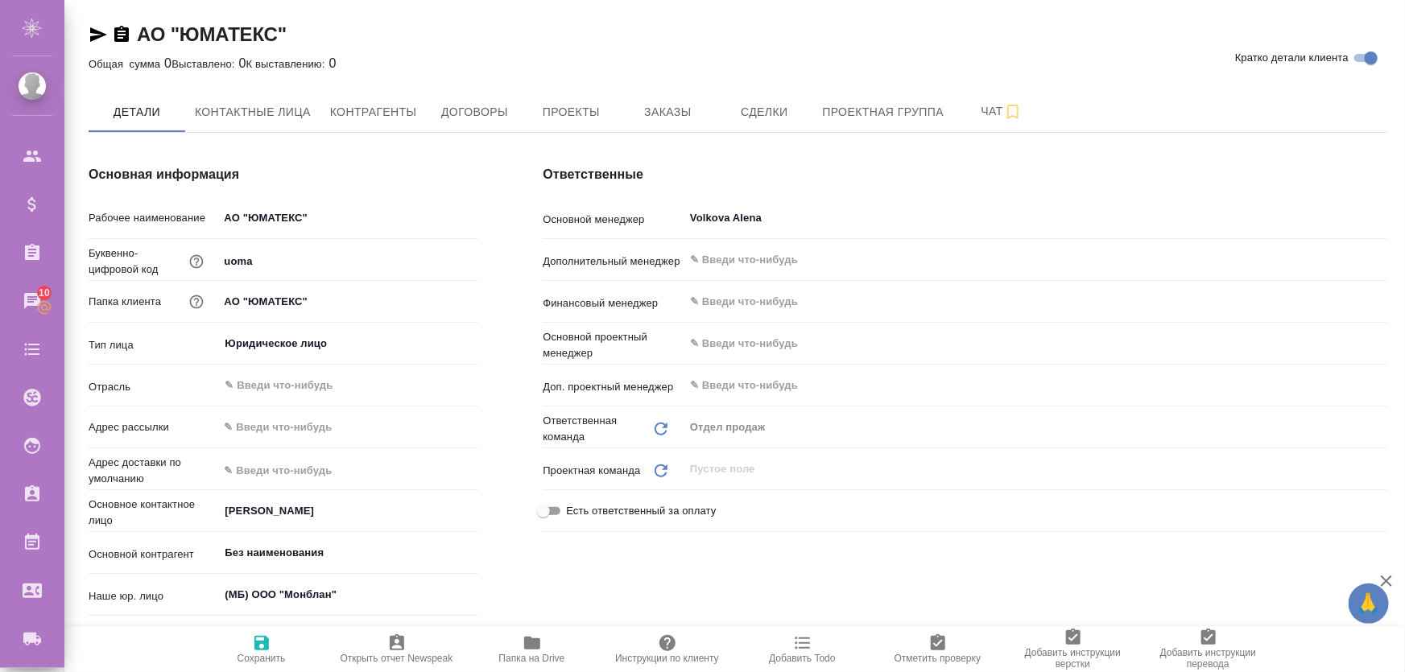
type textarea "x"
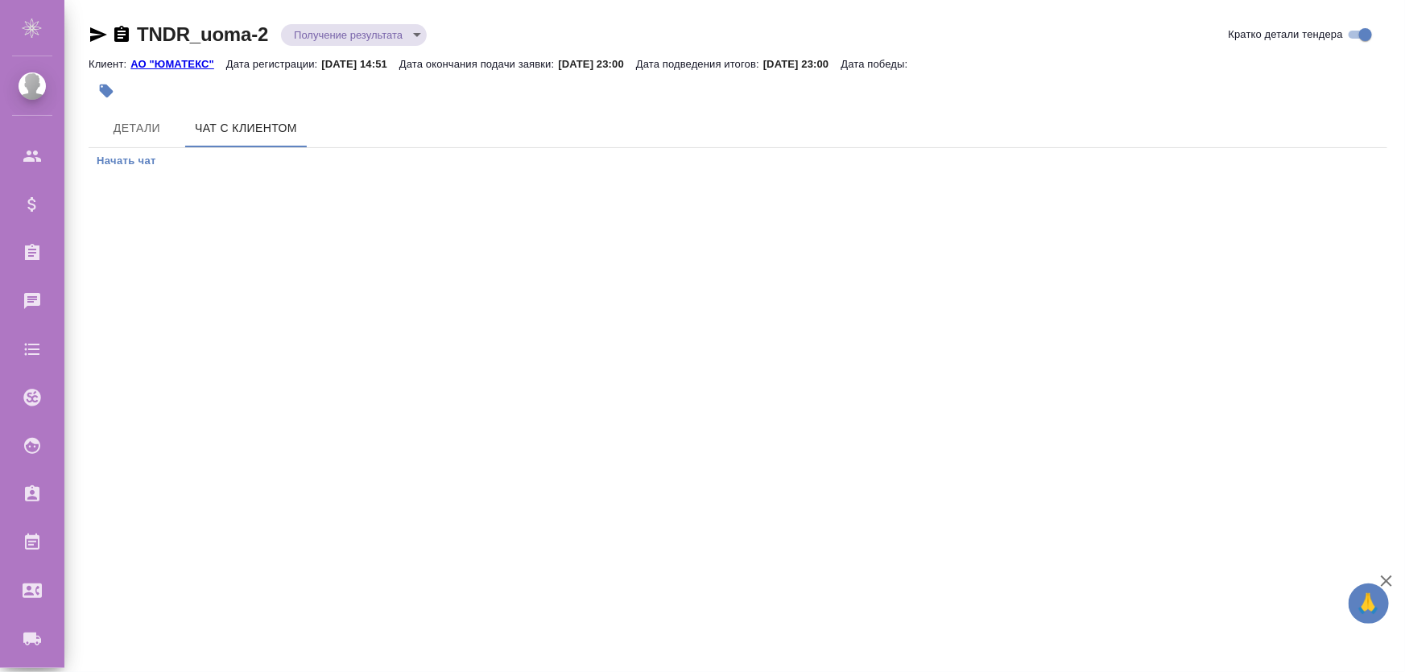
click at [144, 162] on span "Начать чат" at bounding box center [127, 161] width 60 height 19
click at [134, 172] on button "Начать чат" at bounding box center [127, 163] width 76 height 27
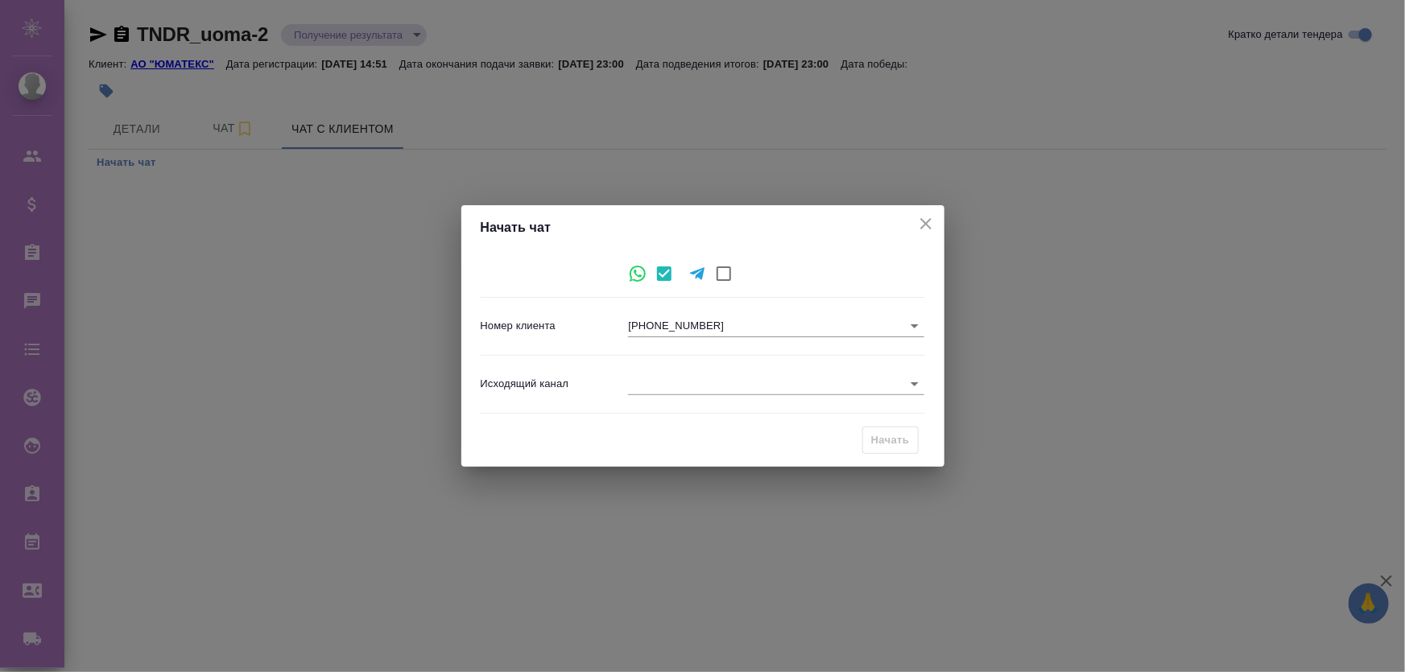
click at [735, 318] on body "🙏 .cls-1 fill:#fff; AWATERA Zhukova Daria Клиенты Спецификации Заказы Чаты Todo…" at bounding box center [702, 401] width 1405 height 802
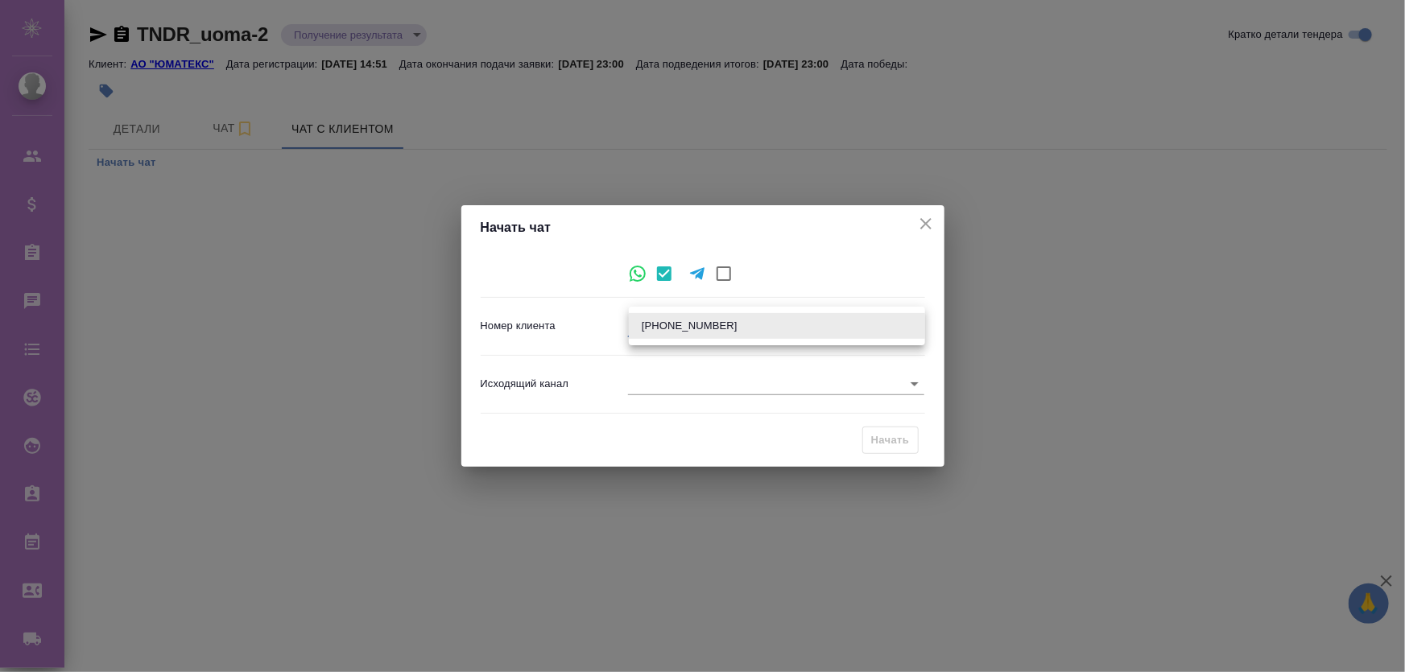
click at [687, 331] on li "+779616353813" at bounding box center [777, 326] width 296 height 26
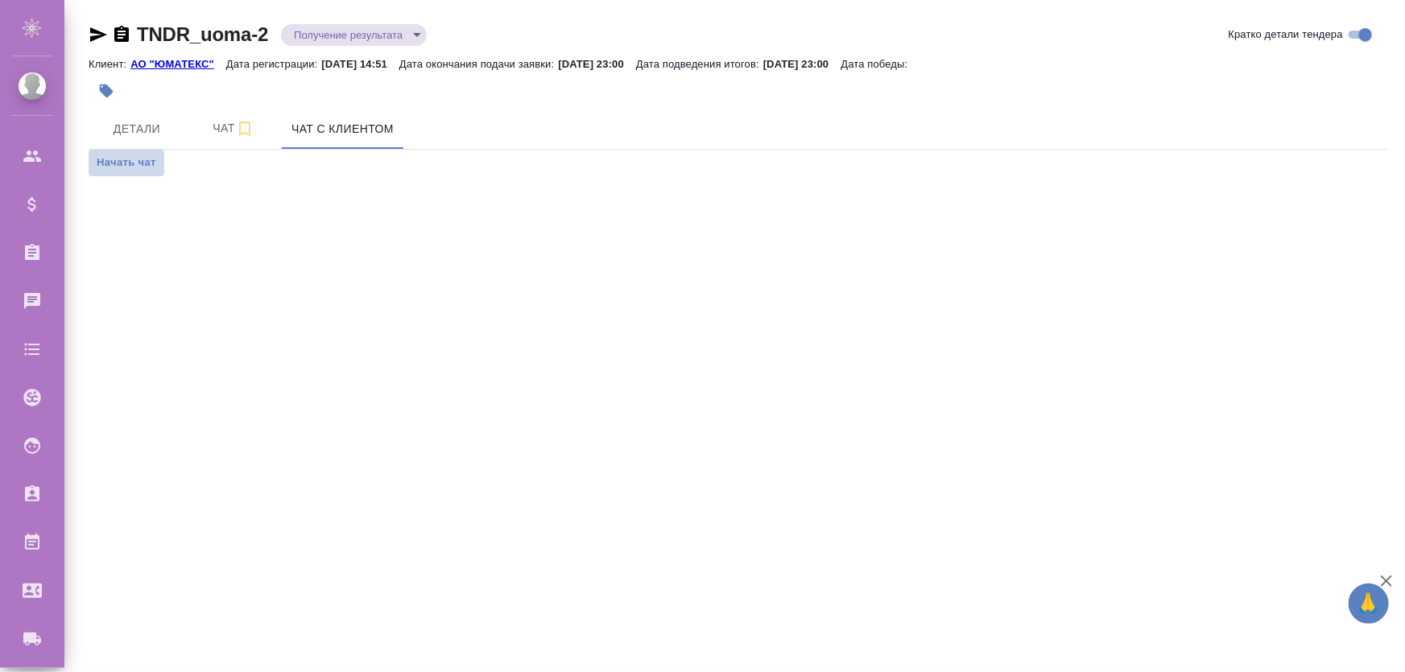
click at [147, 161] on span "Начать чат" at bounding box center [127, 163] width 60 height 19
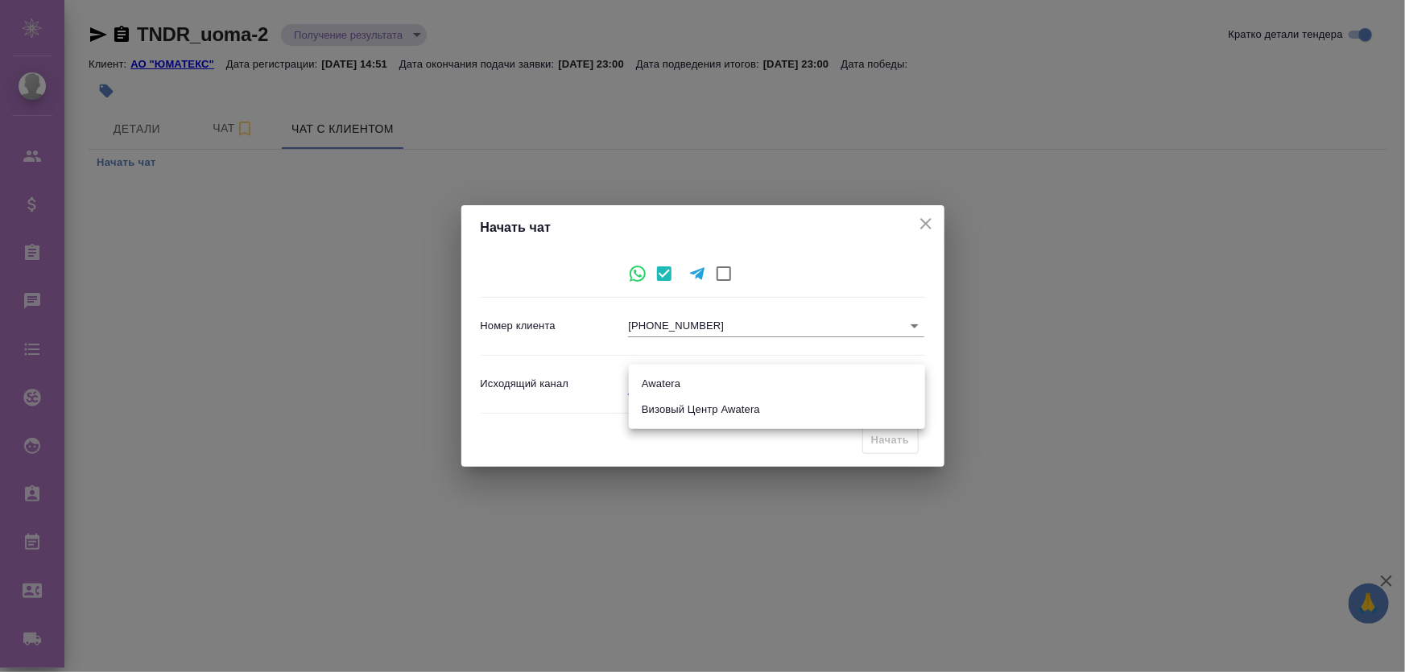
click at [688, 390] on body "🙏 .cls-1 fill:#fff; AWATERA [PERSON_NAME] Спецификации Заказы Чаты Todo Проекты…" at bounding box center [702, 401] width 1405 height 802
click at [691, 397] on li "Визовый Центр Awatera" at bounding box center [777, 410] width 296 height 26
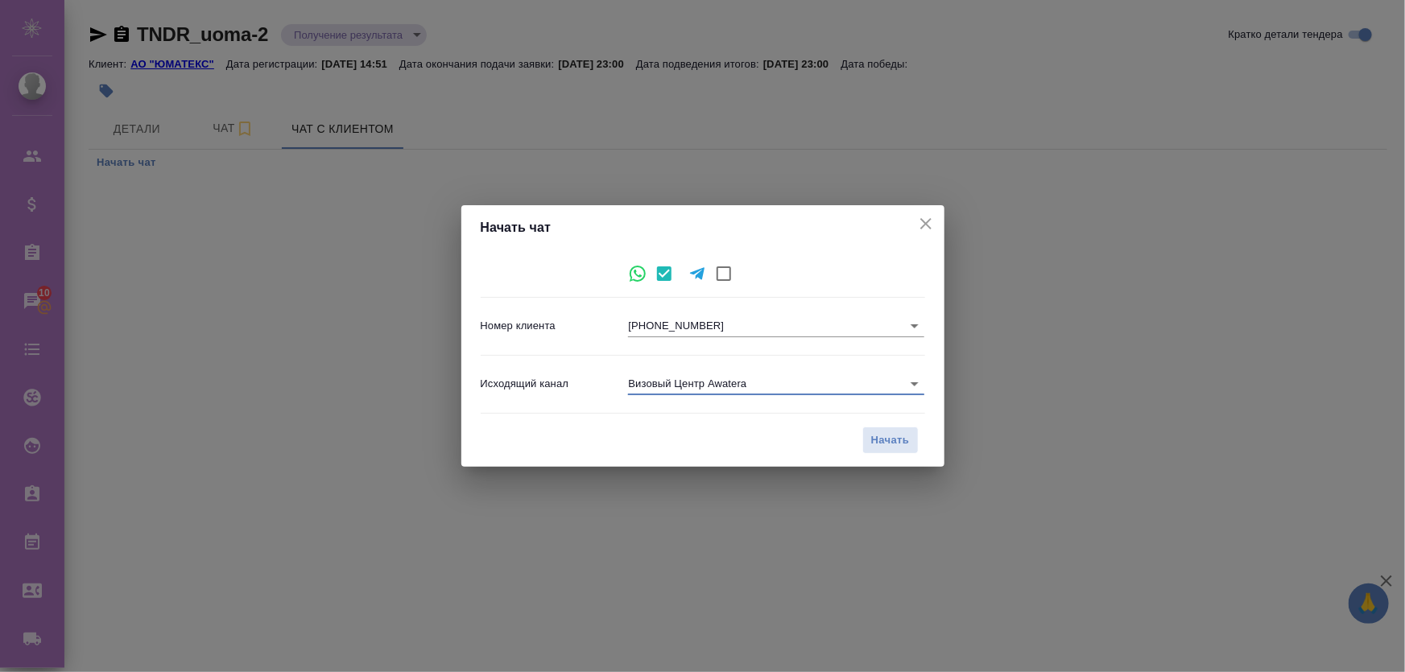
click at [703, 382] on body "🙏 .cls-1 fill:#fff; AWATERA [PERSON_NAME] Спецификации Заказы 10 Чаты Todo Прое…" at bounding box center [702, 401] width 1405 height 802
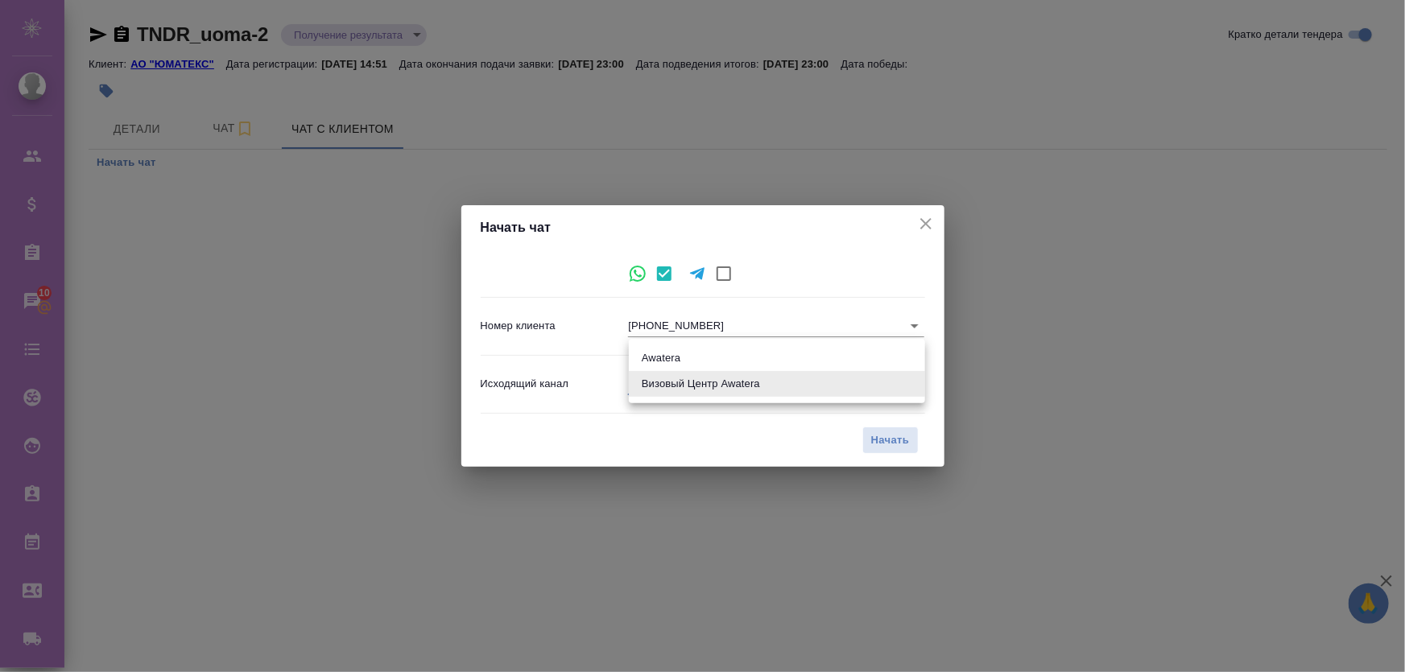
click at [695, 356] on li "Awatera" at bounding box center [777, 358] width 296 height 26
type input "2"
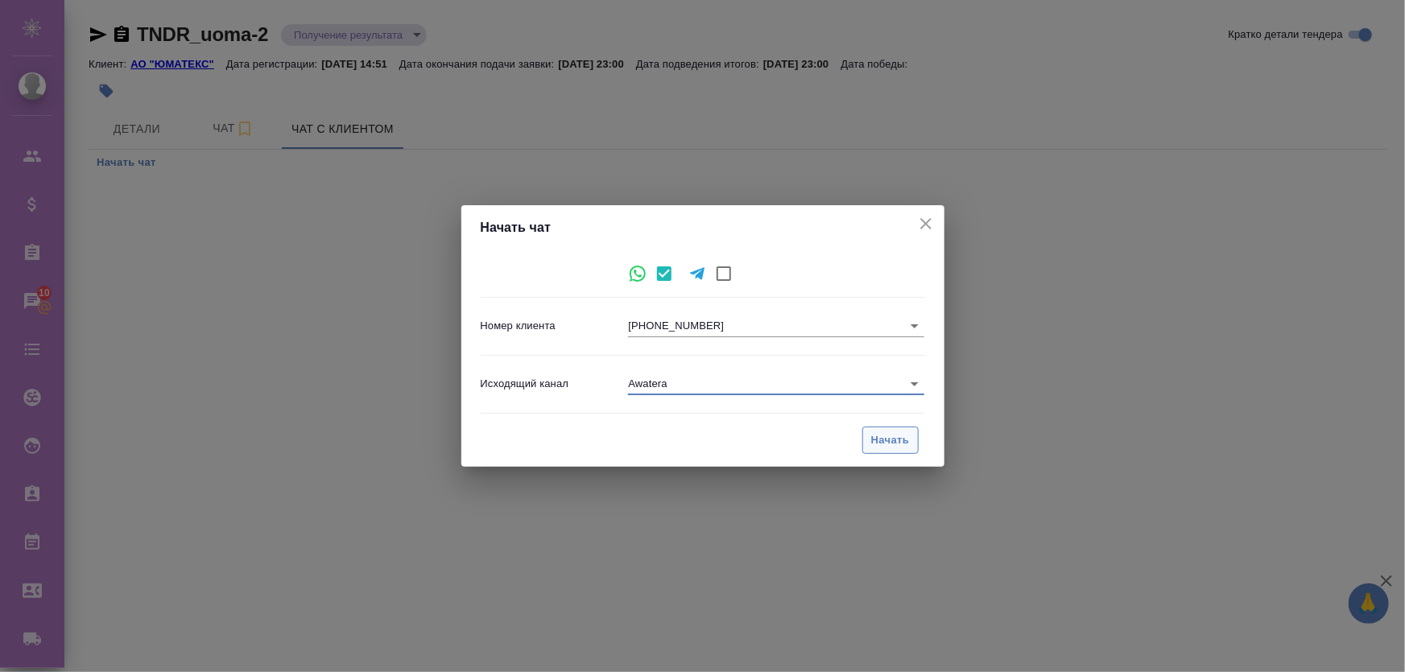
click at [893, 439] on span "Начать" at bounding box center [890, 440] width 39 height 19
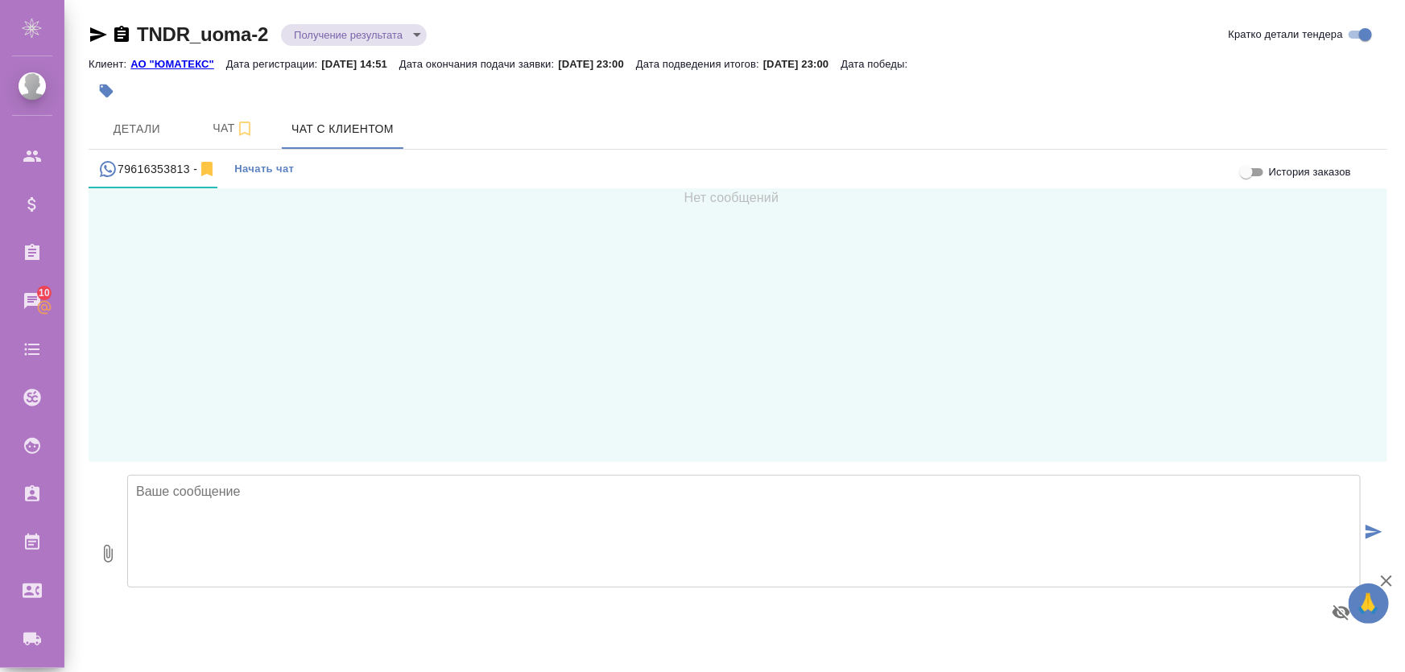
click at [319, 518] on textarea at bounding box center [743, 531] width 1233 height 113
type textarea "тест"
click at [1376, 529] on icon "submit" at bounding box center [1373, 532] width 17 height 14
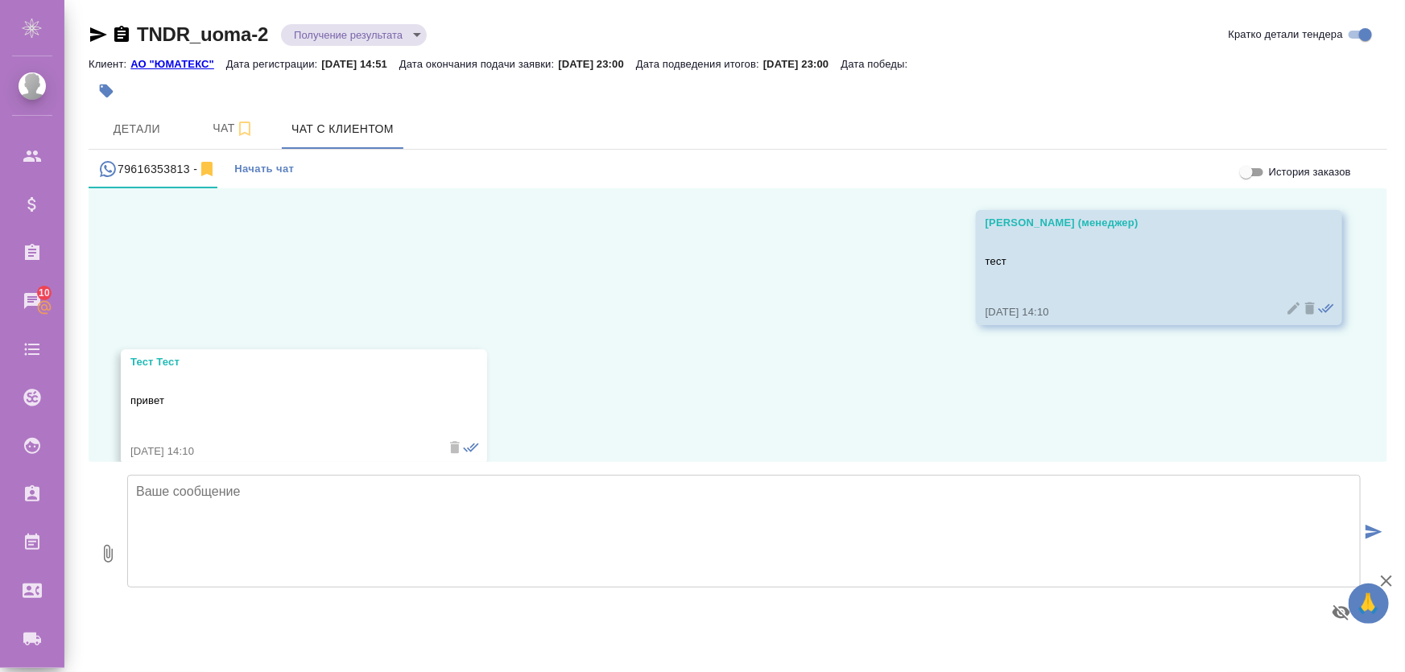
scroll to position [175, 0]
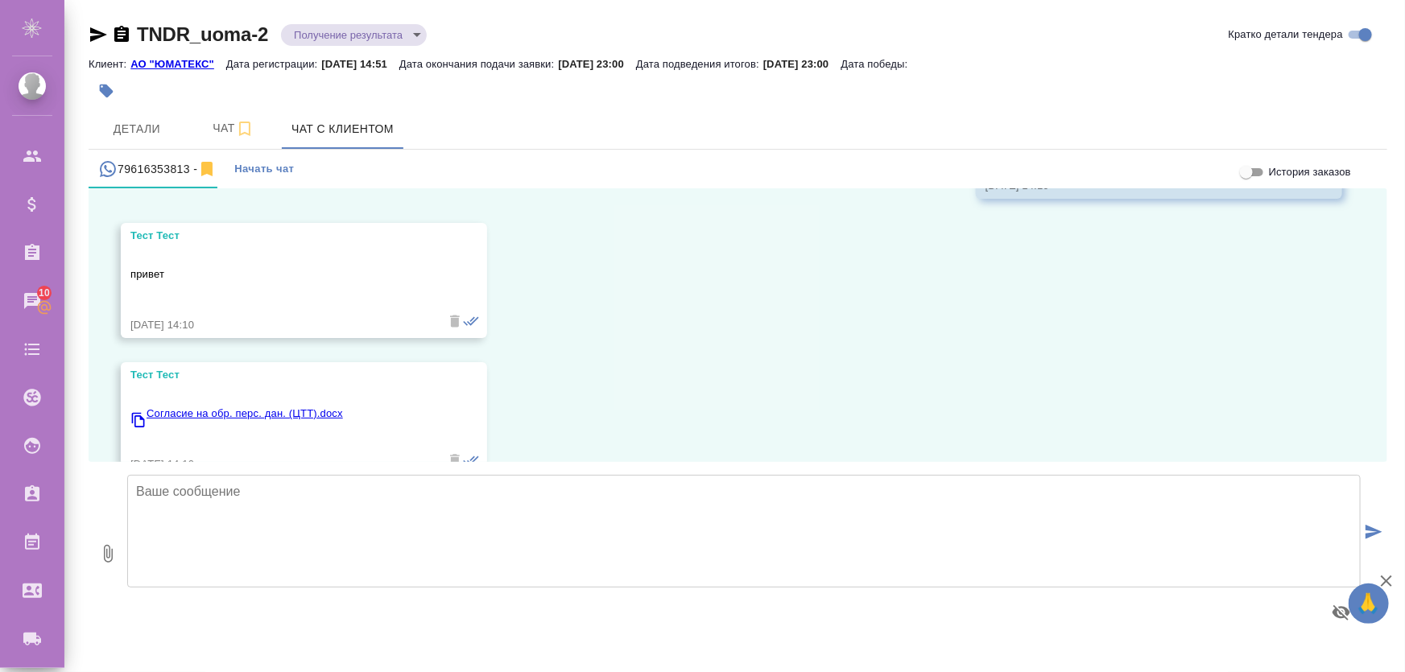
click at [241, 406] on p "Согласие на обр. перс. дан. (ЦТТ).docx" at bounding box center [244, 414] width 196 height 16
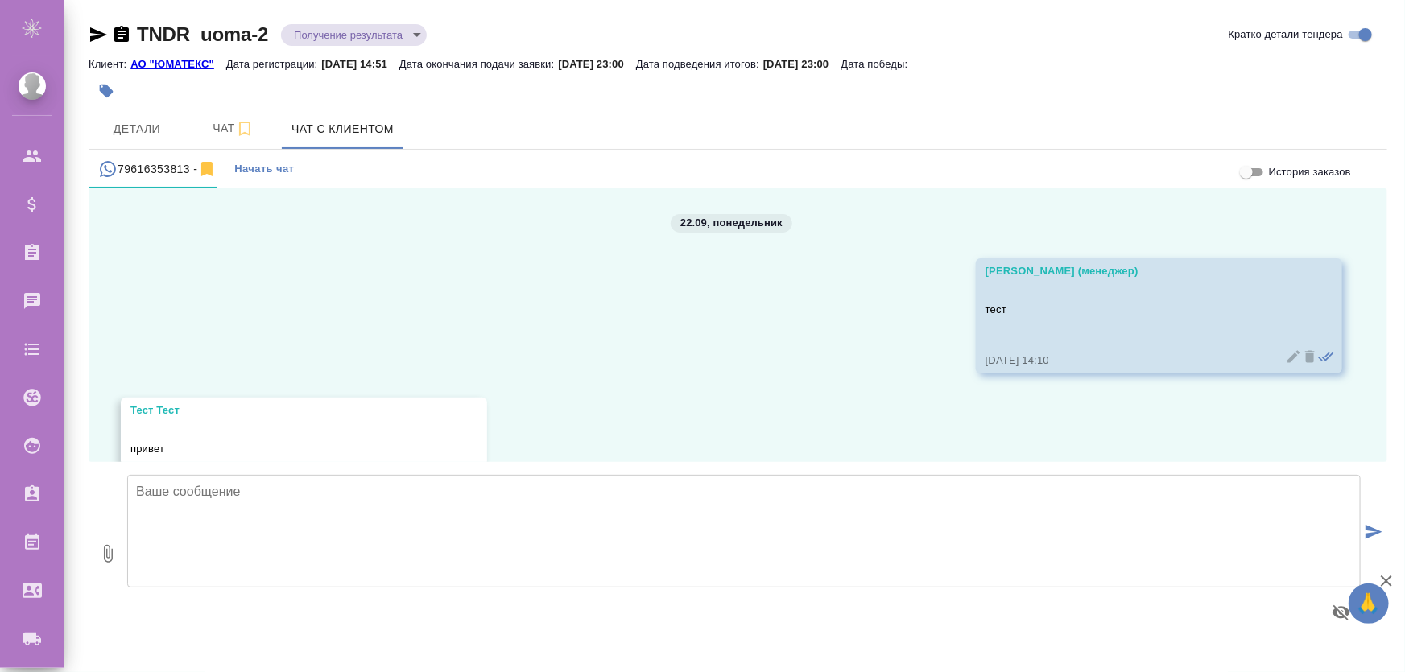
scroll to position [175, 0]
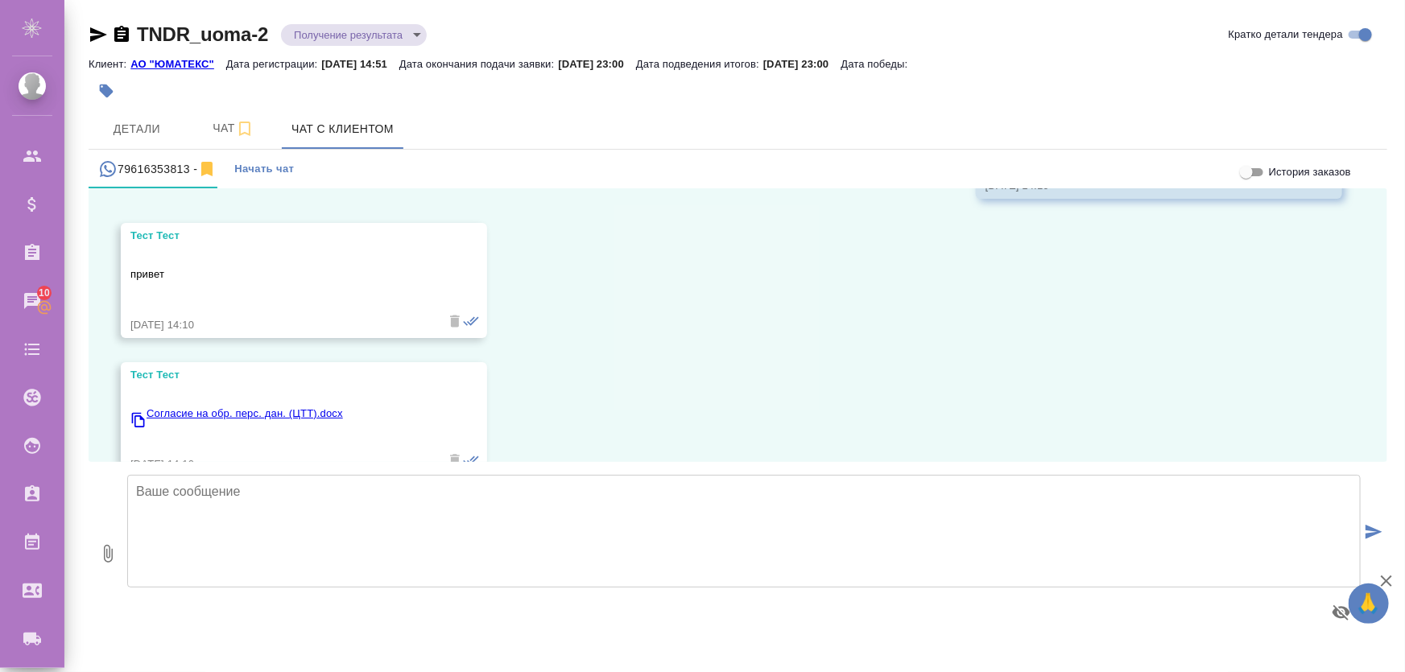
click at [110, 554] on icon "button" at bounding box center [107, 553] width 19 height 19
type input "C:\fakepath\Brief_тест_[DATE].xlsx"
click at [1369, 534] on icon "submit" at bounding box center [1373, 532] width 17 height 14
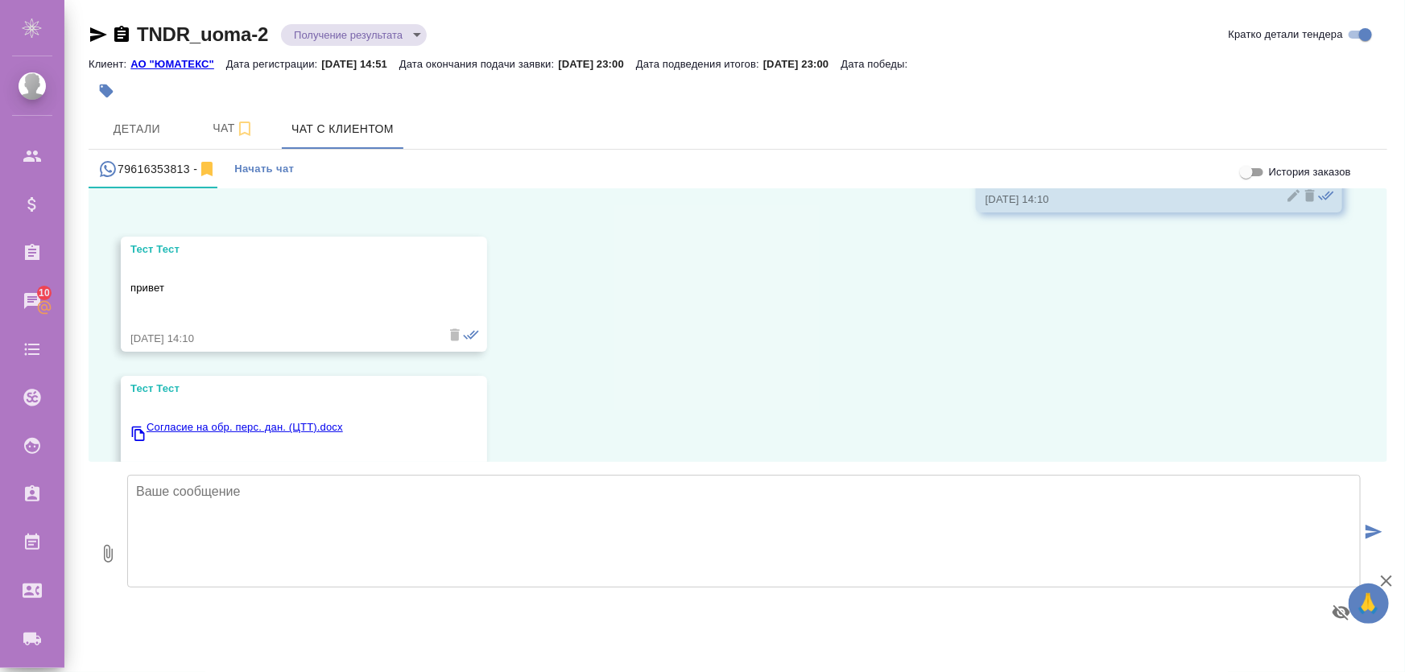
scroll to position [155, 0]
